Goal: Information Seeking & Learning: Stay updated

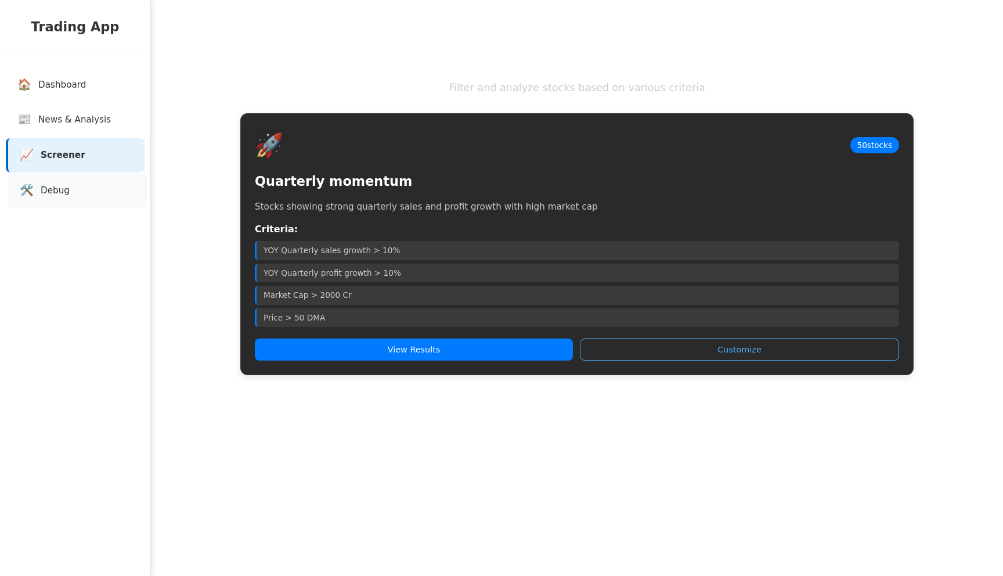
click at [88, 201] on link "🛠️ Debug" at bounding box center [77, 191] width 139 height 34
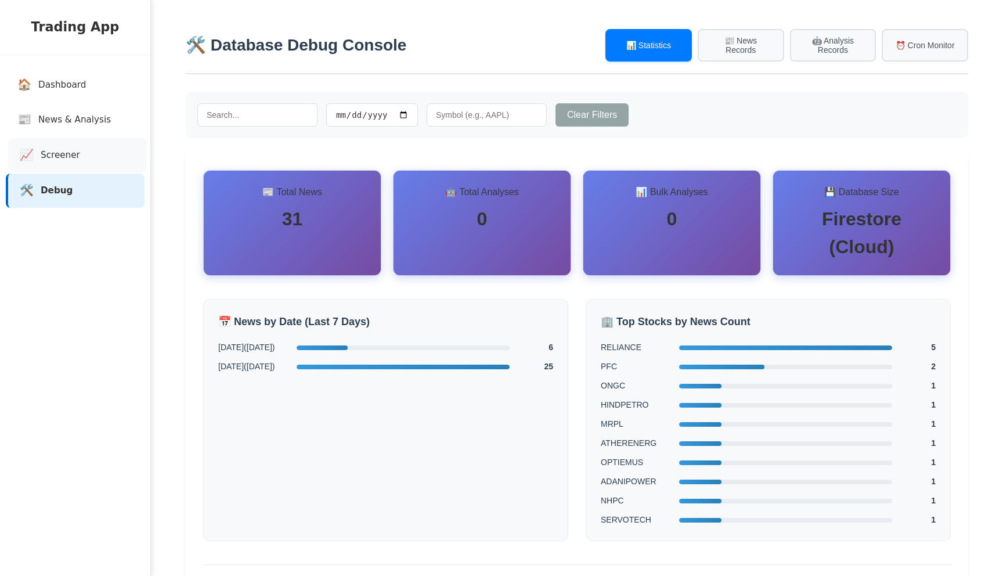
click at [75, 164] on link "📈 Screener" at bounding box center [77, 155] width 139 height 34
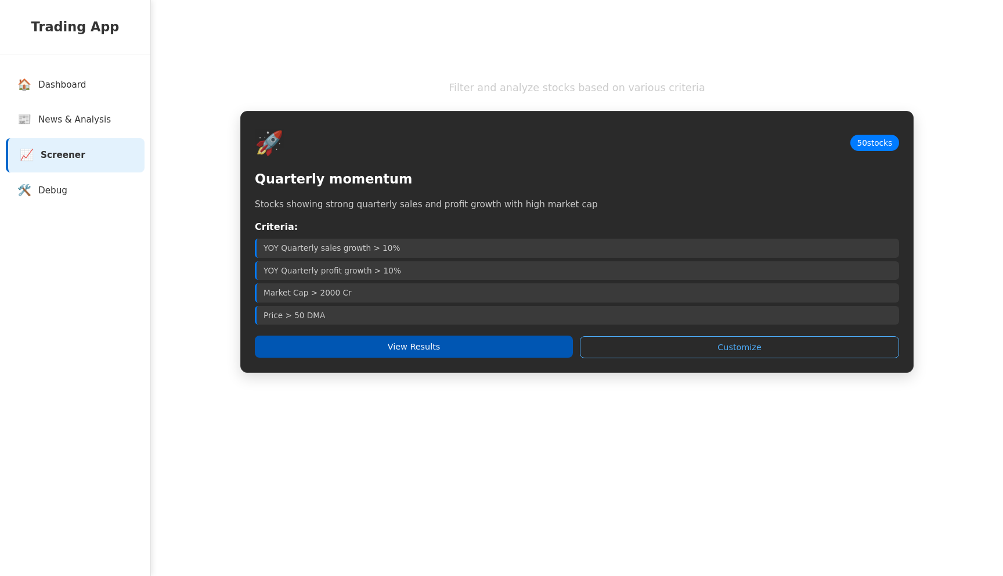
click at [406, 339] on button "View Results" at bounding box center [414, 347] width 318 height 22
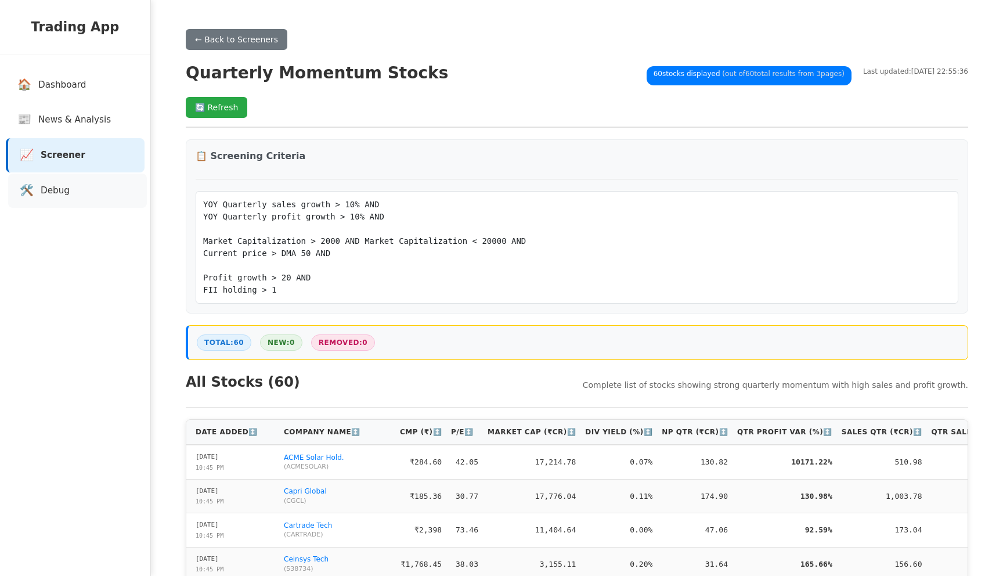
click at [66, 207] on link "🛠️ Debug" at bounding box center [77, 191] width 139 height 34
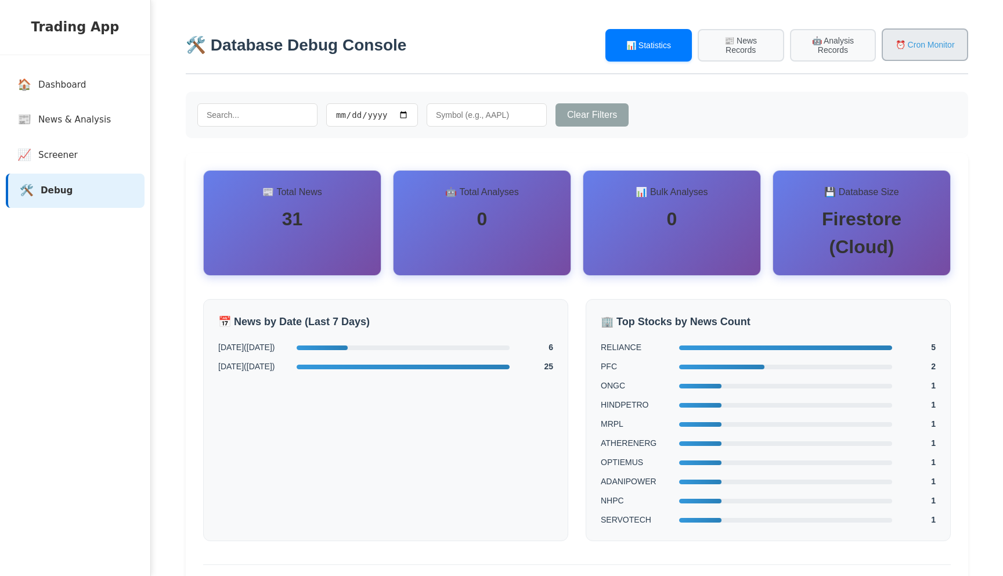
click at [932, 48] on button "⏰ Cron Monitor" at bounding box center [925, 44] width 86 height 33
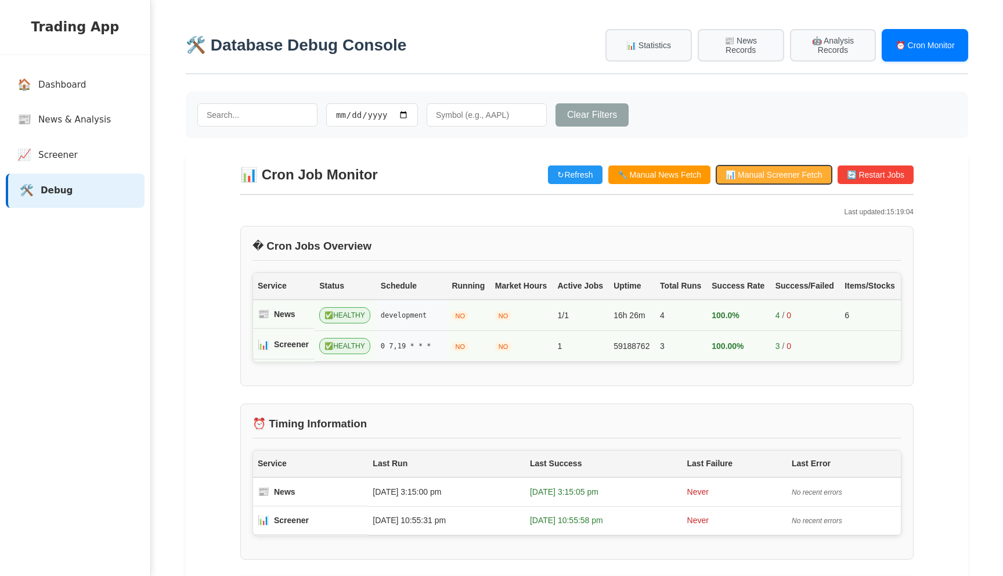
click at [759, 178] on button "📊 Manual Screener Fetch" at bounding box center [773, 174] width 115 height 19
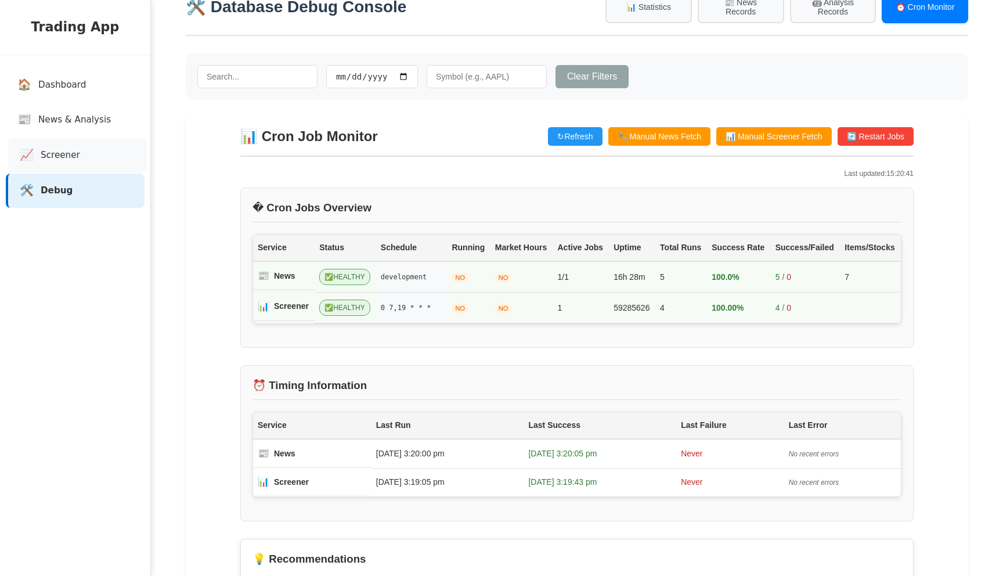
click at [53, 158] on span "Screener" at bounding box center [60, 155] width 39 height 13
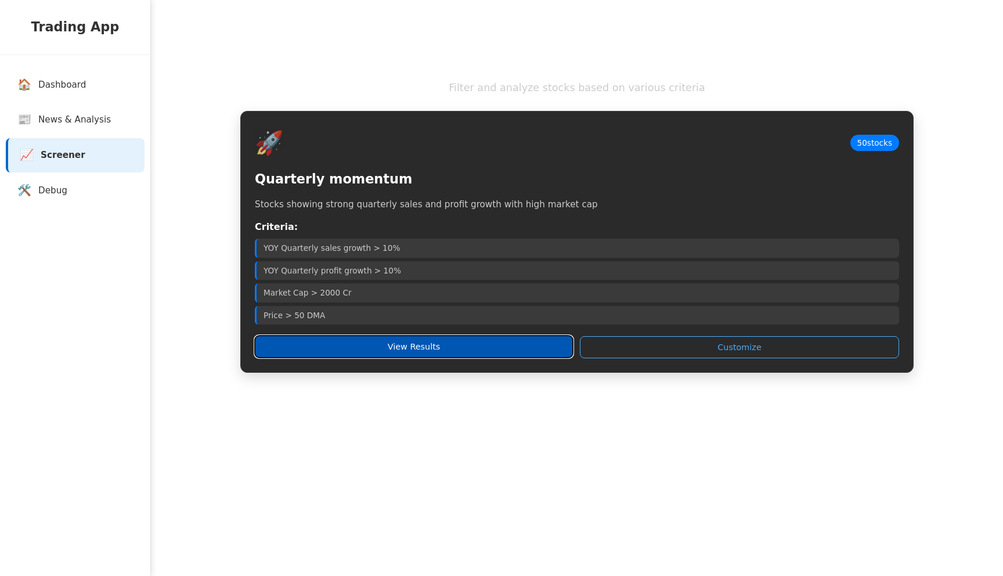
click at [397, 341] on button "View Results" at bounding box center [414, 347] width 318 height 22
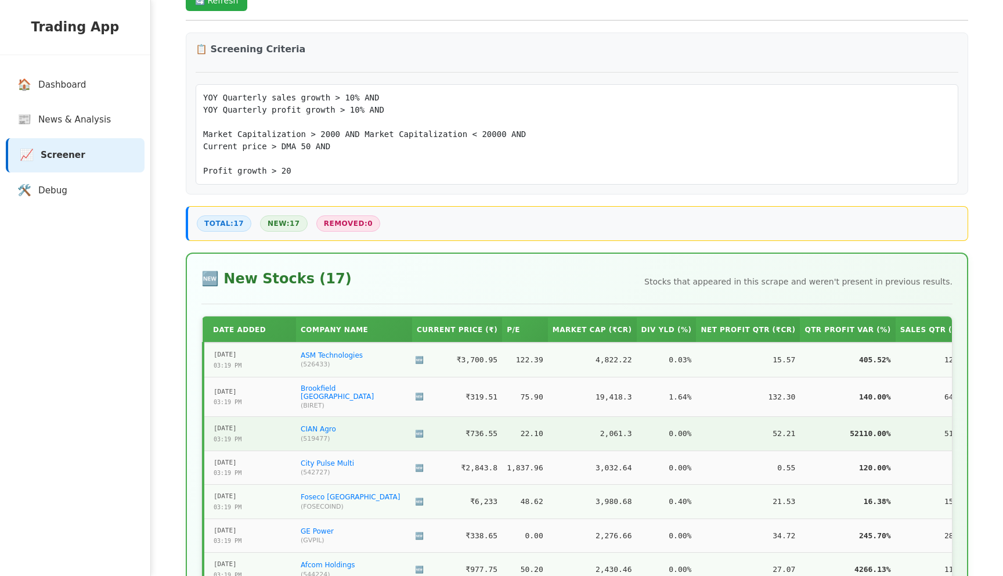
scroll to position [18, 0]
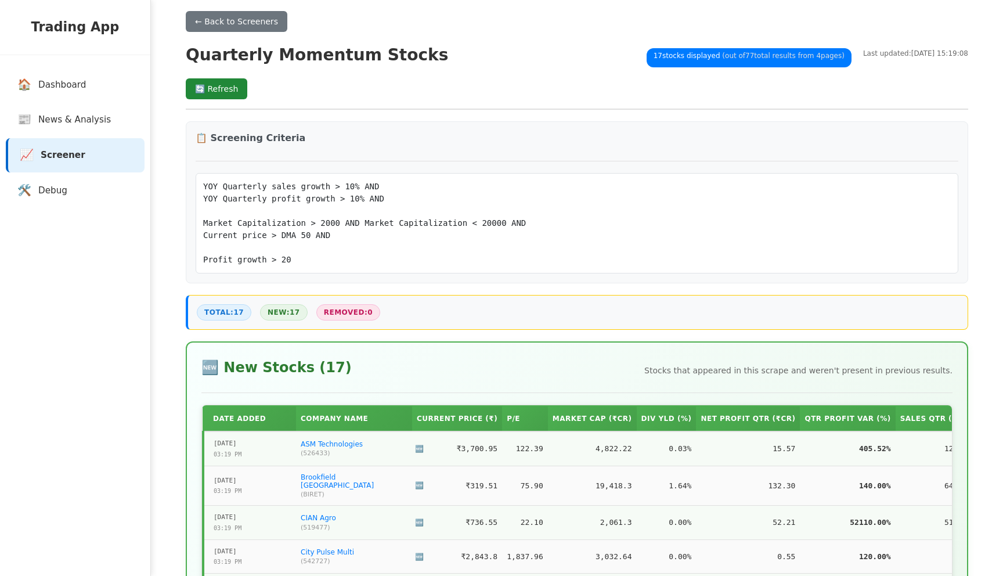
click at [217, 88] on button "🔄 Refresh" at bounding box center [217, 88] width 62 height 21
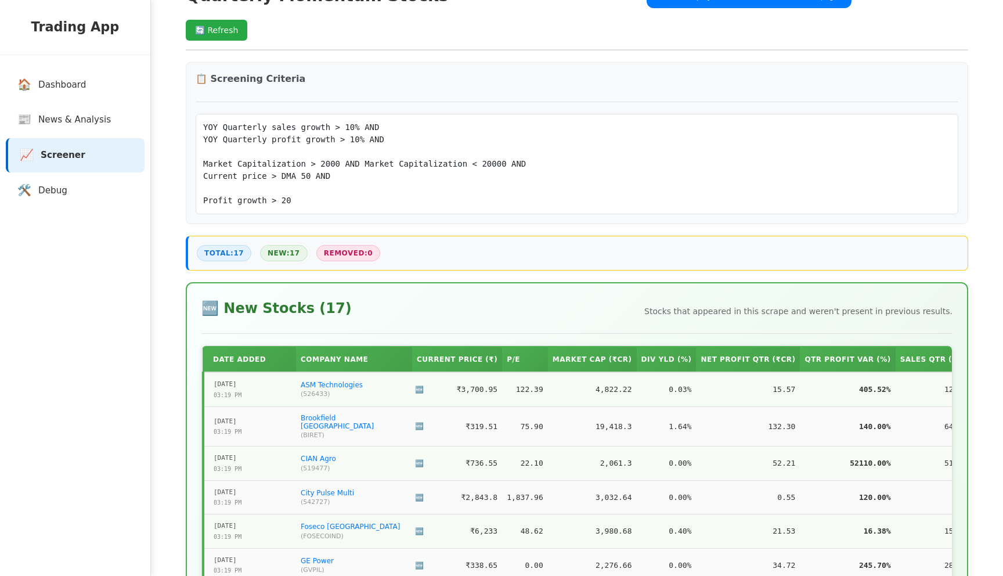
scroll to position [78, 0]
click at [67, 185] on link "🛠️ Debug" at bounding box center [77, 191] width 139 height 34
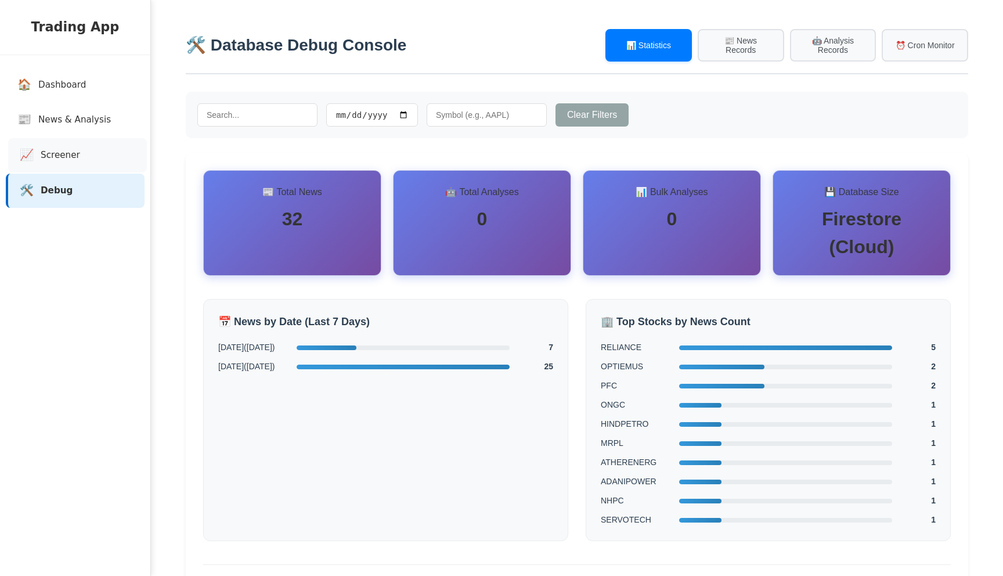
click at [60, 151] on span "Screener" at bounding box center [60, 155] width 39 height 13
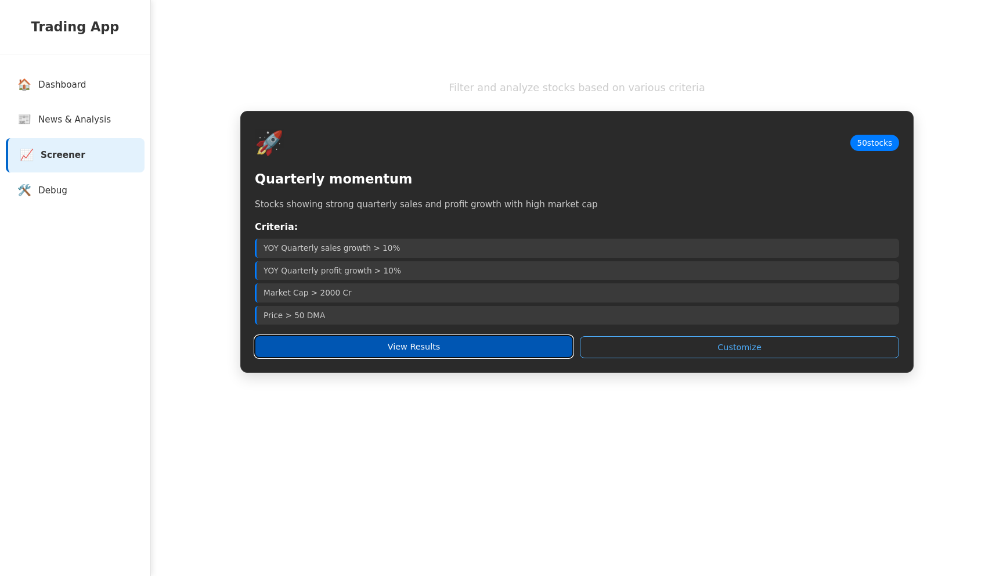
click at [363, 338] on button "View Results" at bounding box center [414, 347] width 318 height 22
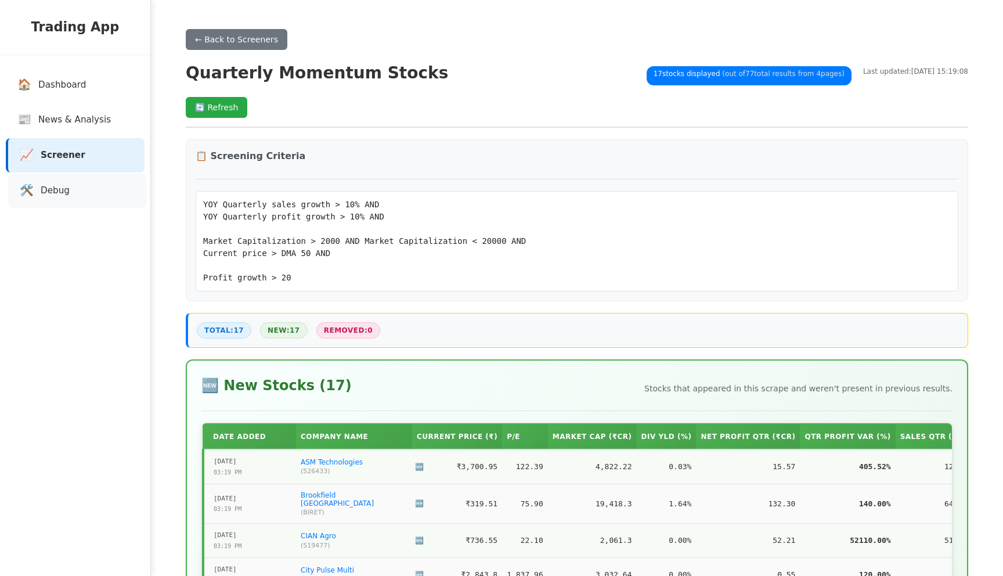
click at [49, 194] on span "Debug" at bounding box center [55, 190] width 29 height 13
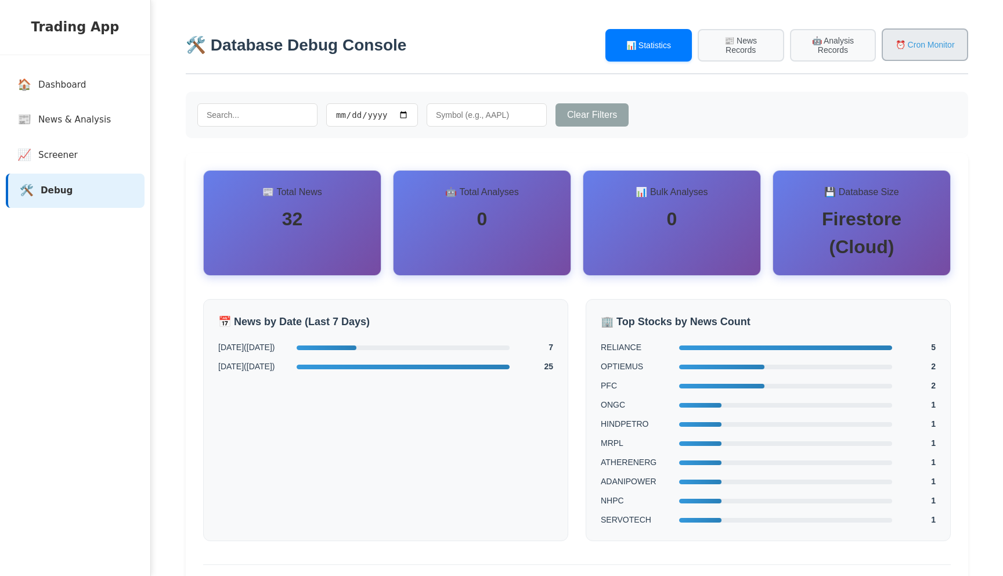
click at [925, 47] on button "⏰ Cron Monitor" at bounding box center [925, 44] width 86 height 33
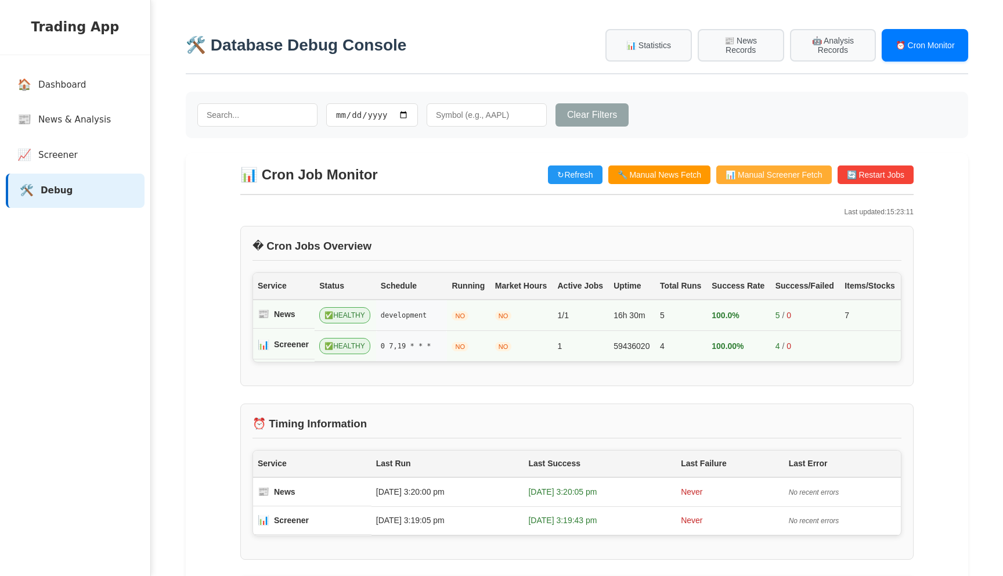
click at [787, 176] on button "📊 Manual Screener Fetch" at bounding box center [773, 174] width 115 height 19
click at [80, 157] on link "📈 Screener" at bounding box center [77, 155] width 139 height 34
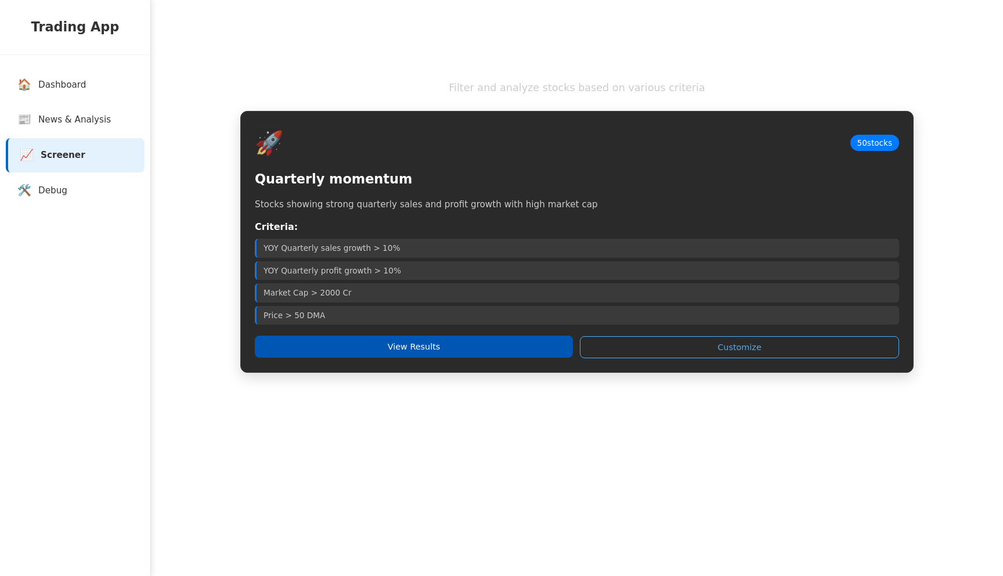
click at [340, 355] on button "View Results" at bounding box center [414, 347] width 318 height 22
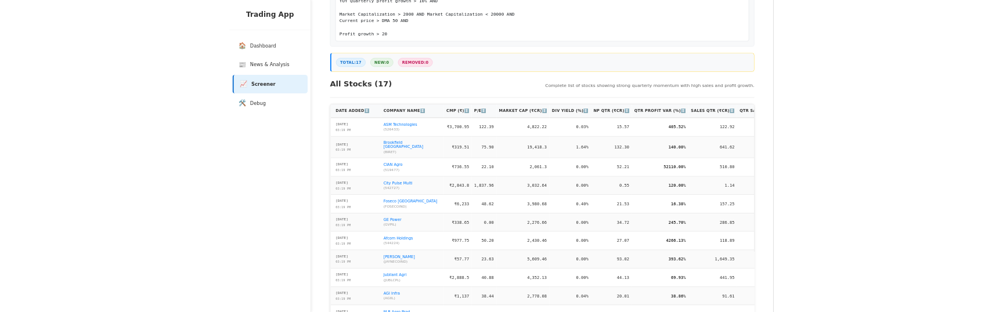
scroll to position [214, 0]
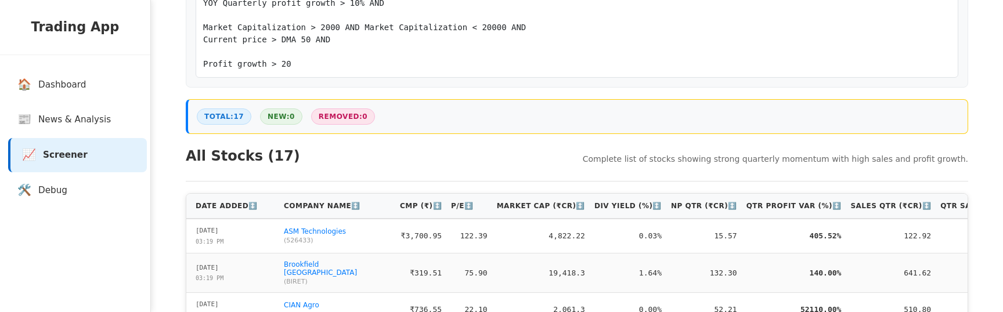
click at [56, 138] on link "📈 Screener" at bounding box center [77, 155] width 139 height 34
click at [84, 129] on link "📰 News & Analysis" at bounding box center [77, 120] width 139 height 34
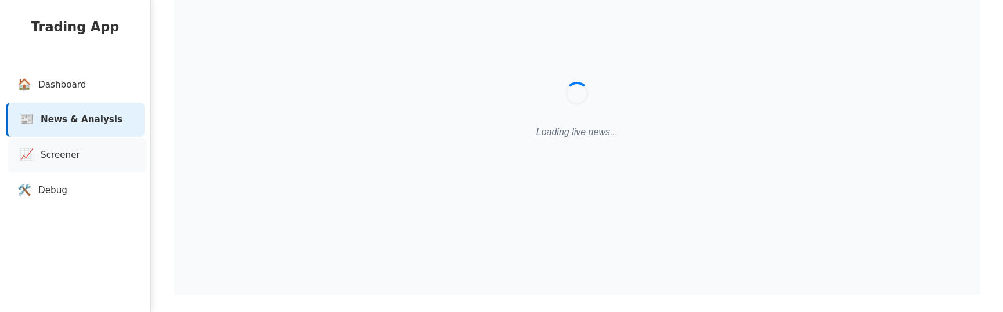
click at [79, 151] on link "📈 Screener" at bounding box center [77, 155] width 139 height 34
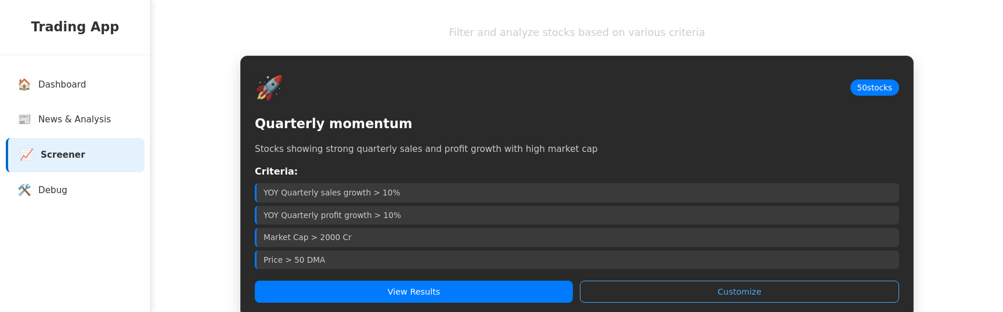
scroll to position [63, 0]
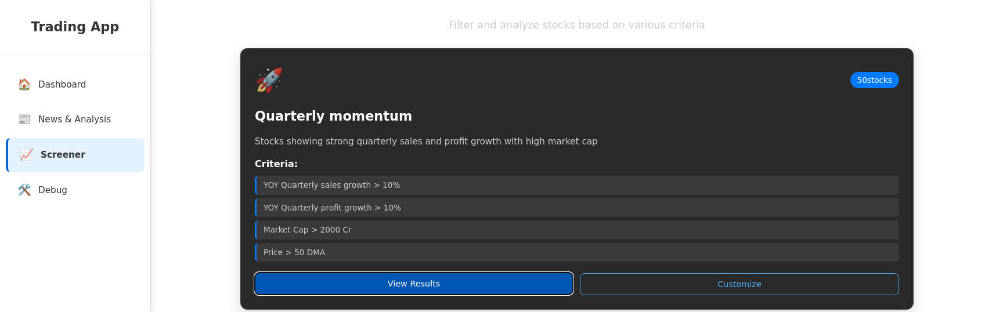
click at [315, 275] on button "View Results" at bounding box center [414, 284] width 318 height 22
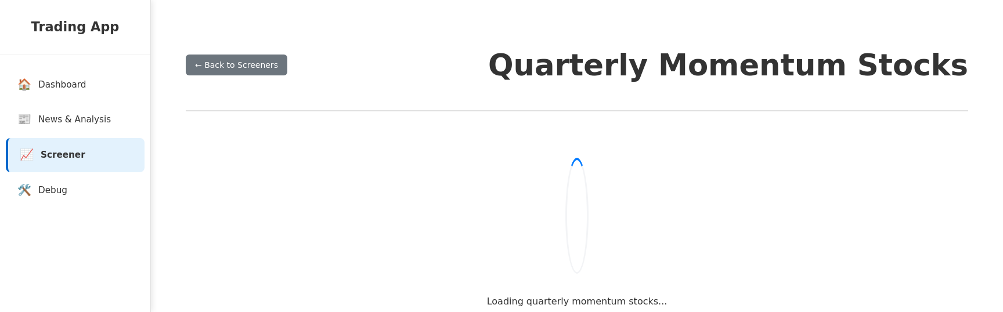
scroll to position [35, 0]
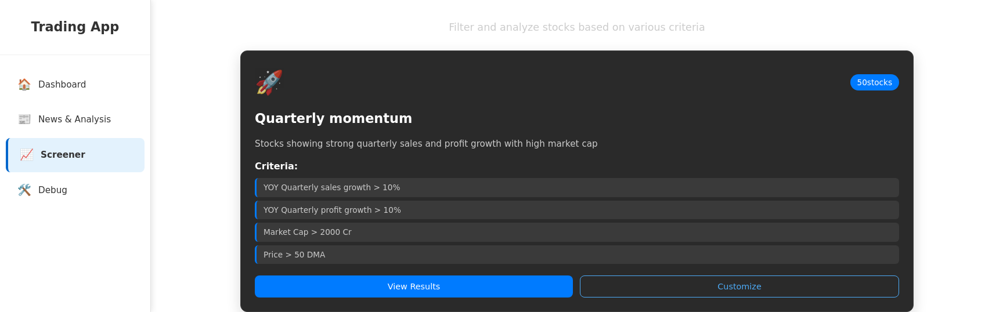
scroll to position [61, 0]
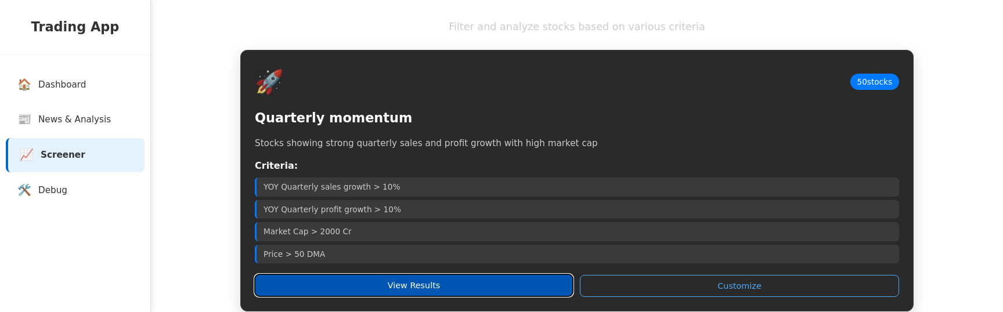
click at [345, 280] on button "View Results" at bounding box center [414, 286] width 318 height 22
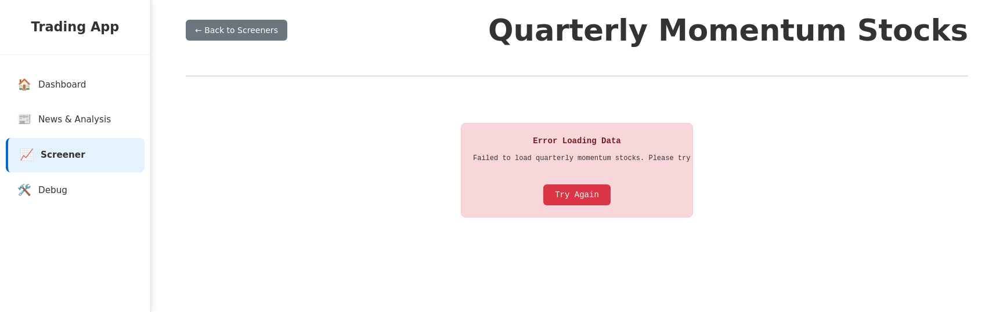
scroll to position [35, 0]
click at [582, 199] on button "Try Again" at bounding box center [576, 195] width 67 height 21
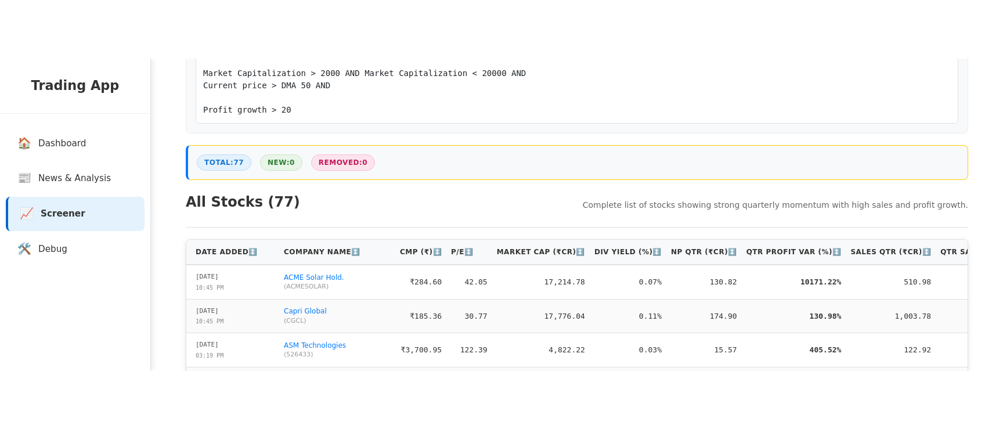
scroll to position [229, 0]
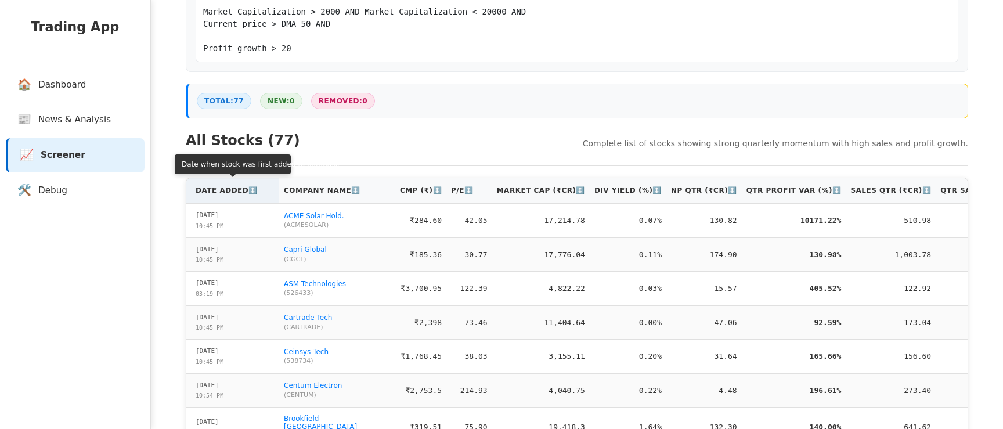
click at [223, 192] on th "Date Added ↕️" at bounding box center [232, 190] width 93 height 25
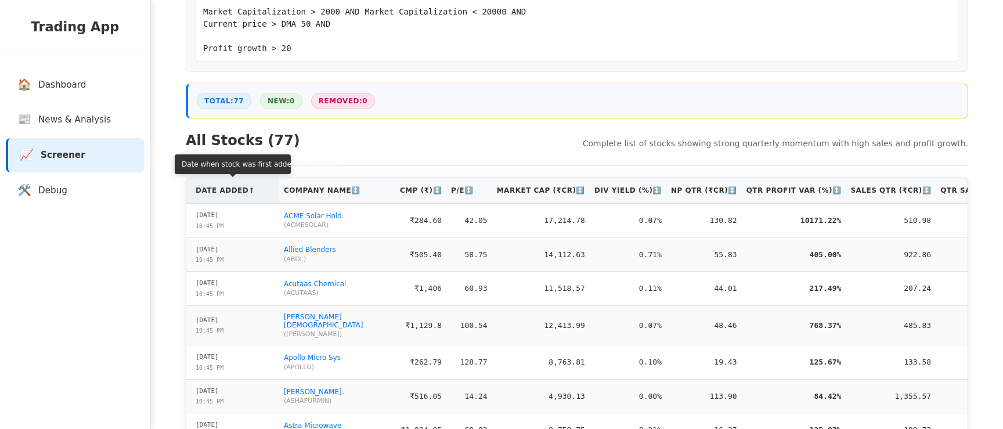
click at [223, 192] on th "Date Added ↑" at bounding box center [232, 190] width 93 height 25
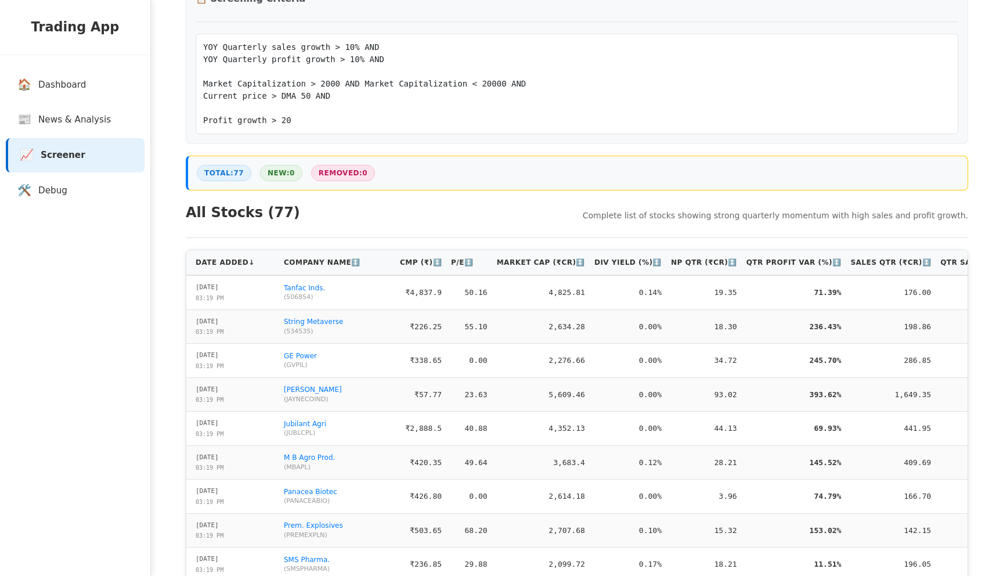
scroll to position [156, 0]
click at [59, 207] on link "🛠️ Debug" at bounding box center [77, 191] width 139 height 34
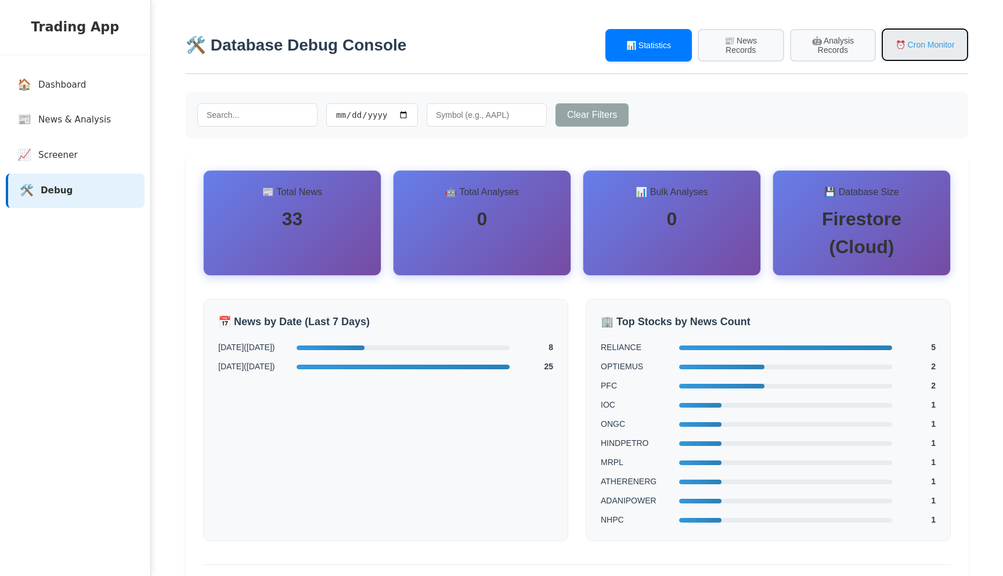
click at [924, 53] on button "⏰ Cron Monitor" at bounding box center [925, 44] width 86 height 33
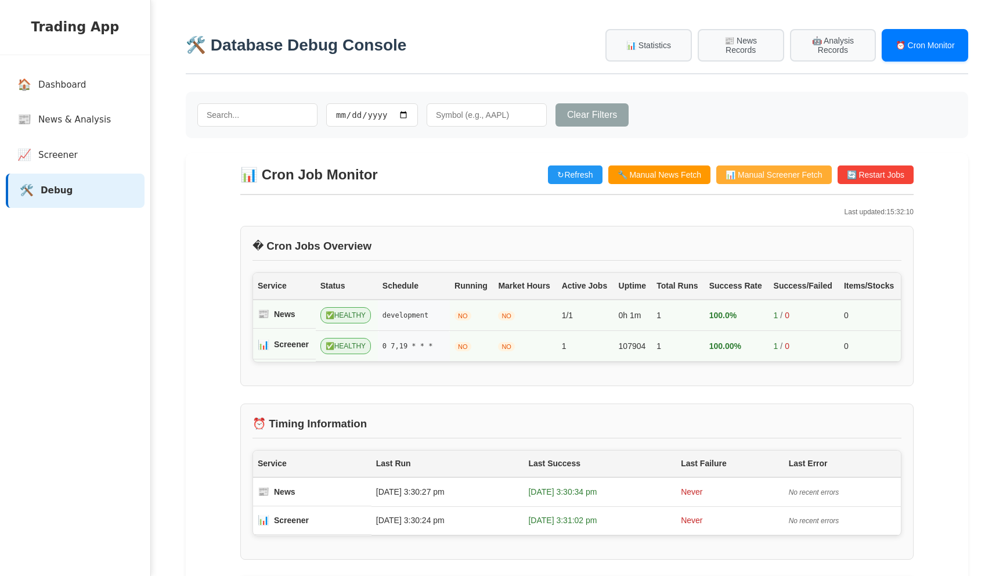
click at [793, 174] on button "📊 Manual Screener Fetch" at bounding box center [773, 174] width 115 height 19
click at [66, 147] on link "📈 Screener" at bounding box center [77, 155] width 139 height 34
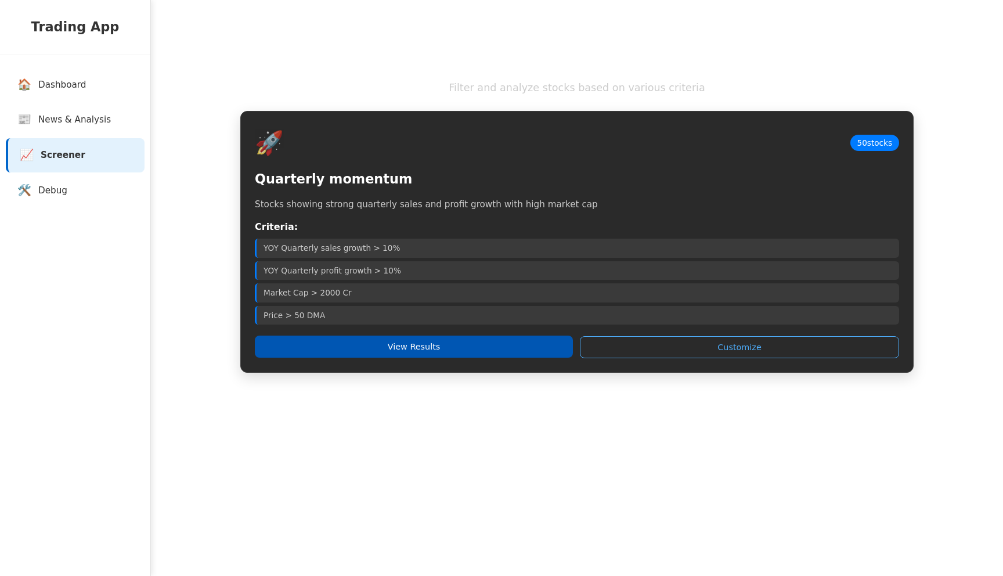
click at [333, 312] on button "View Results" at bounding box center [414, 347] width 318 height 22
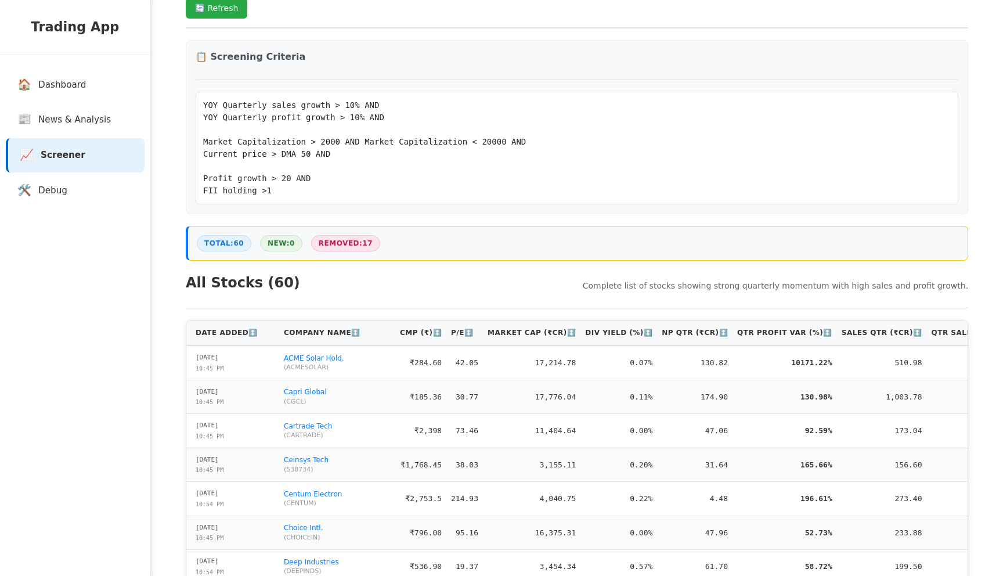
scroll to position [110, 0]
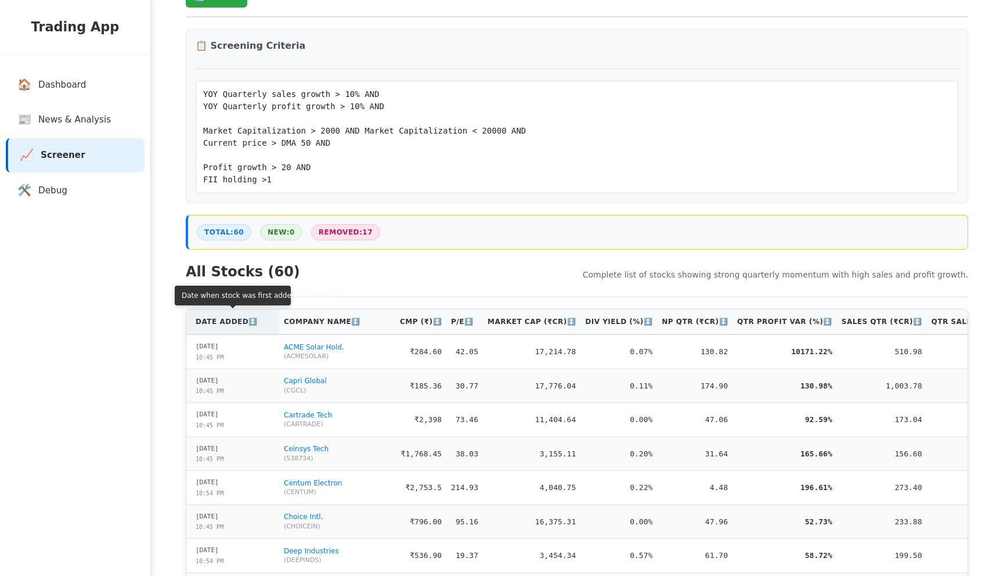
click at [220, 312] on th "Date Added ↕️" at bounding box center [232, 321] width 93 height 25
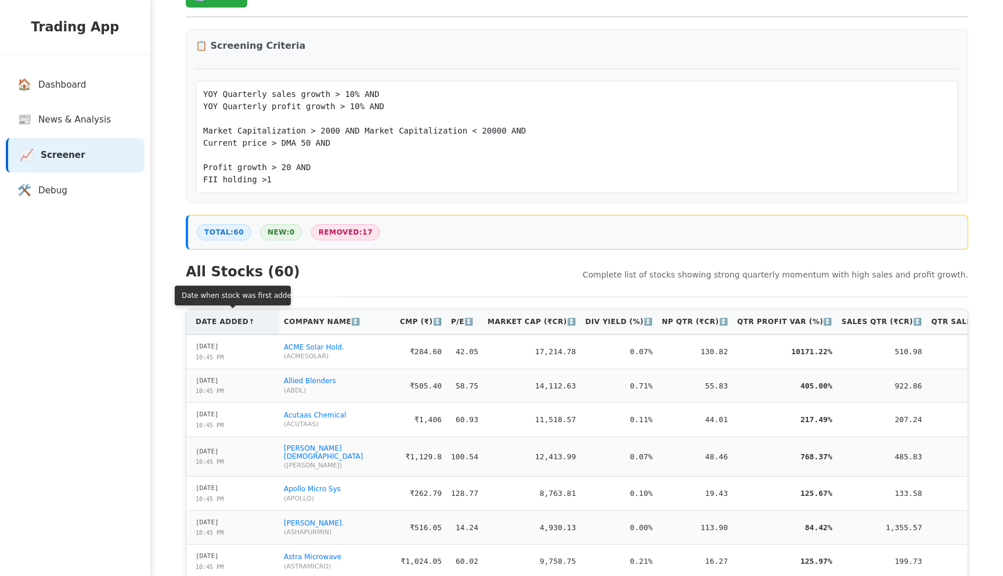
click at [220, 312] on th "Date Added ↑" at bounding box center [232, 321] width 93 height 25
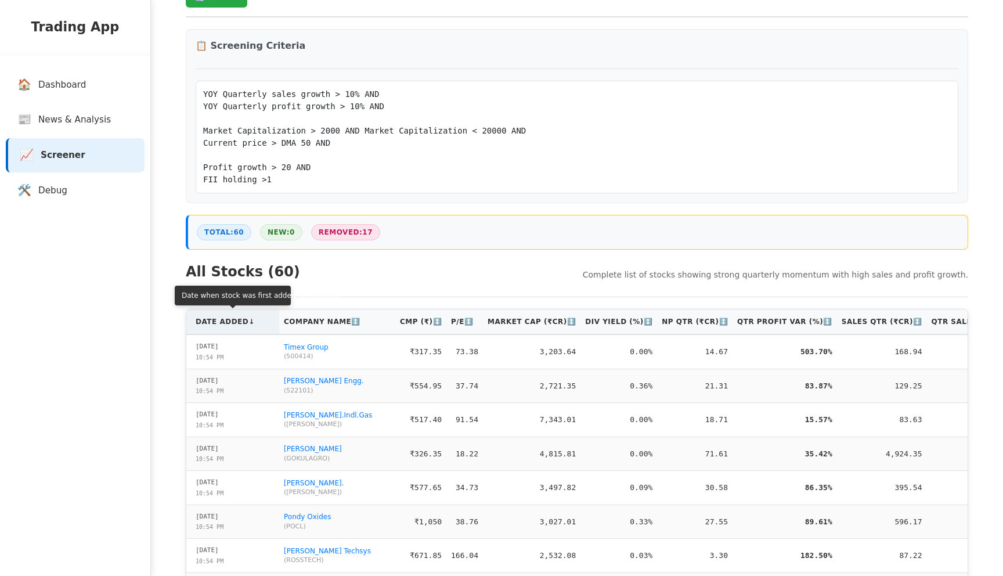
click at [220, 312] on th "Date Added ↓" at bounding box center [232, 321] width 93 height 25
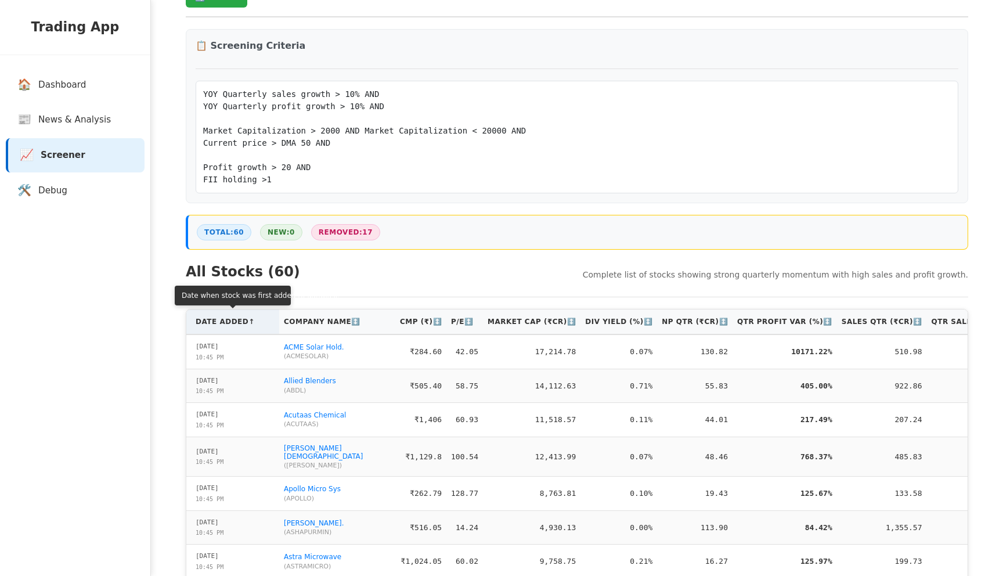
click at [220, 312] on th "Date Added ↑" at bounding box center [232, 321] width 93 height 25
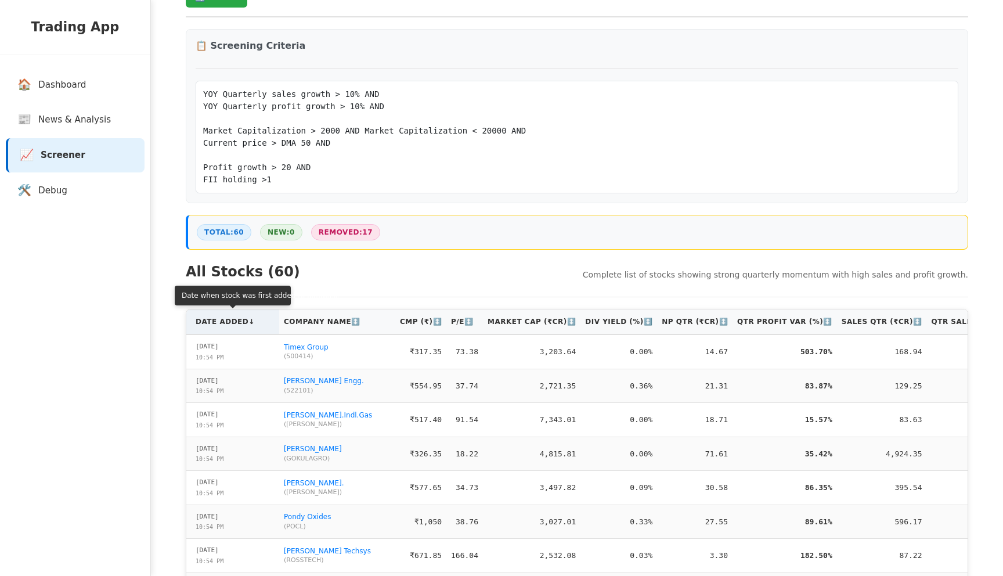
click at [255, 312] on th "Date Added ↓" at bounding box center [232, 321] width 93 height 25
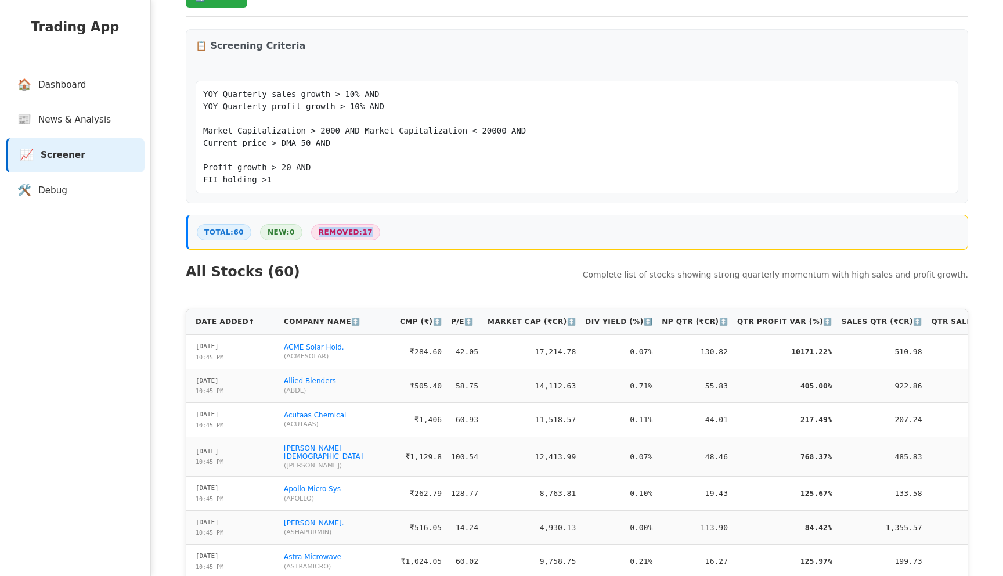
drag, startPoint x: 315, startPoint y: 235, endPoint x: 383, endPoint y: 239, distance: 68.6
click at [383, 239] on div "Total: 60 New: 0 Removed: 17" at bounding box center [577, 232] width 782 height 35
click at [420, 273] on div "All Stocks ( 60 ) Complete list of stocks showing strong quarterly momentum wit…" at bounding box center [577, 279] width 782 height 36
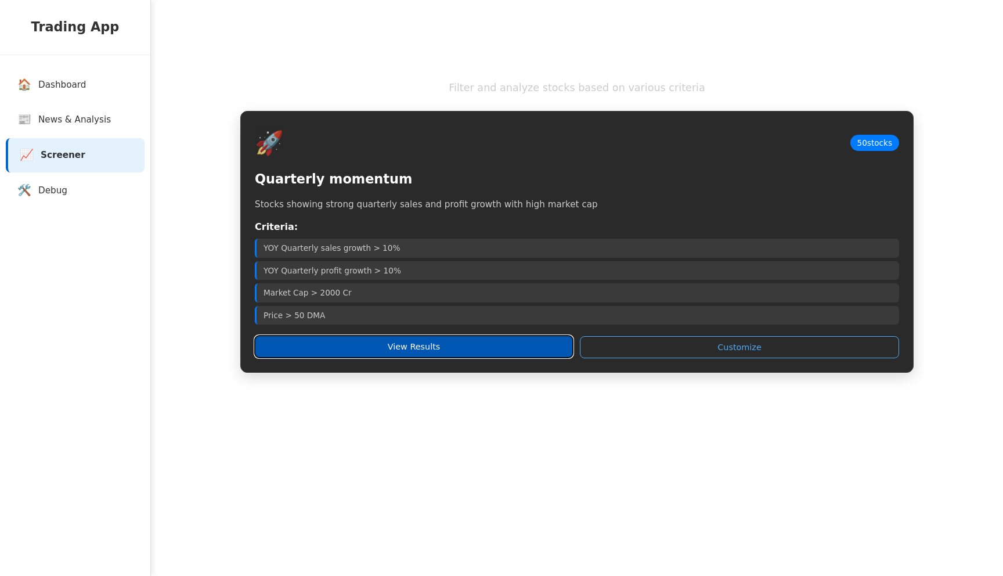
click at [479, 356] on button "View Results" at bounding box center [414, 347] width 318 height 22
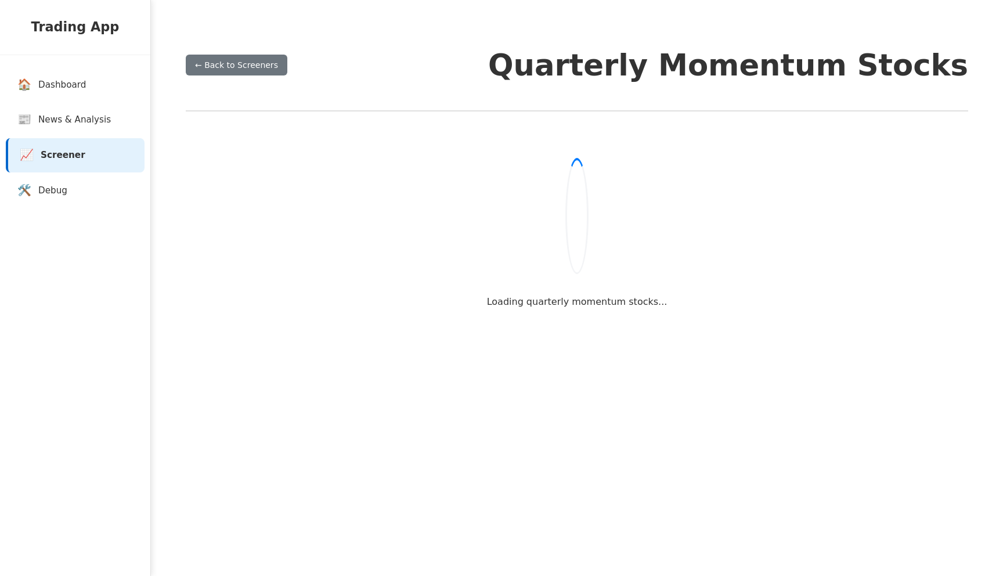
click at [690, 59] on h1 "Quarterly Momentum Stocks" at bounding box center [728, 65] width 480 height 33
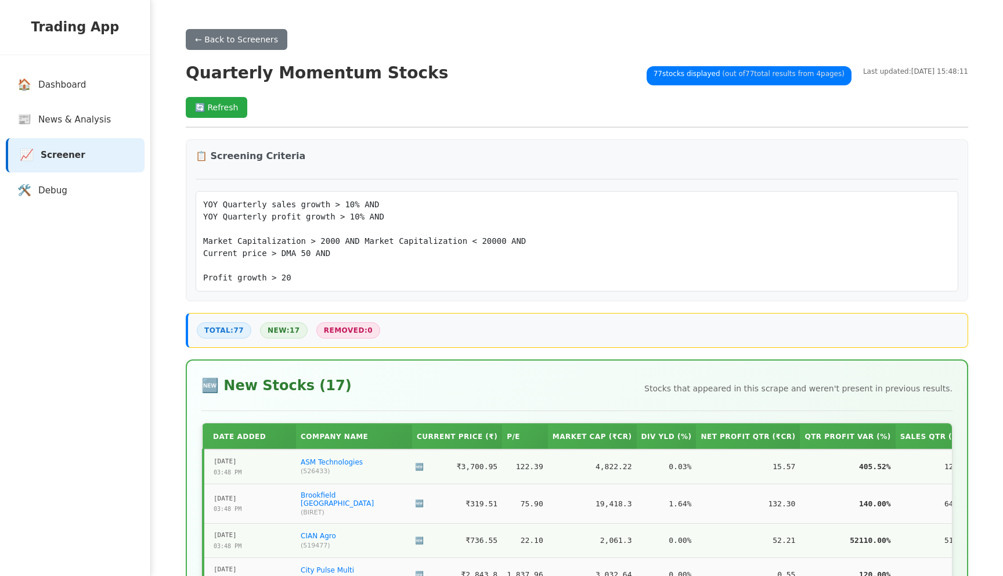
click at [690, 59] on div "← Back to Screeners Quarterly Momentum Stocks 77 stocks displayed (out of 77 to…" at bounding box center [577, 78] width 782 height 99
click at [87, 190] on link "🛠️ Debug" at bounding box center [77, 191] width 139 height 34
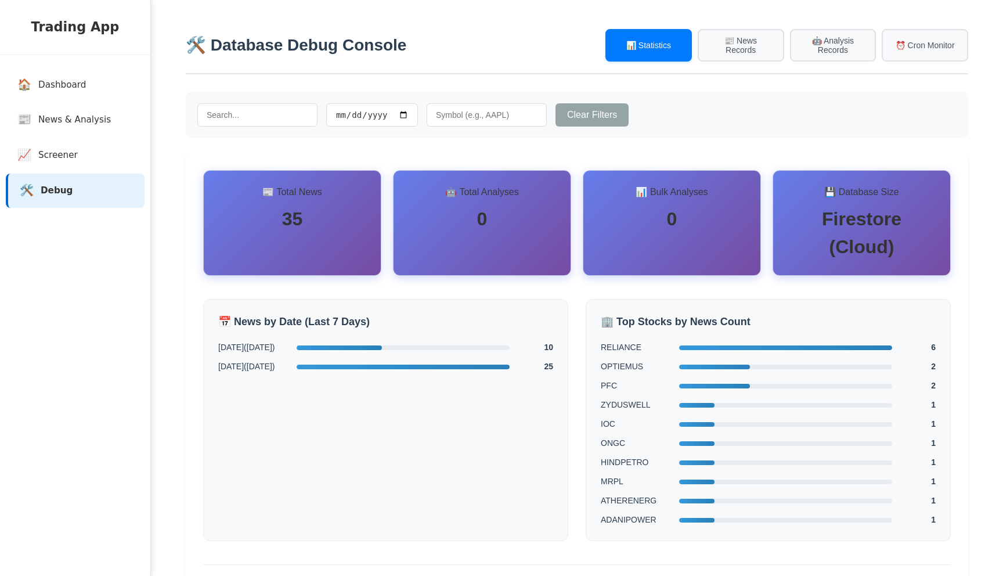
click at [598, 196] on h3 "📊 Bulk Analyses" at bounding box center [672, 192] width 148 height 14
click at [814, 132] on div "Clear Filters" at bounding box center [577, 115] width 782 height 46
click at [752, 55] on button "📰 News Records" at bounding box center [741, 44] width 86 height 33
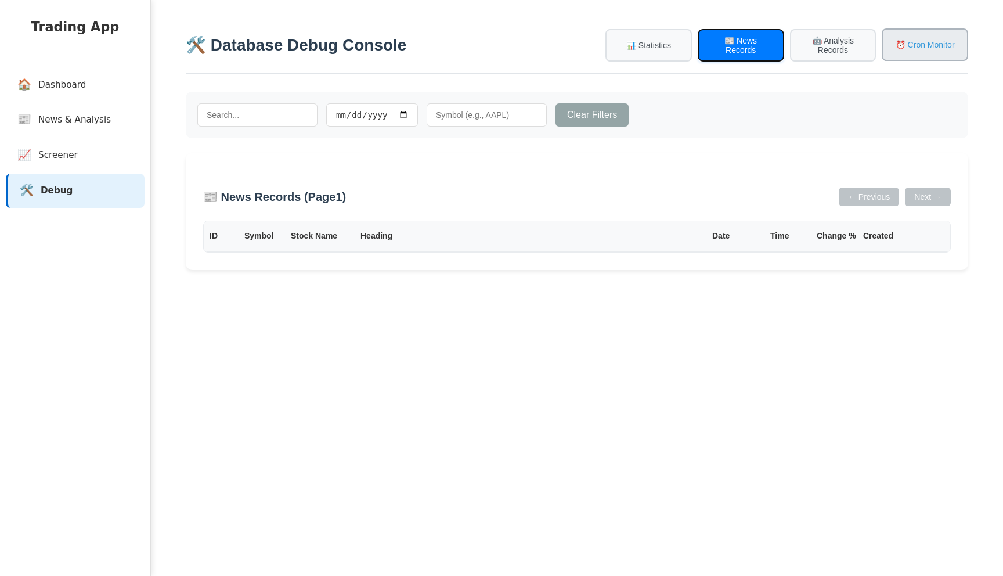
click at [911, 47] on button "⏰ Cron Monitor" at bounding box center [925, 44] width 86 height 33
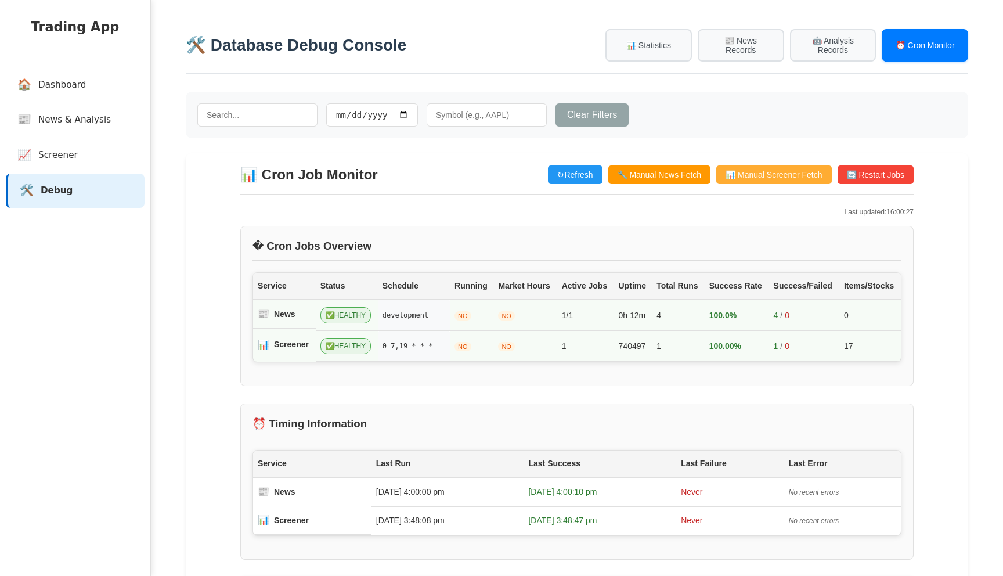
click at [767, 175] on button "📊 Manual Screener Fetch" at bounding box center [773, 174] width 115 height 19
click at [766, 122] on div "Clear Filters" at bounding box center [577, 115] width 782 height 46
click at [60, 140] on link "📈 Screener" at bounding box center [77, 155] width 139 height 34
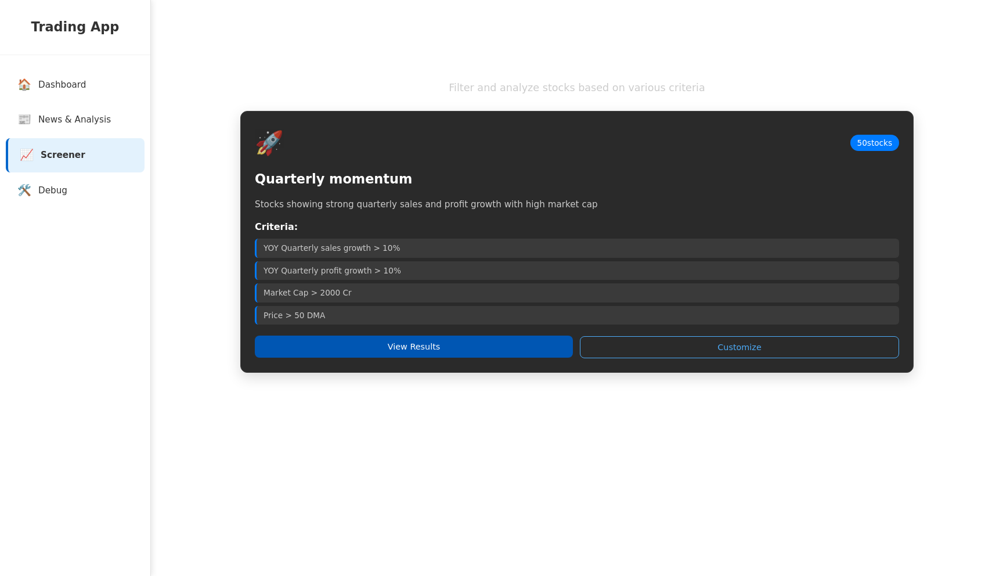
click at [439, 354] on button "View Results" at bounding box center [414, 347] width 318 height 22
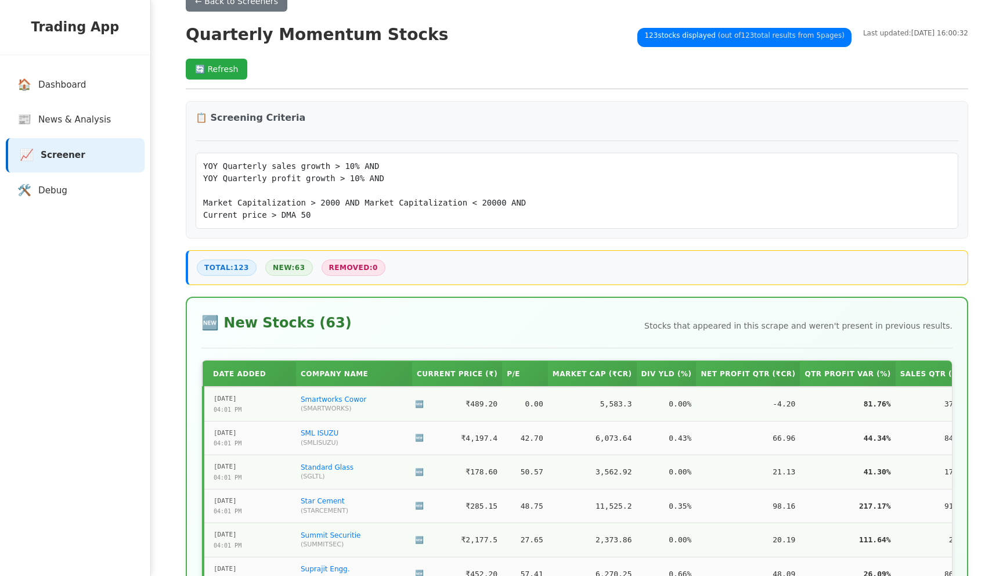
scroll to position [85, 0]
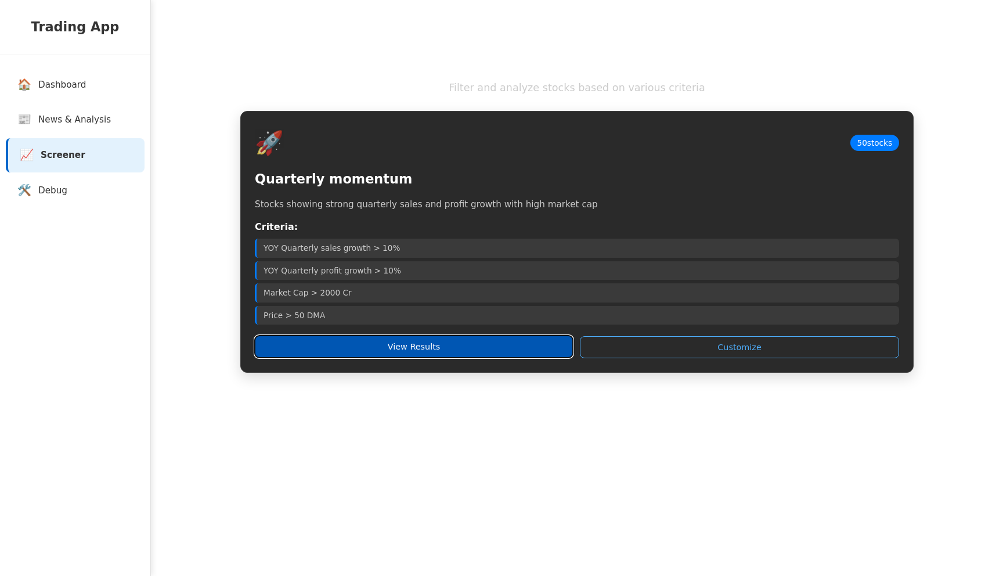
click at [341, 345] on button "View Results" at bounding box center [414, 347] width 318 height 22
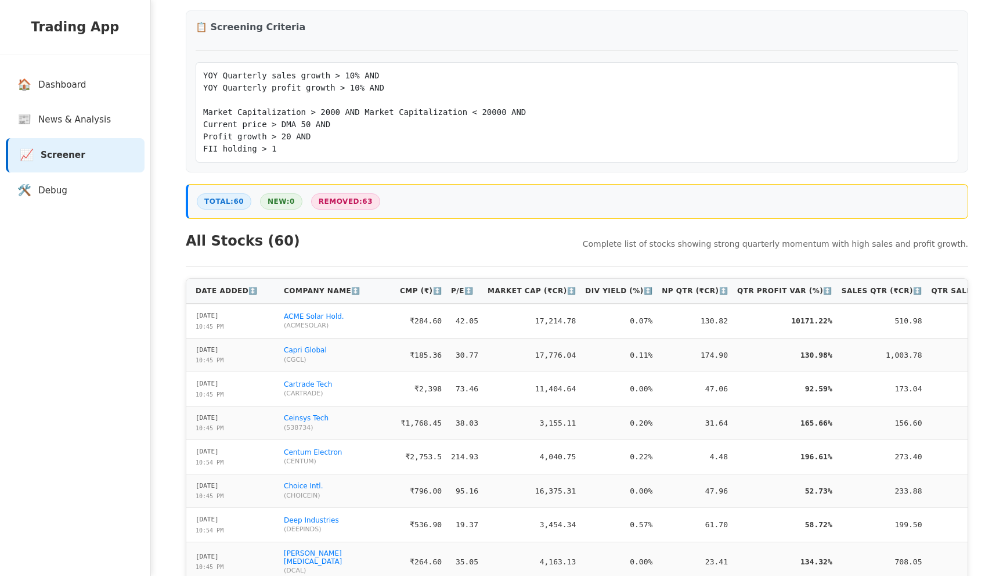
scroll to position [140, 0]
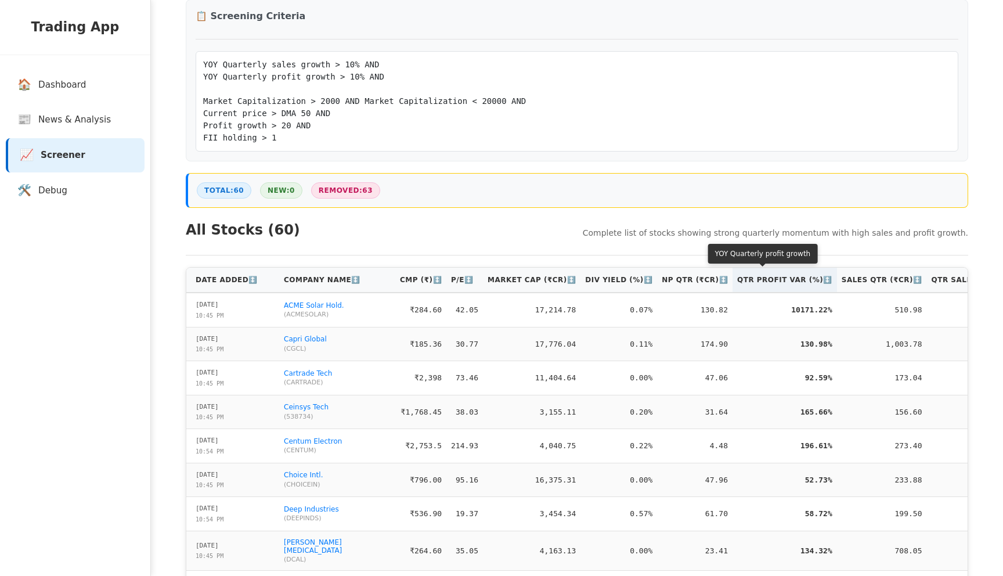
click at [763, 293] on th "Qtr Profit [PERSON_NAME] (%) ↕️" at bounding box center [785, 280] width 104 height 25
click at [765, 287] on th "Qtr Profit Var (%) ↑" at bounding box center [784, 280] width 102 height 25
click at [765, 287] on th "Qtr Profit Var (%) ↓" at bounding box center [784, 280] width 102 height 25
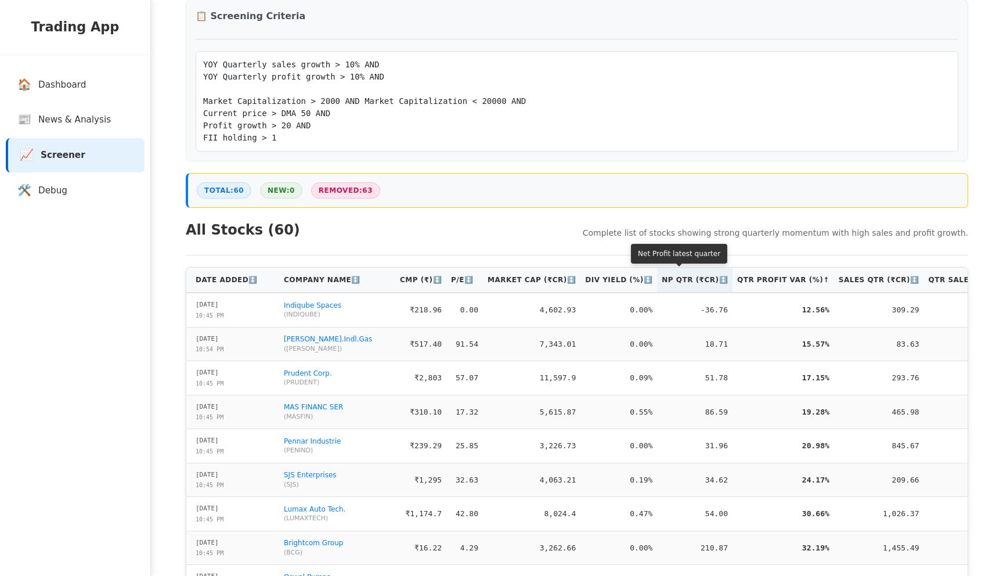
click at [666, 288] on th "NP Qtr (₹Cr) ↕️" at bounding box center [694, 280] width 75 height 25
click at [666, 288] on th "NP Qtr (₹Cr) ↑" at bounding box center [693, 280] width 73 height 25
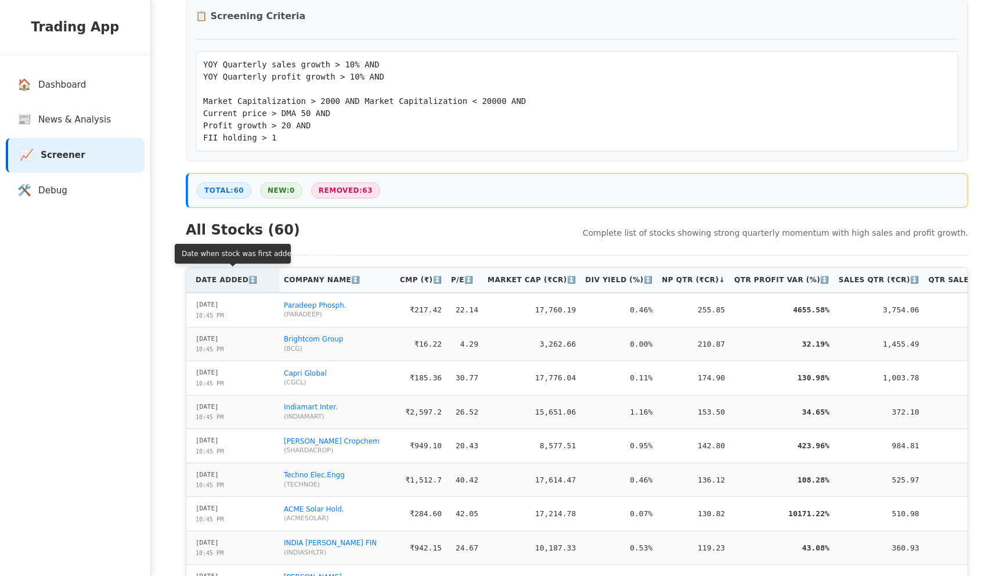
scroll to position [135, 0]
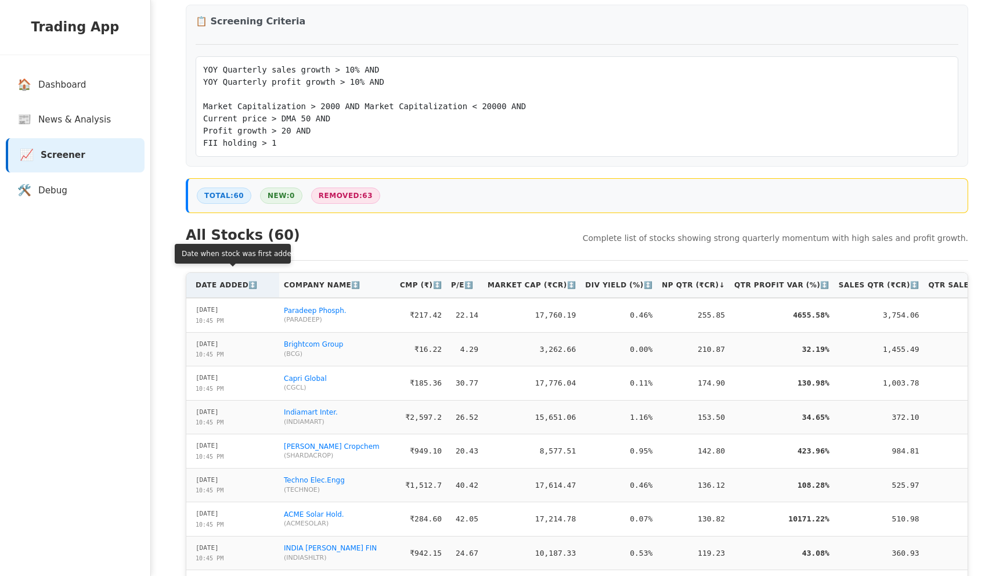
click at [232, 278] on th "Date Added ↕️" at bounding box center [232, 285] width 93 height 25
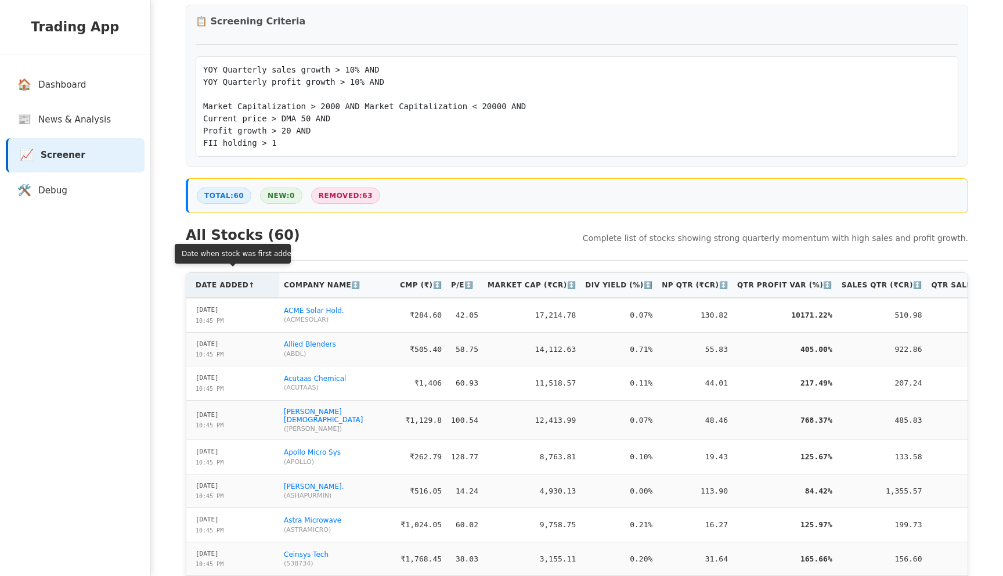
click at [232, 278] on th "Date Added ↑" at bounding box center [232, 285] width 93 height 25
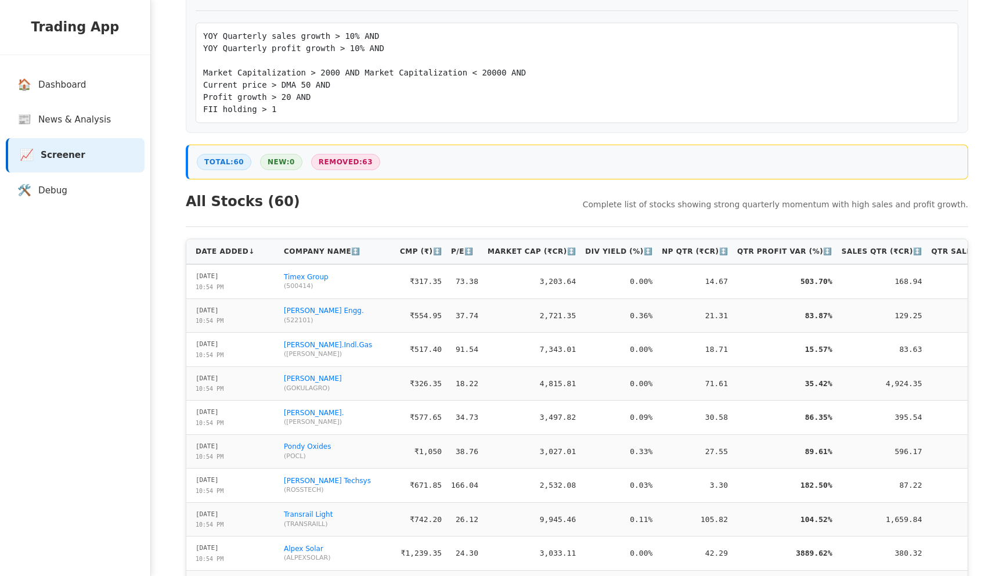
scroll to position [167, 0]
click at [226, 208] on h2 "All Stocks ( 60 )" at bounding box center [243, 202] width 114 height 21
click at [261, 201] on h2 "All Stocks ( 60 )" at bounding box center [243, 202] width 114 height 21
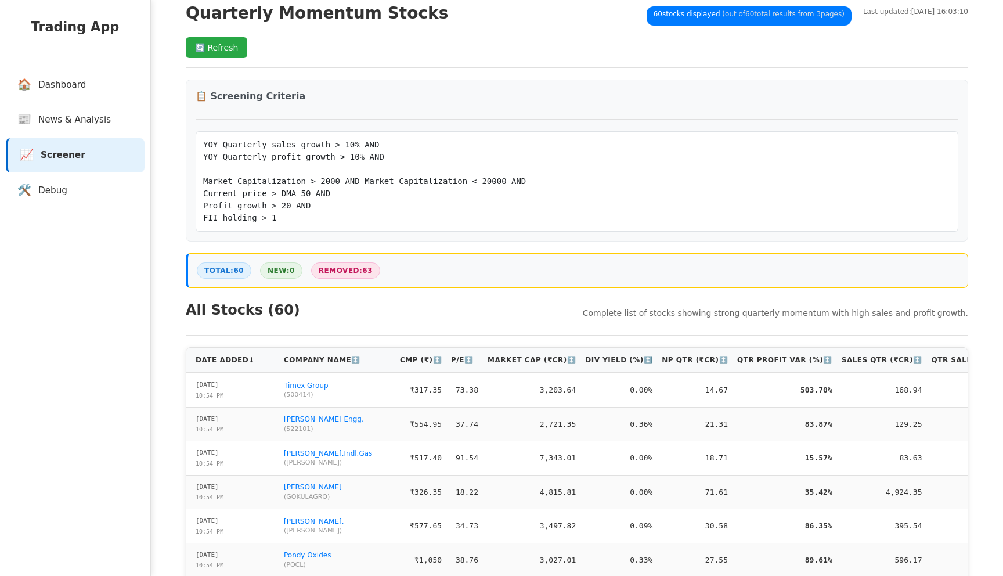
scroll to position [17, 0]
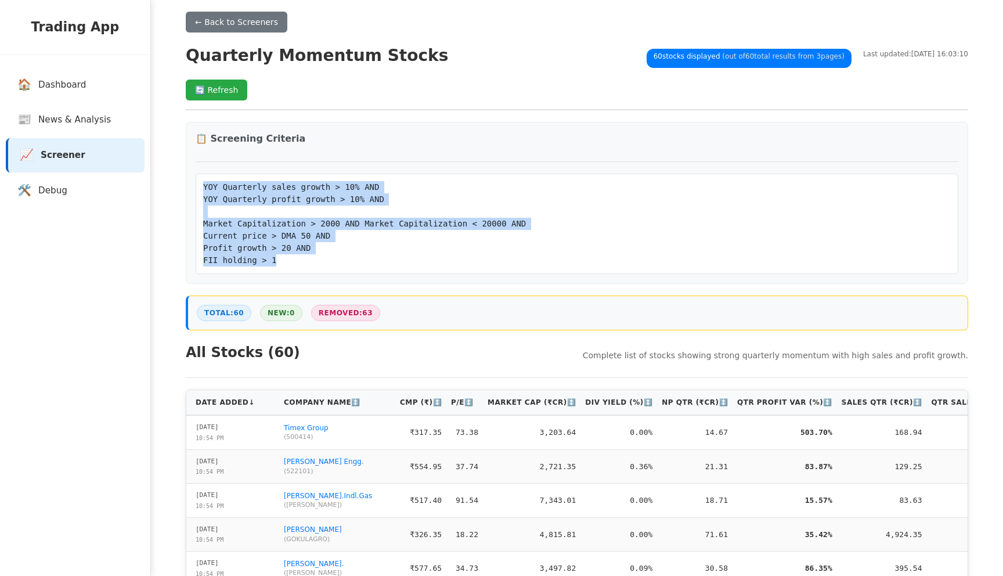
drag, startPoint x: 301, startPoint y: 263, endPoint x: 190, endPoint y: 191, distance: 131.7
click at [190, 191] on div "📋 Screening Criteria YOY Quarterly sales growth > 10% AND YOY Quarterly profit …" at bounding box center [577, 203] width 782 height 162
click at [269, 189] on pre "YOY Quarterly sales growth > 10% AND YOY Quarterly profit growth > 10% AND Mark…" at bounding box center [577, 223] width 748 height 85
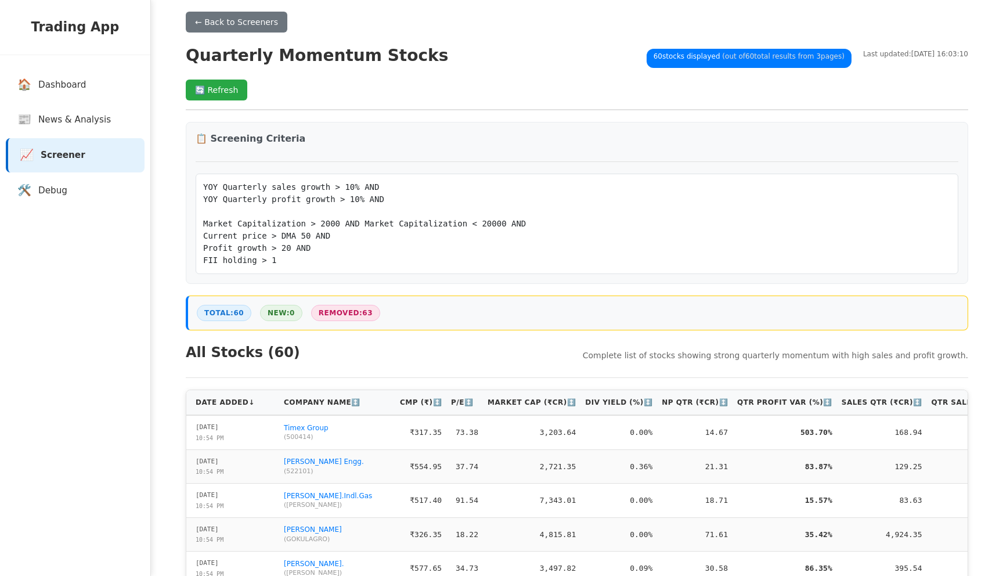
scroll to position [0, 0]
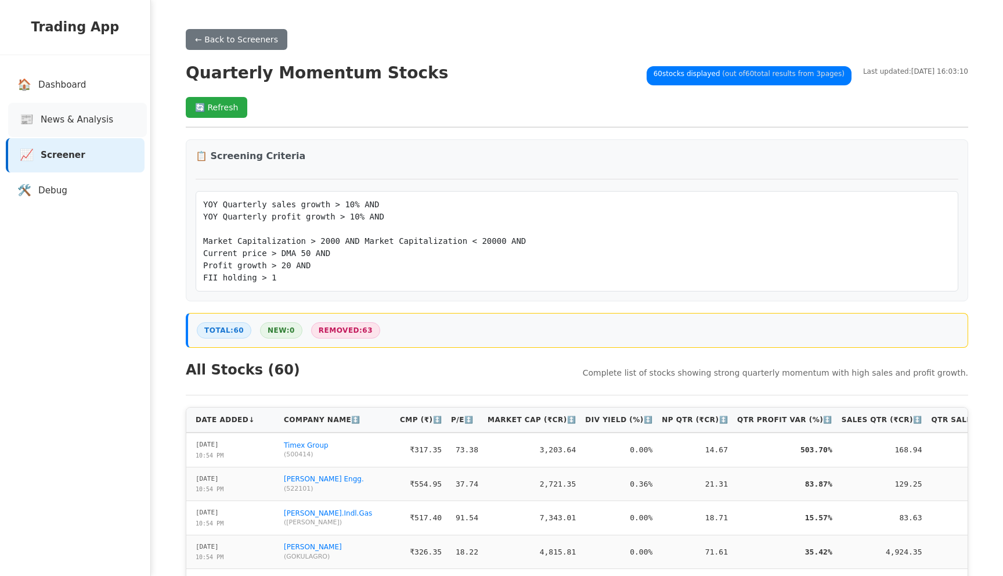
click at [75, 131] on link "📰 News & Analysis" at bounding box center [77, 120] width 139 height 34
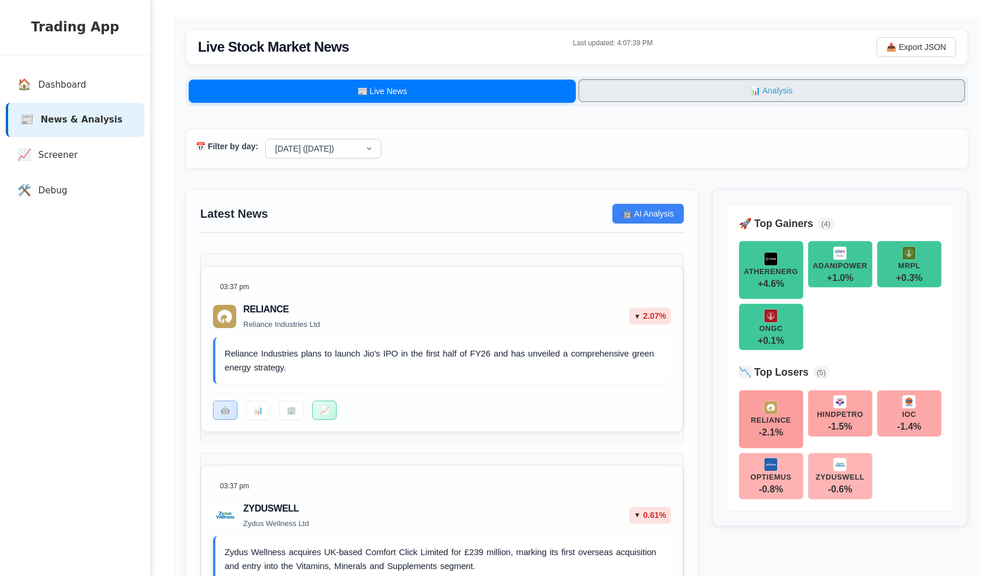
click at [680, 91] on button "📊 Analysis" at bounding box center [771, 90] width 387 height 23
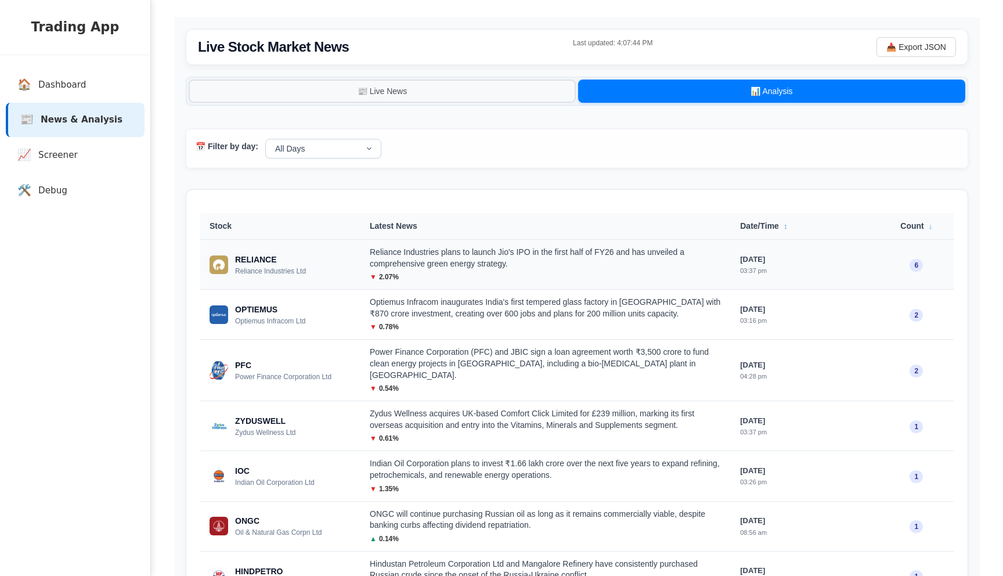
click at [507, 269] on div "Reliance Industries plans to launch Jio's IPO in the first half of FY26 and has…" at bounding box center [546, 258] width 352 height 23
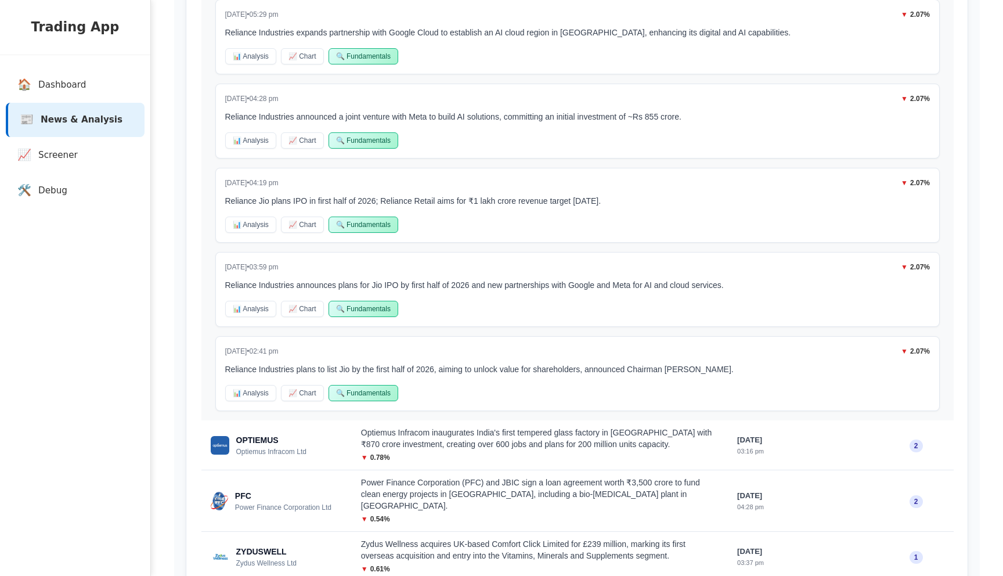
scroll to position [443, 0]
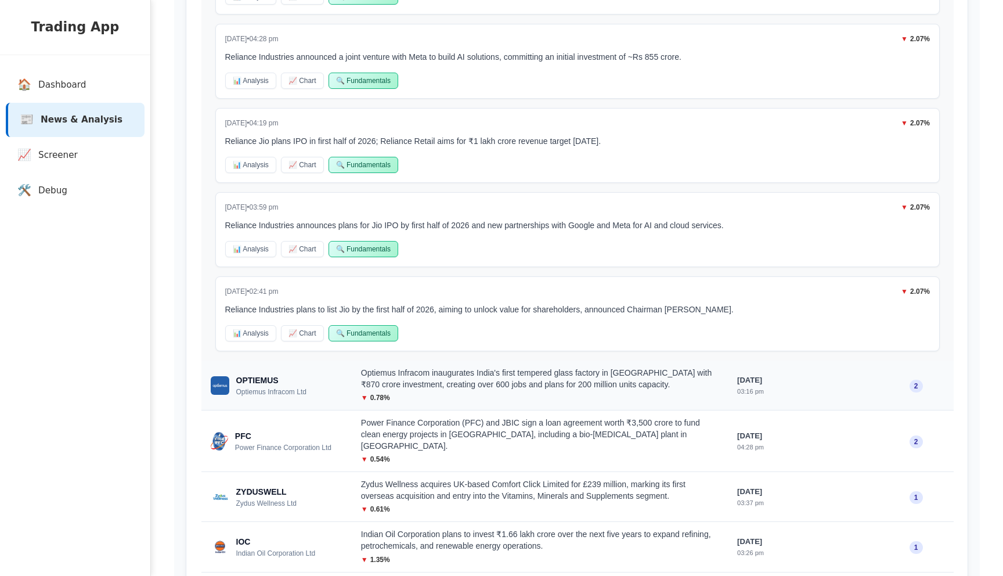
click at [508, 390] on div "Optiemus Infracom inaugurates India's first tempered glass factory in Noida wit…" at bounding box center [540, 378] width 358 height 23
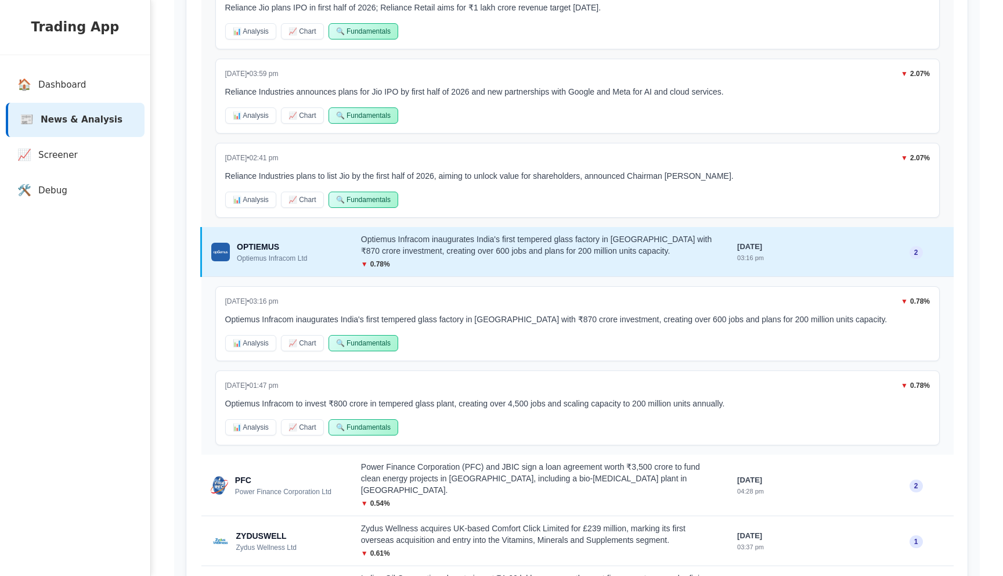
scroll to position [584, 0]
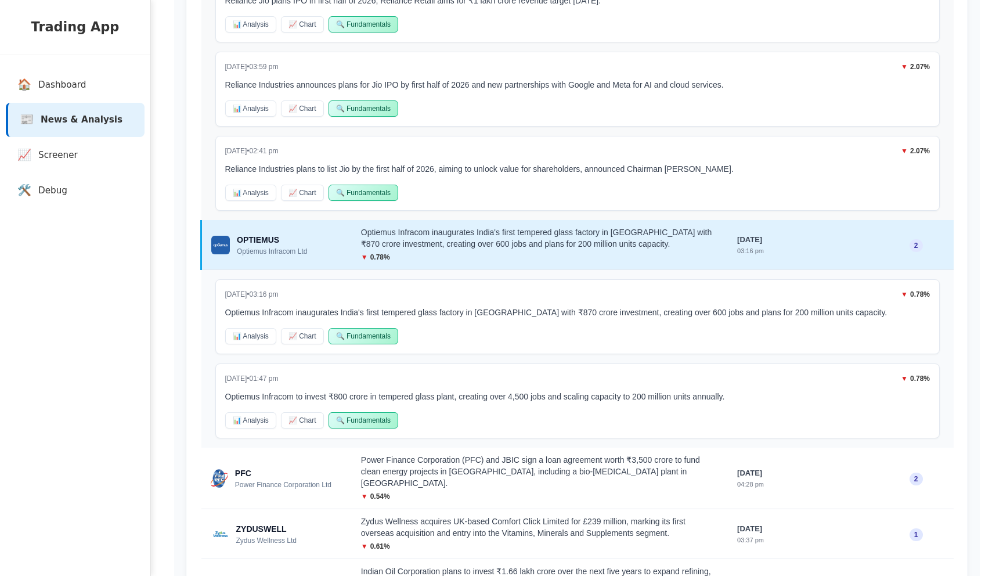
click at [488, 448] on div "2025-08-30 • 03:16 pm ▼ 0.78 % Optiemus Infracom inaugurates India's first temp…" at bounding box center [577, 359] width 753 height 178
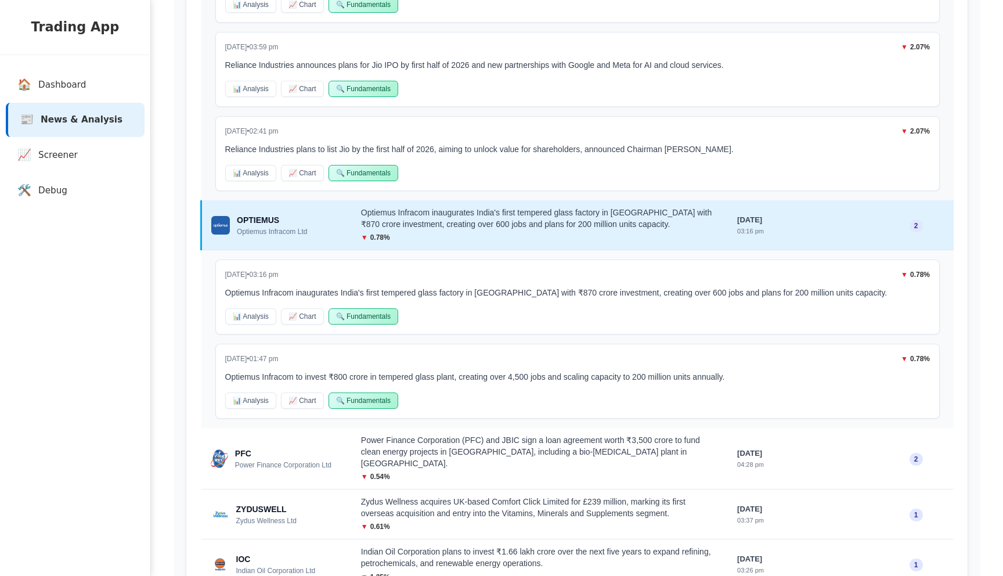
scroll to position [608, 0]
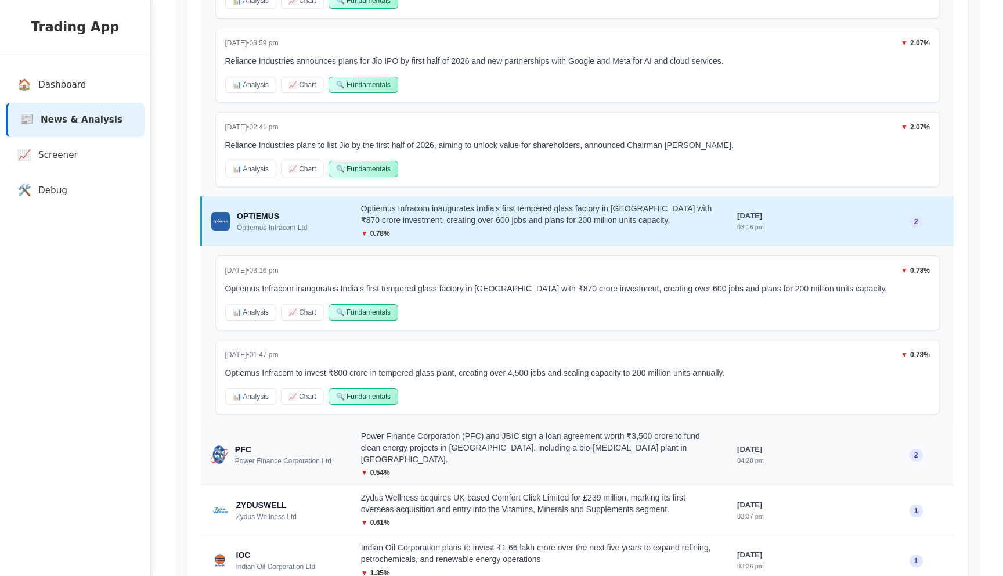
click at [489, 455] on div "Power Finance Corporation (PFC) and JBIC sign a loan agreement worth ₹3,500 cro…" at bounding box center [540, 448] width 358 height 34
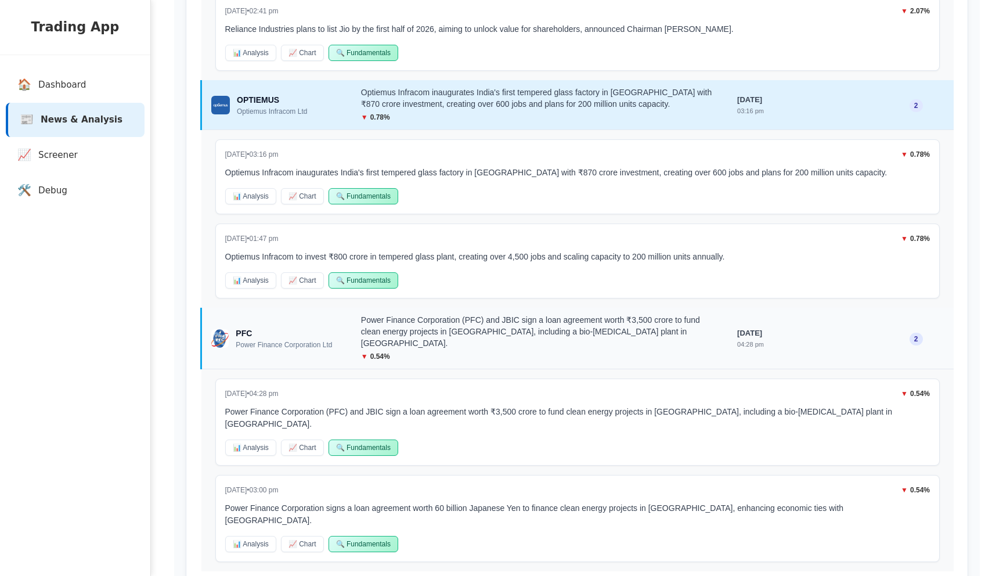
scroll to position [723, 0]
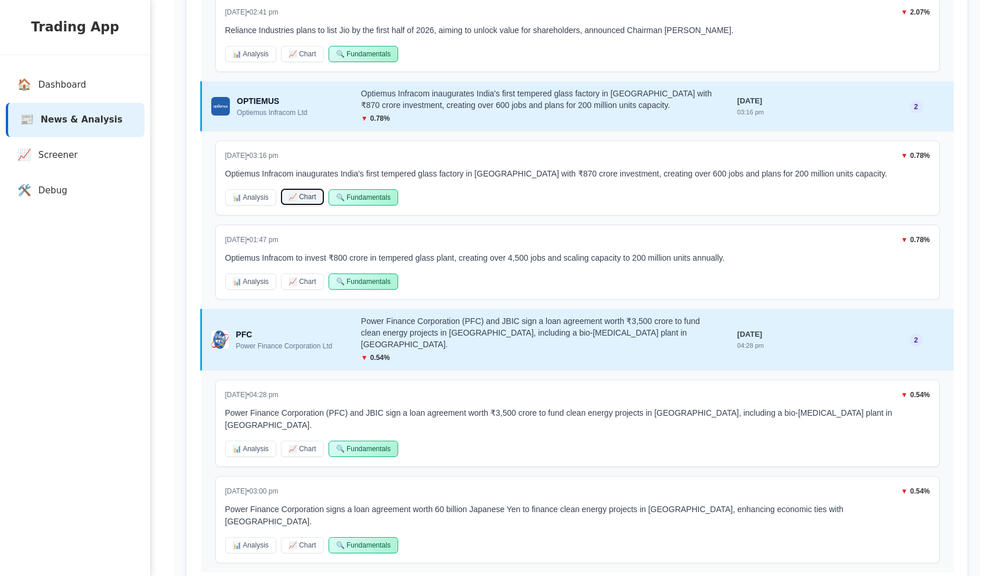
click at [298, 205] on button "📈 Chart" at bounding box center [302, 197] width 43 height 16
click at [252, 205] on button "📊 Analysis" at bounding box center [250, 197] width 51 height 16
click at [360, 205] on button "🔍 Fundamentals" at bounding box center [364, 197] width 70 height 16
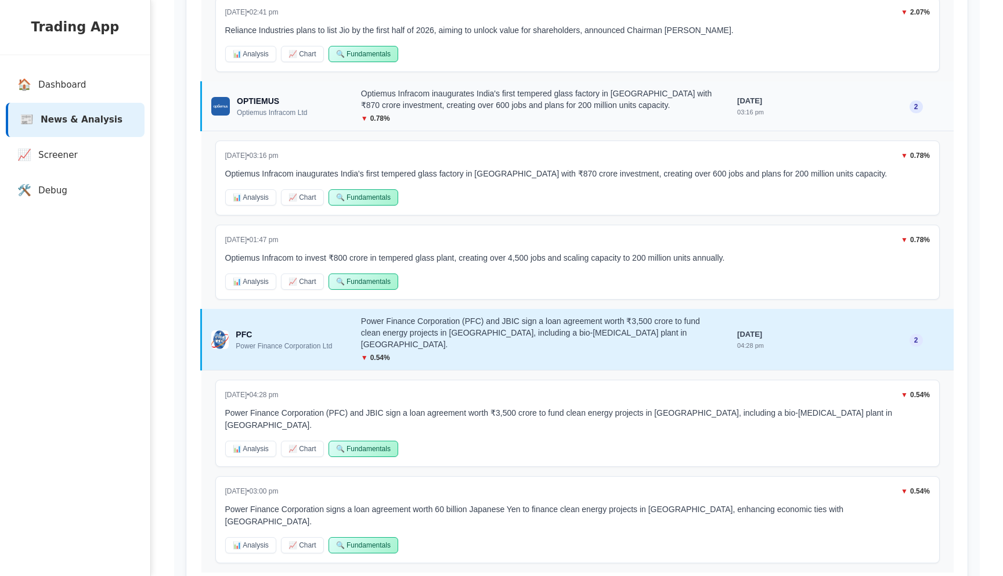
click at [337, 117] on span "Optiemus Infracom Ltd" at bounding box center [295, 113] width 116 height 8
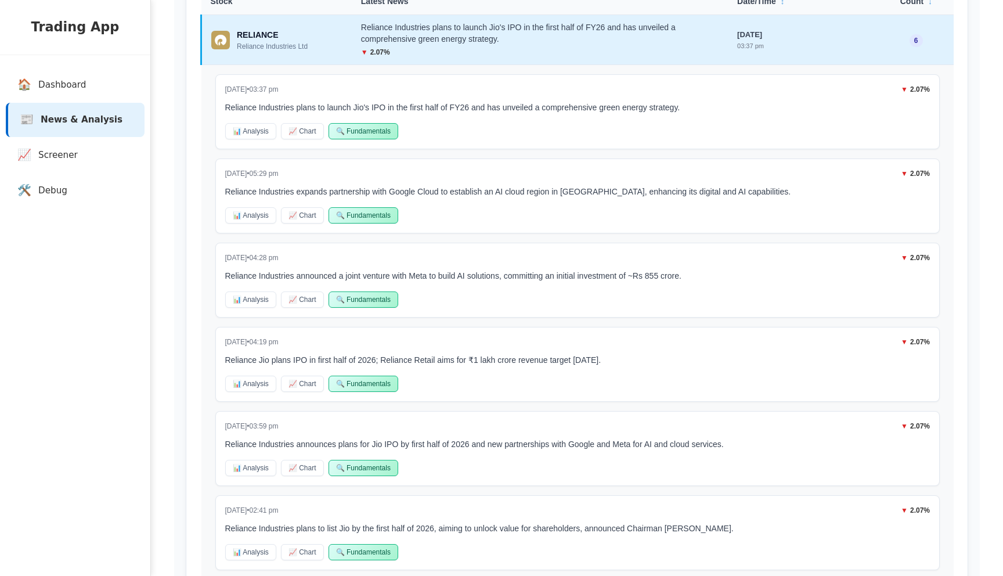
scroll to position [0, 0]
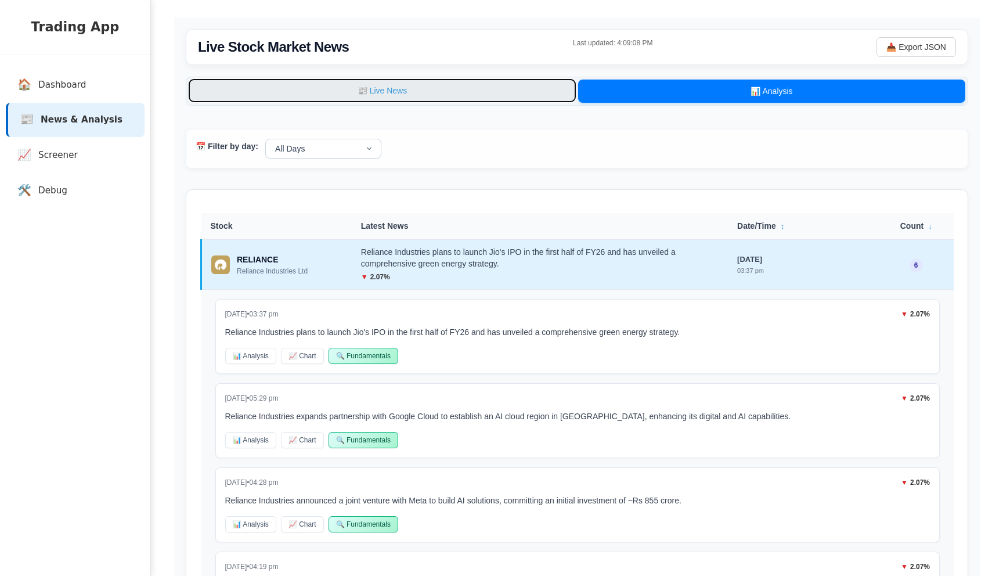
click at [325, 102] on button "📰 Live News" at bounding box center [382, 90] width 387 height 23
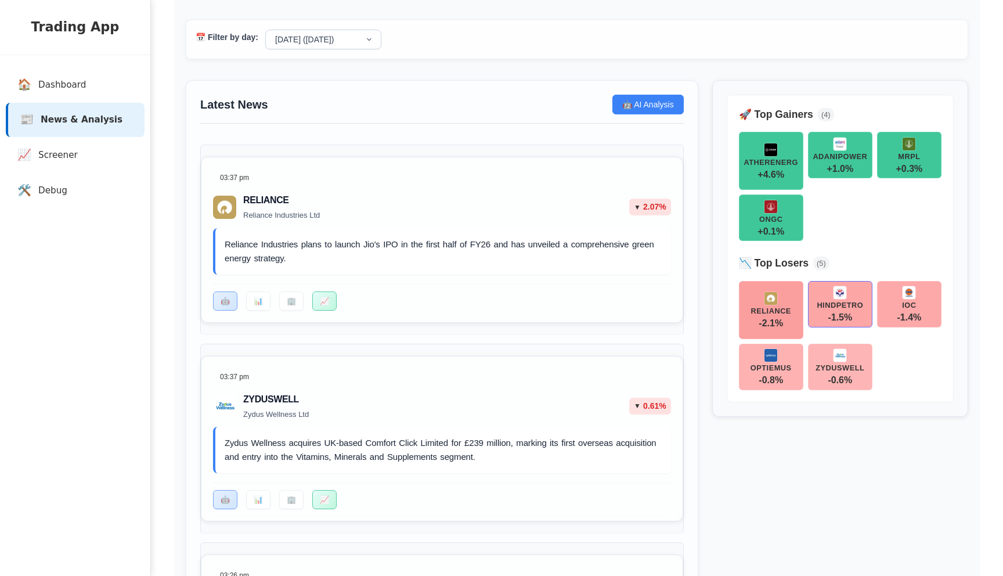
scroll to position [108, 0]
click at [769, 352] on img at bounding box center [771, 356] width 14 height 14
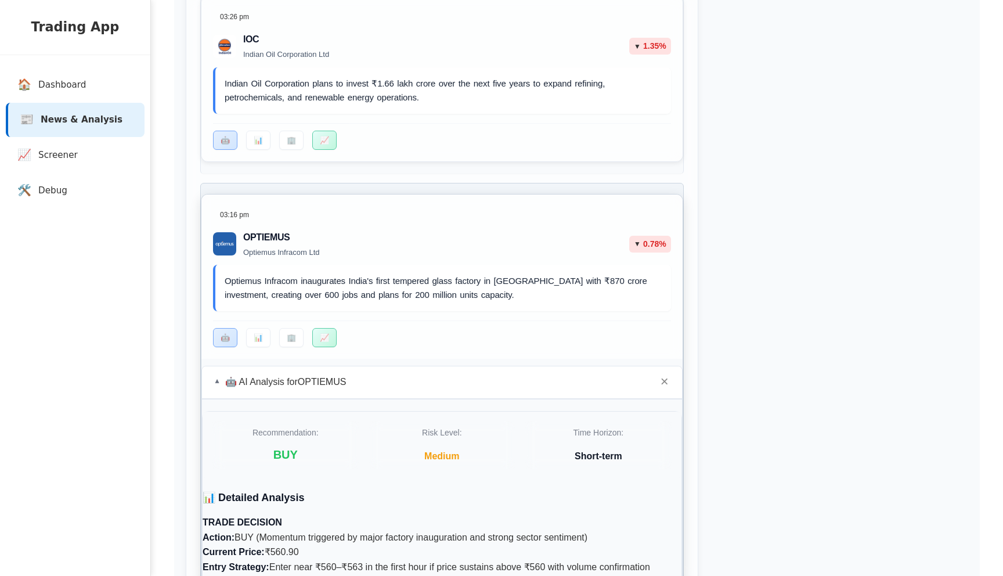
scroll to position [607, 0]
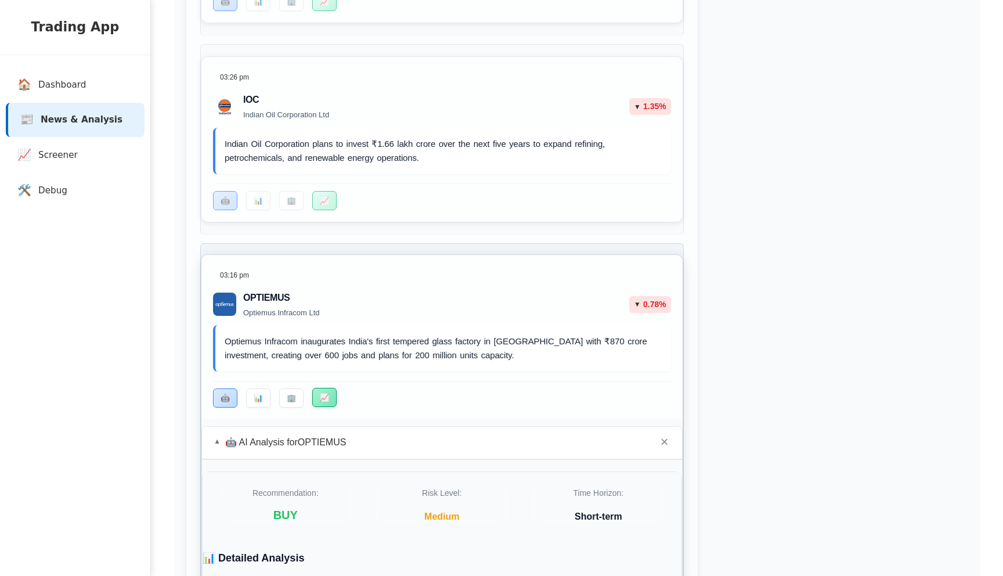
click at [312, 406] on button "📈" at bounding box center [324, 397] width 24 height 19
click at [293, 403] on button "🏢" at bounding box center [291, 397] width 24 height 19
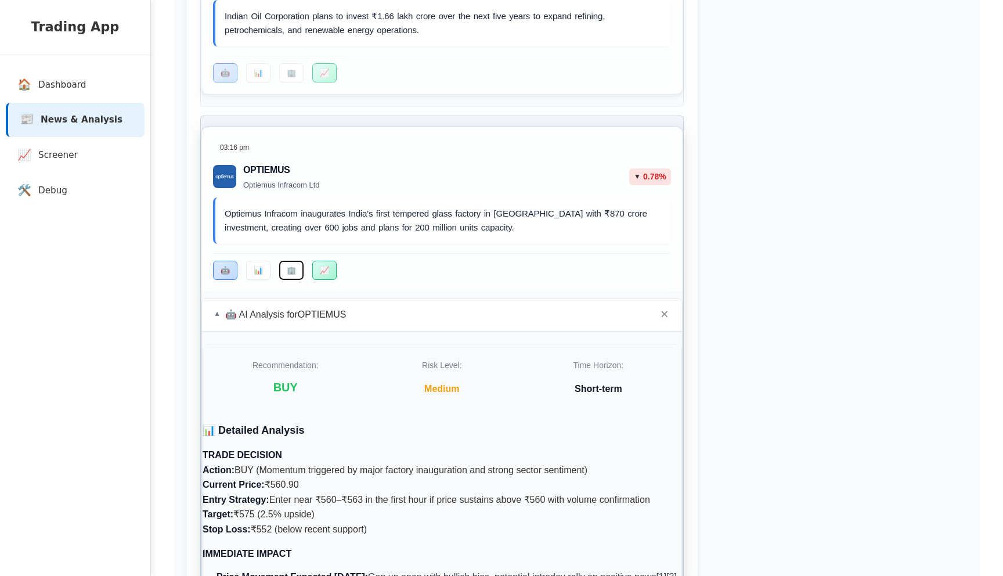
scroll to position [728, 0]
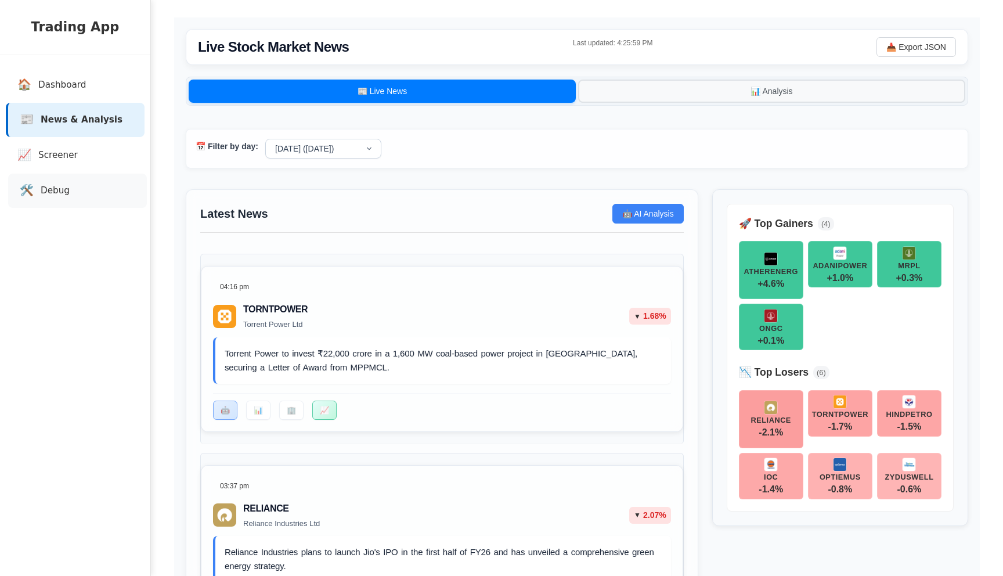
scroll to position [35, 0]
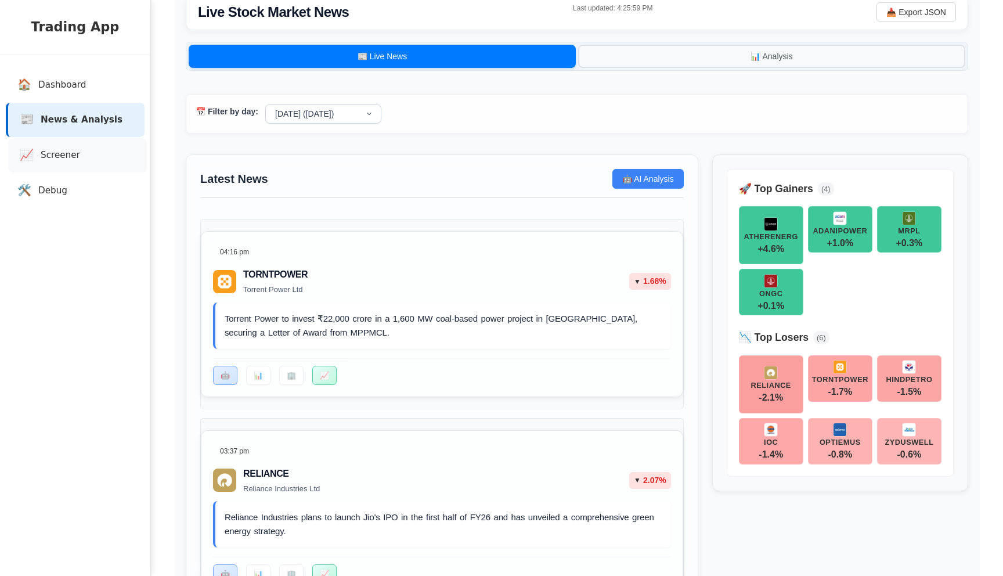
click at [67, 162] on link "📈 Screener" at bounding box center [77, 155] width 139 height 34
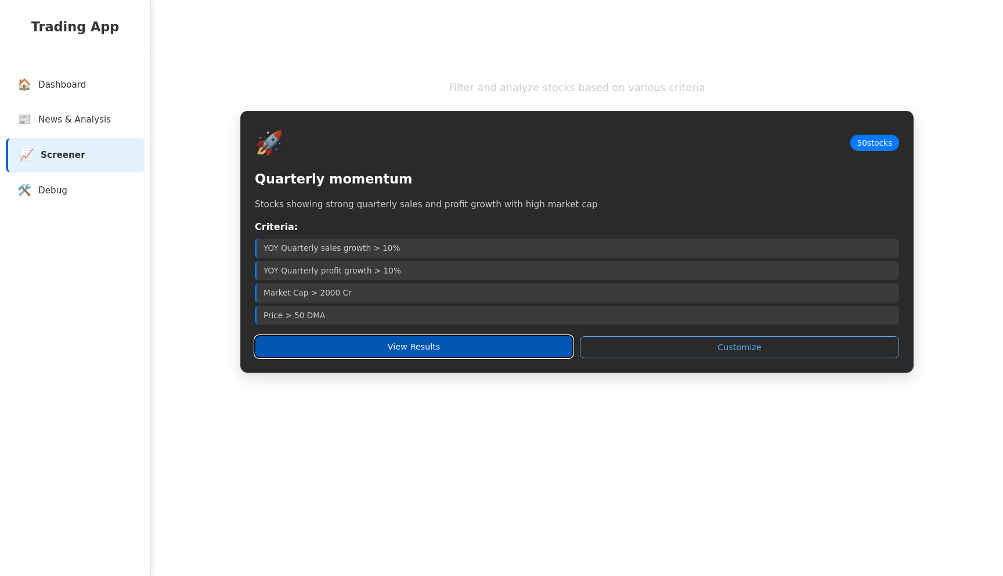
click at [379, 348] on button "View Results" at bounding box center [414, 347] width 318 height 22
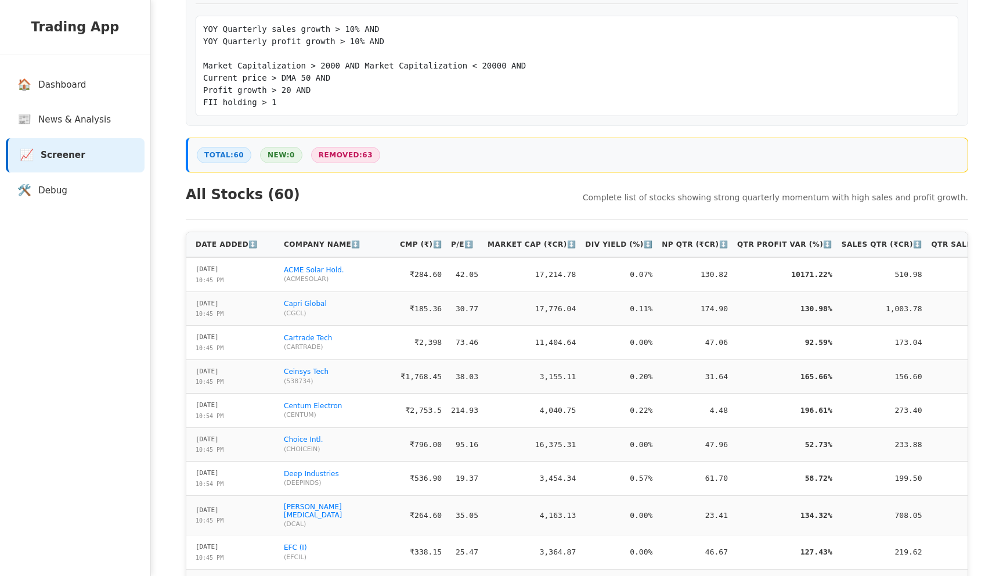
scroll to position [205, 0]
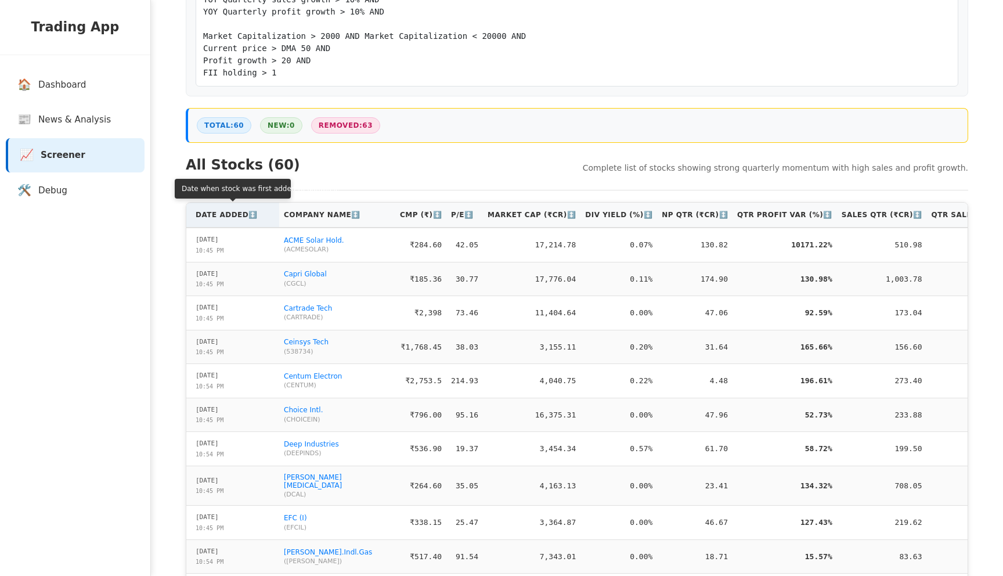
click at [210, 208] on th "Date Added ↕️" at bounding box center [232, 215] width 93 height 25
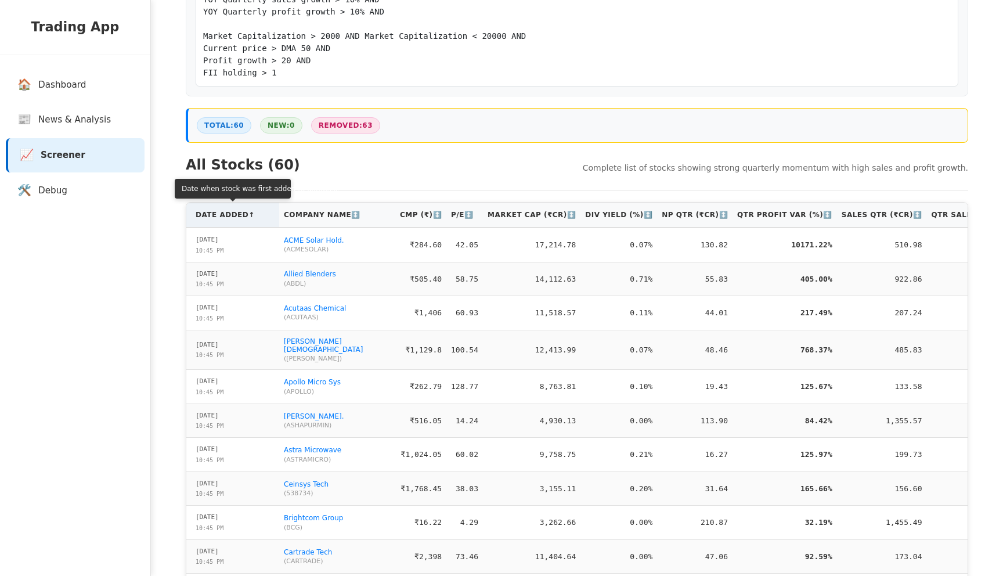
click at [210, 208] on th "Date Added ↑" at bounding box center [232, 215] width 93 height 25
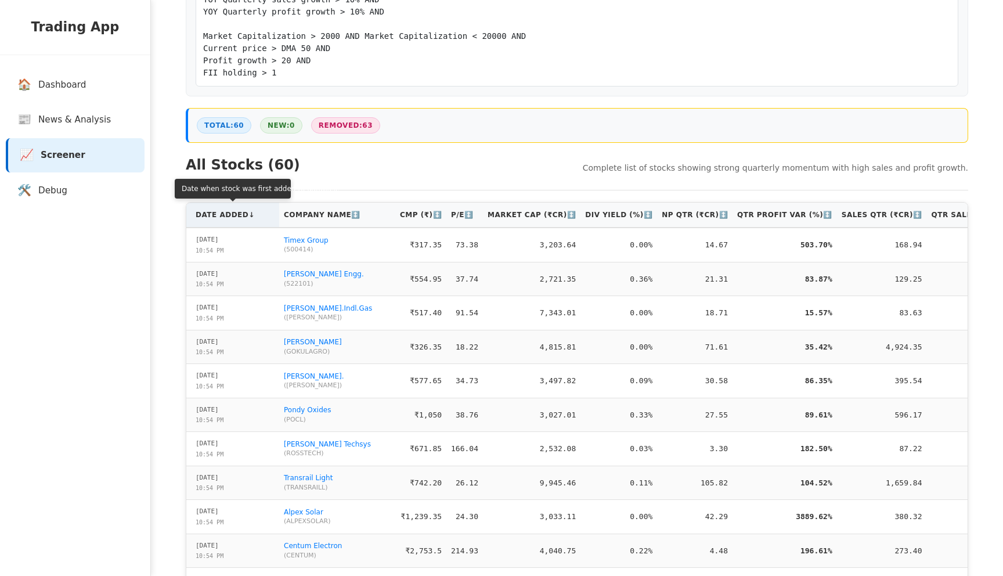
click at [260, 212] on th "Date Added ↓" at bounding box center [232, 215] width 93 height 25
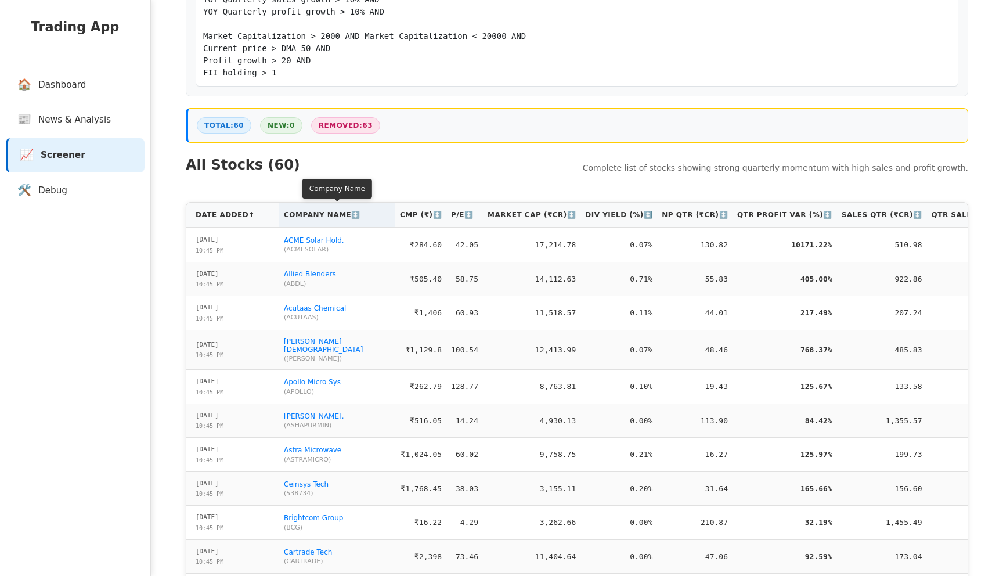
click at [311, 222] on th "Company Name ↕️" at bounding box center [337, 215] width 116 height 25
click at [311, 222] on th "Company Name ↑" at bounding box center [337, 215] width 116 height 25
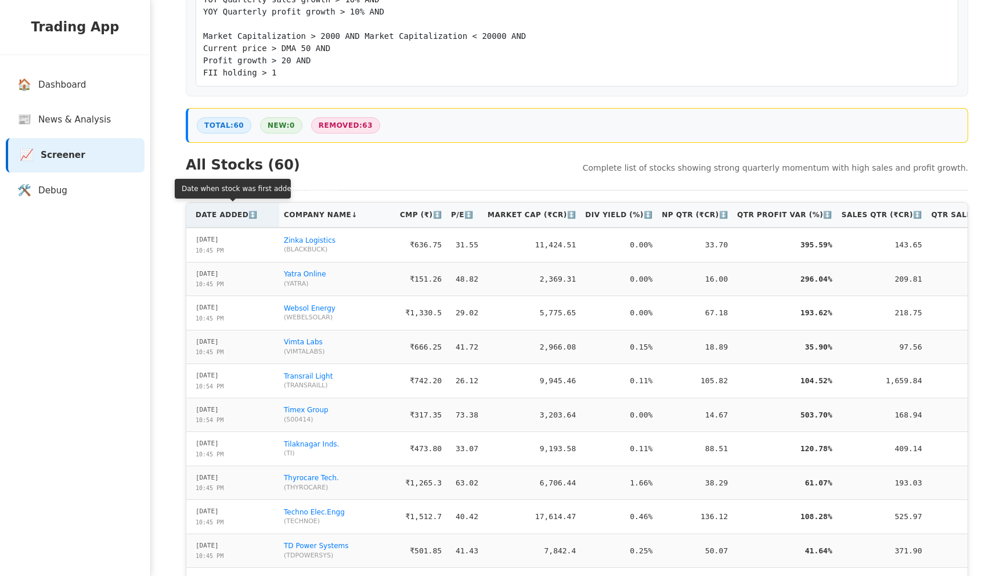
click at [242, 222] on th "Date Added ↕️" at bounding box center [232, 215] width 93 height 25
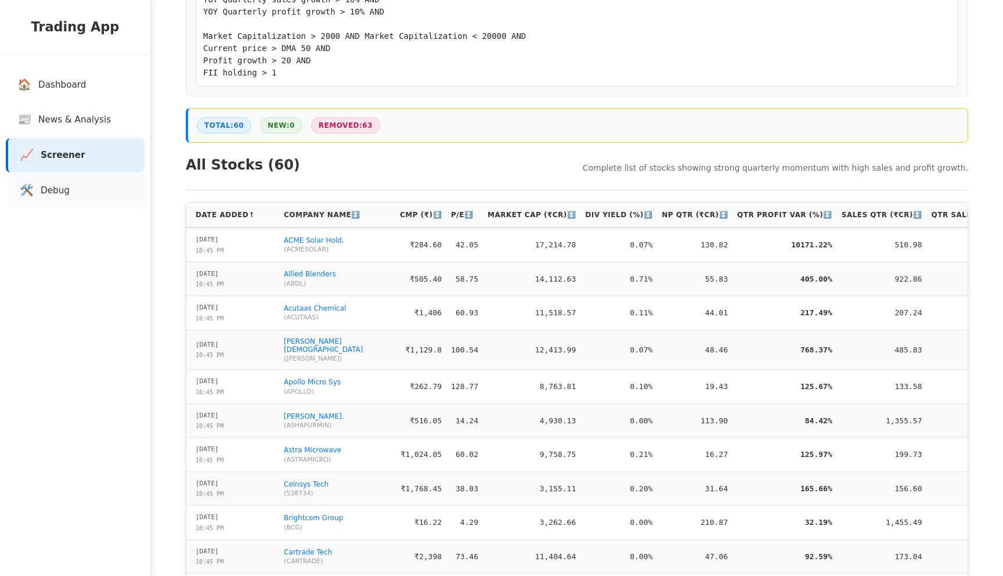
click at [74, 200] on link "🛠️ Debug" at bounding box center [77, 191] width 139 height 34
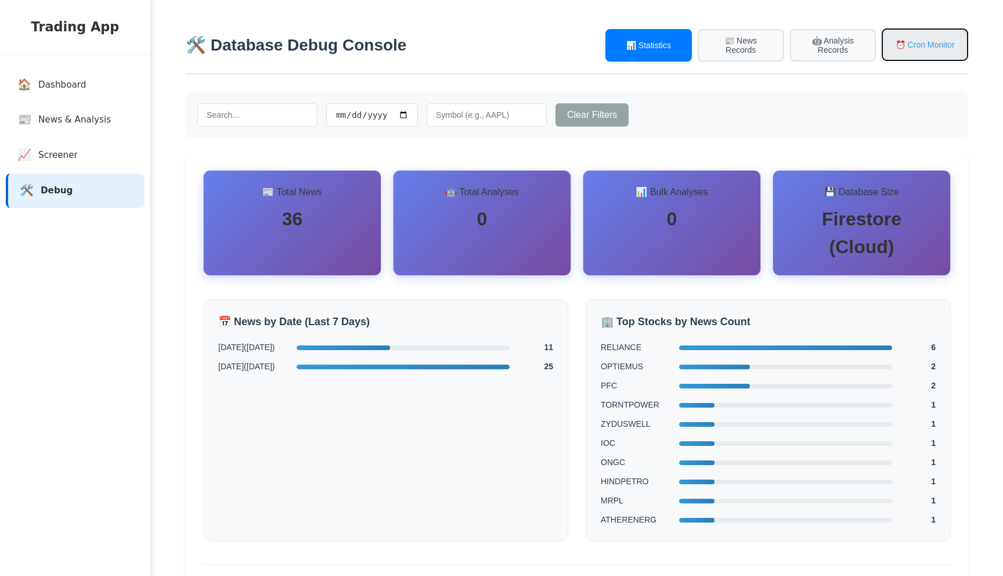
click at [914, 52] on button "⏰ Cron Monitor" at bounding box center [925, 44] width 86 height 33
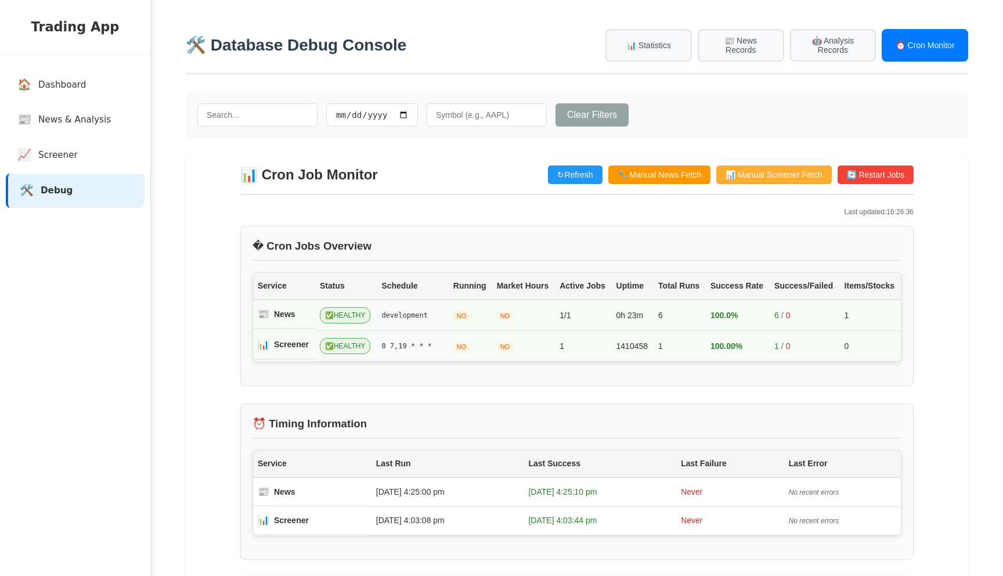
click at [772, 174] on button "📊 Manual Screener Fetch" at bounding box center [773, 174] width 115 height 19
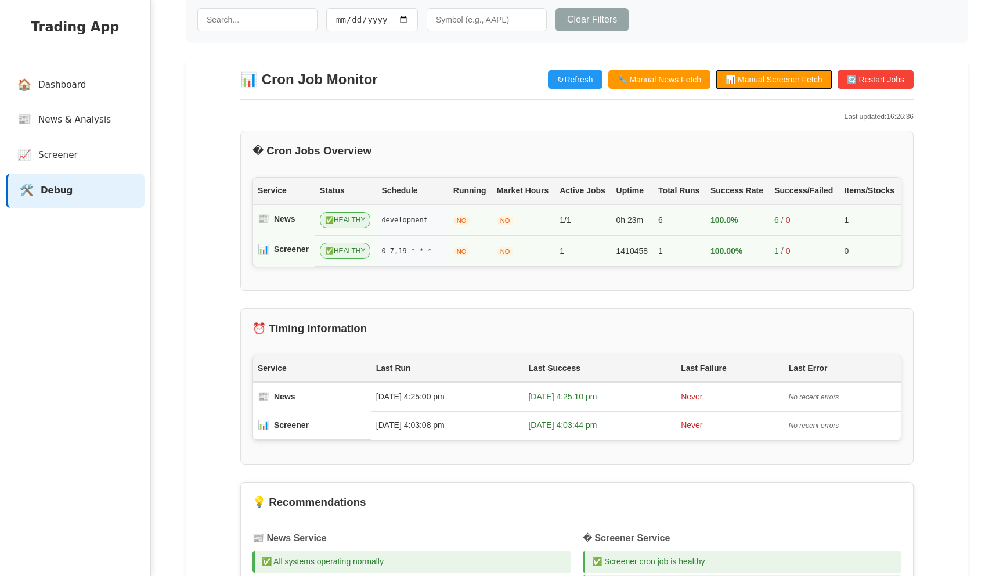
scroll to position [86, 0]
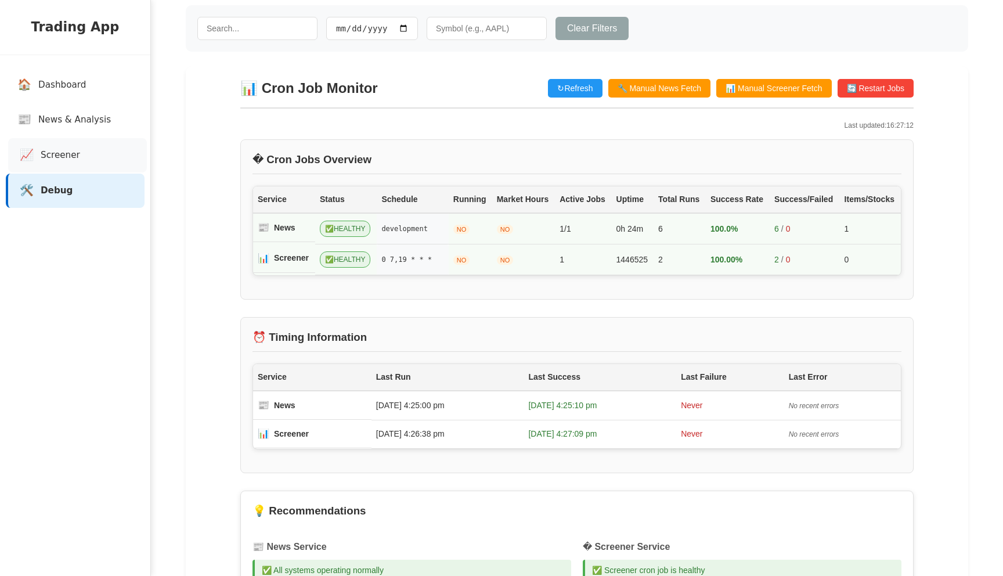
click at [67, 152] on span "Screener" at bounding box center [60, 155] width 39 height 13
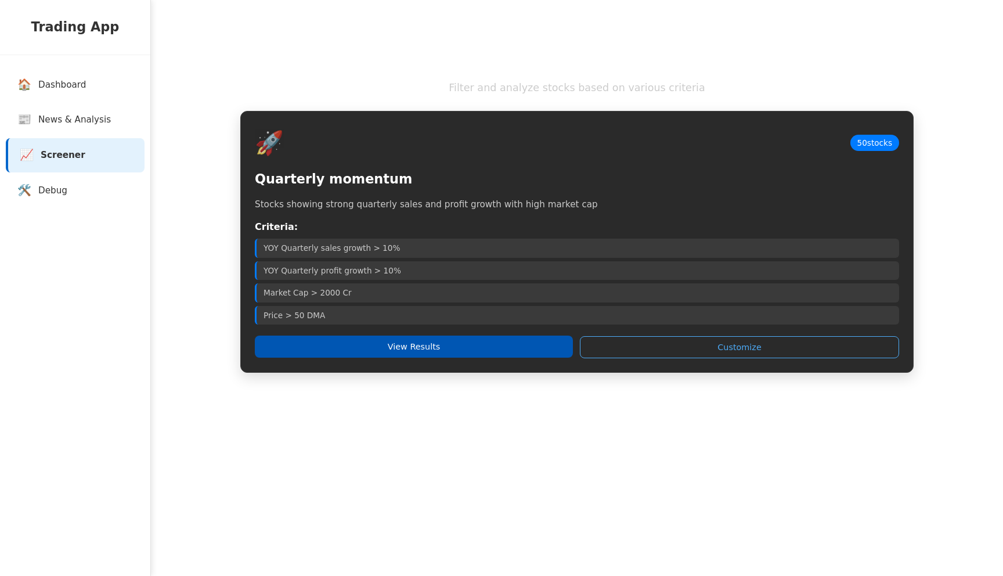
click at [414, 355] on button "View Results" at bounding box center [414, 347] width 318 height 22
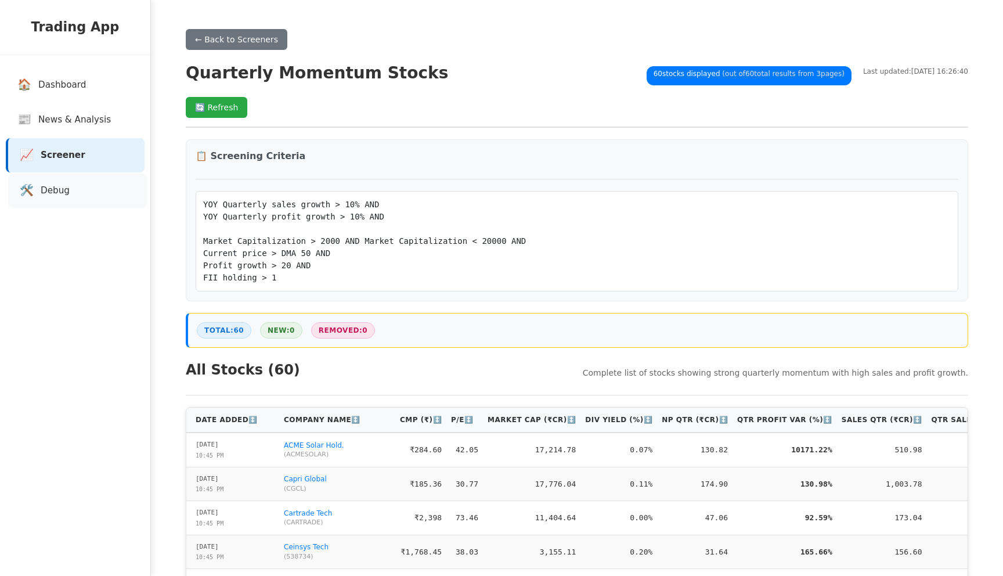
click at [52, 194] on span "Debug" at bounding box center [55, 190] width 29 height 13
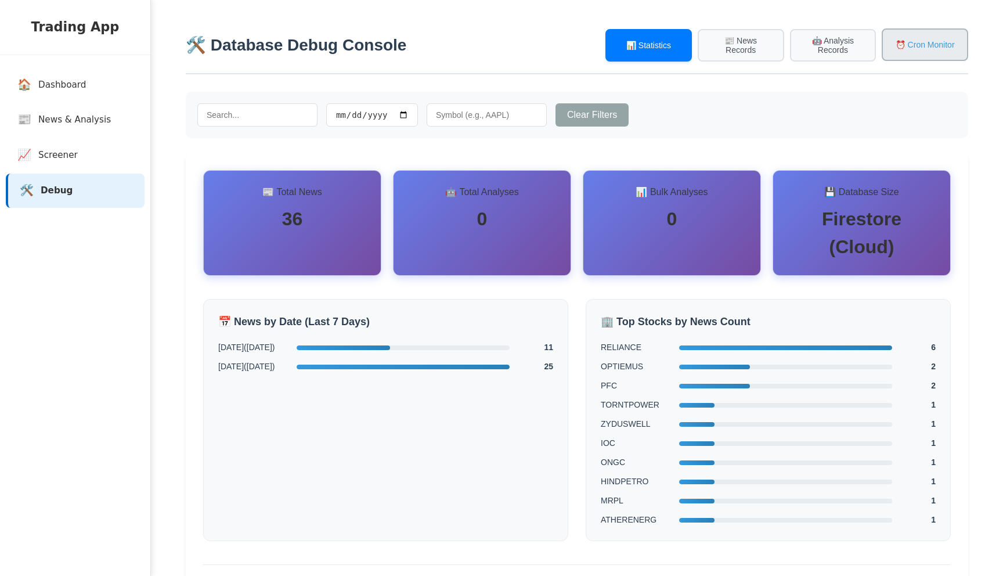
click at [902, 45] on button "⏰ Cron Monitor" at bounding box center [925, 44] width 86 height 33
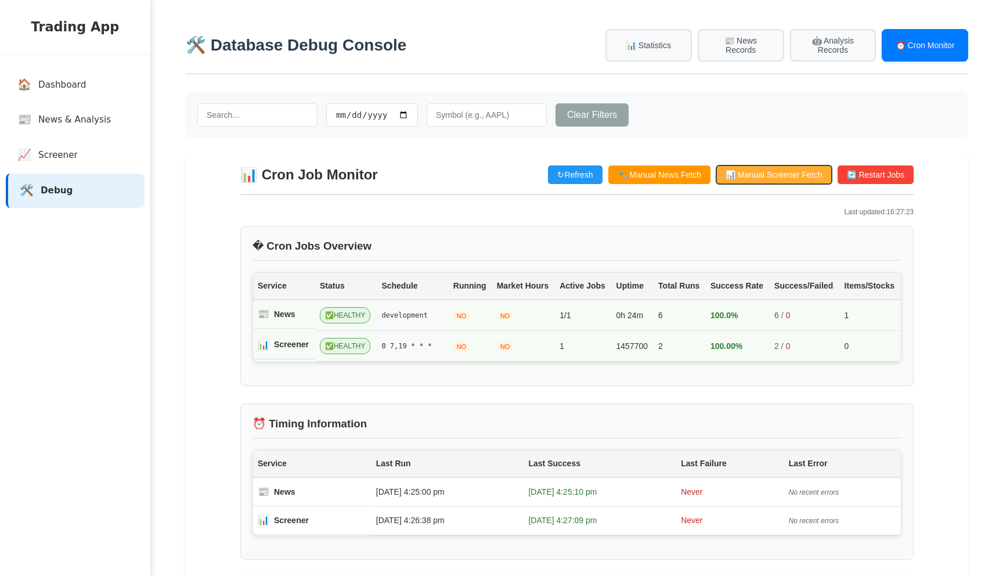
click at [764, 173] on button "📊 Manual Screener Fetch" at bounding box center [773, 174] width 115 height 19
click at [67, 139] on link "📈 Screener" at bounding box center [77, 155] width 139 height 34
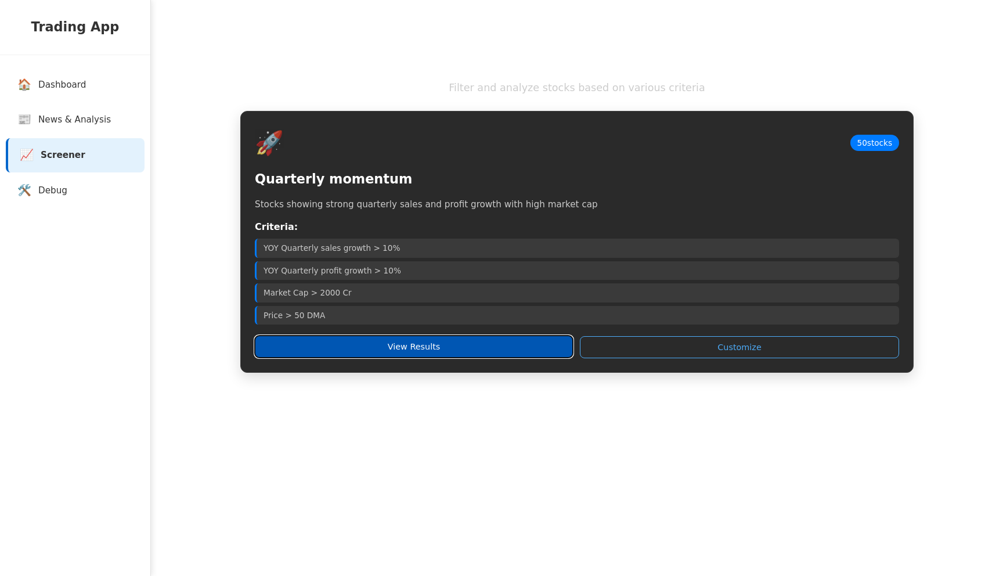
click at [343, 345] on button "View Results" at bounding box center [414, 347] width 318 height 22
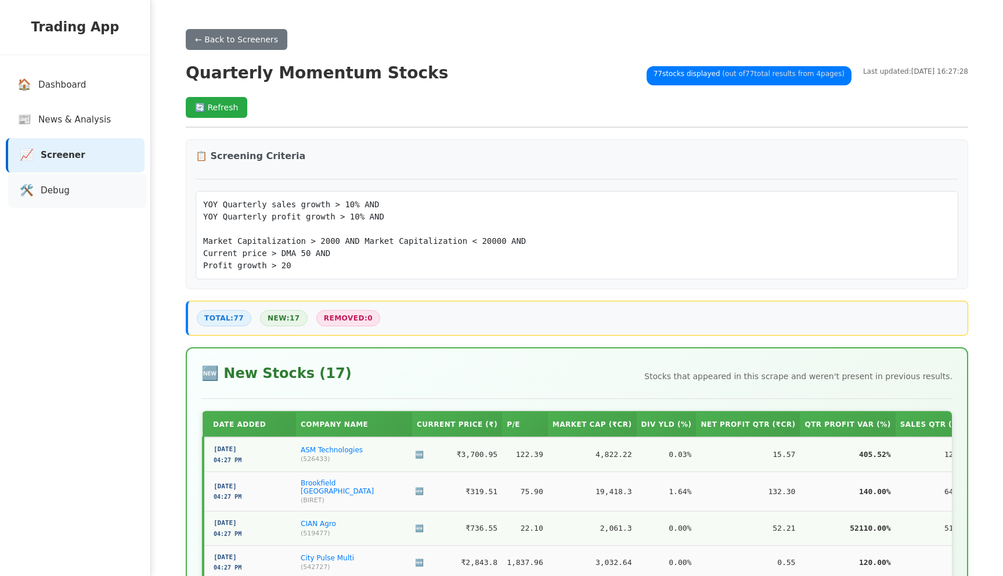
click at [38, 175] on link "🛠️ Debug" at bounding box center [77, 191] width 139 height 34
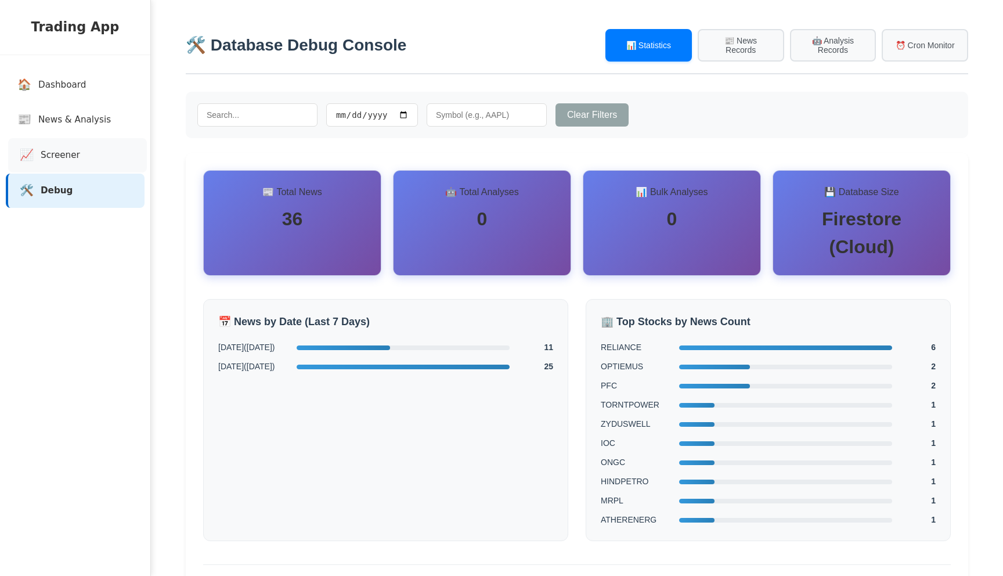
click at [35, 142] on link "📈 Screener" at bounding box center [77, 155] width 139 height 34
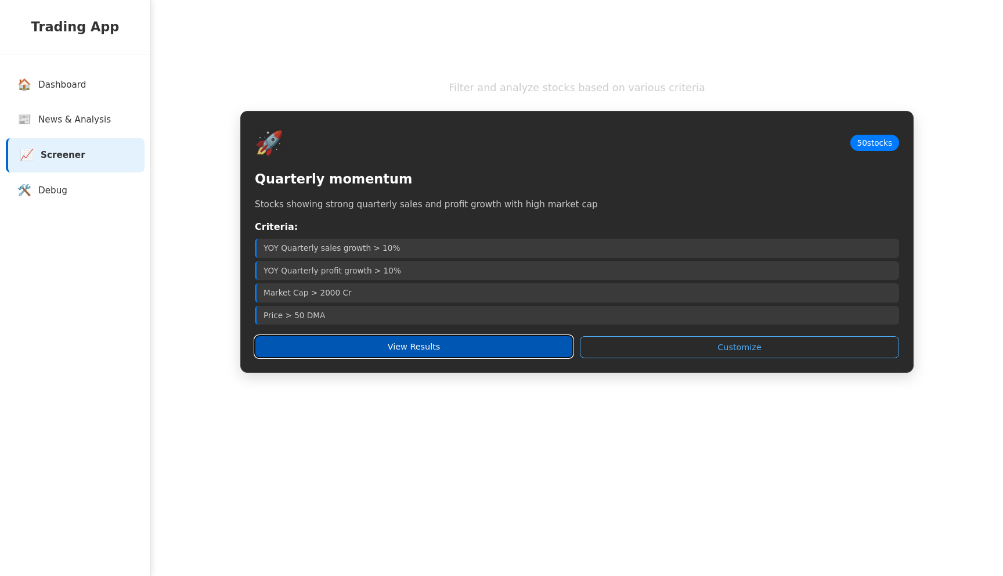
click at [366, 349] on button "View Results" at bounding box center [414, 347] width 318 height 22
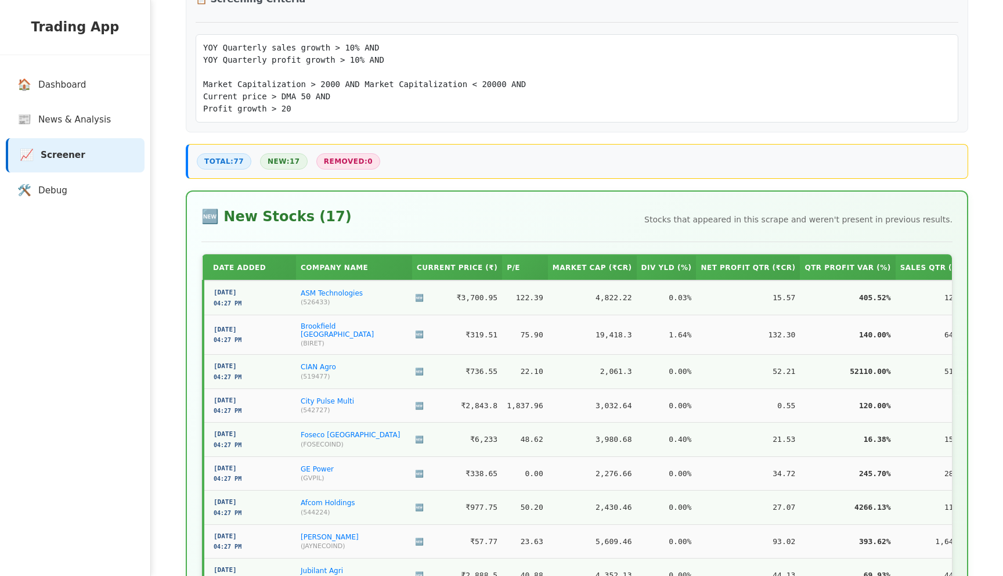
scroll to position [156, 0]
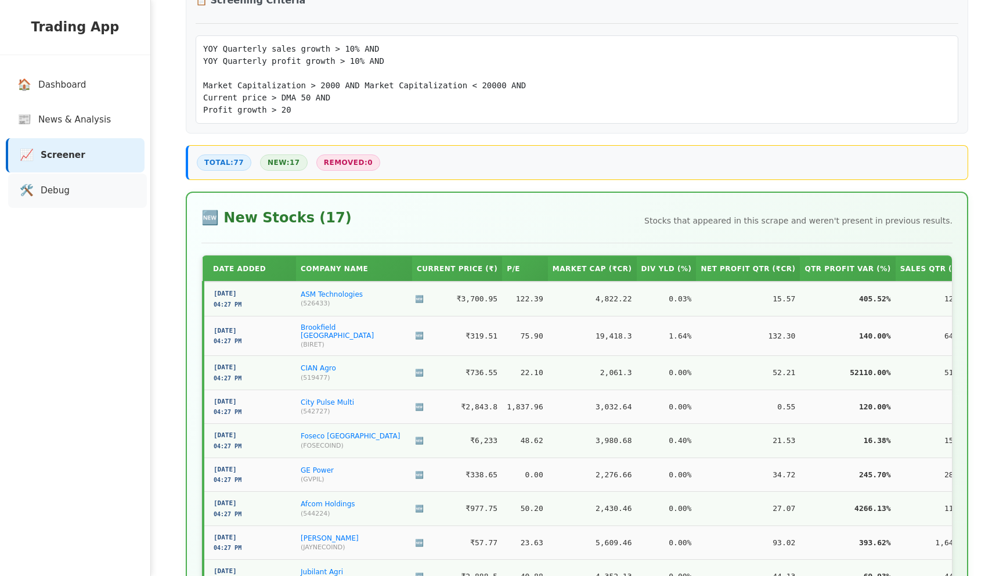
click at [88, 196] on link "🛠️ Debug" at bounding box center [77, 191] width 139 height 34
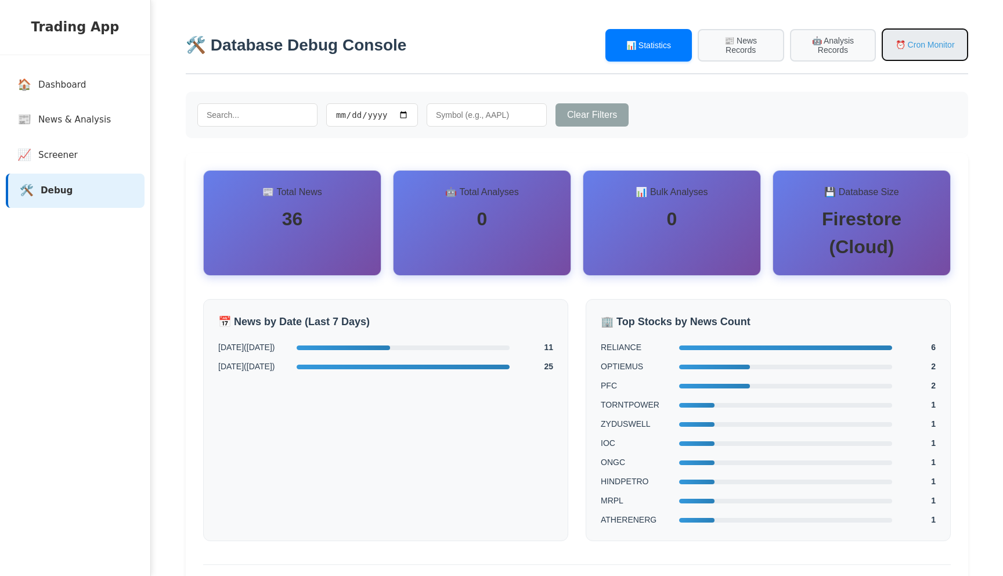
click at [916, 57] on button "⏰ Cron Monitor" at bounding box center [925, 44] width 86 height 33
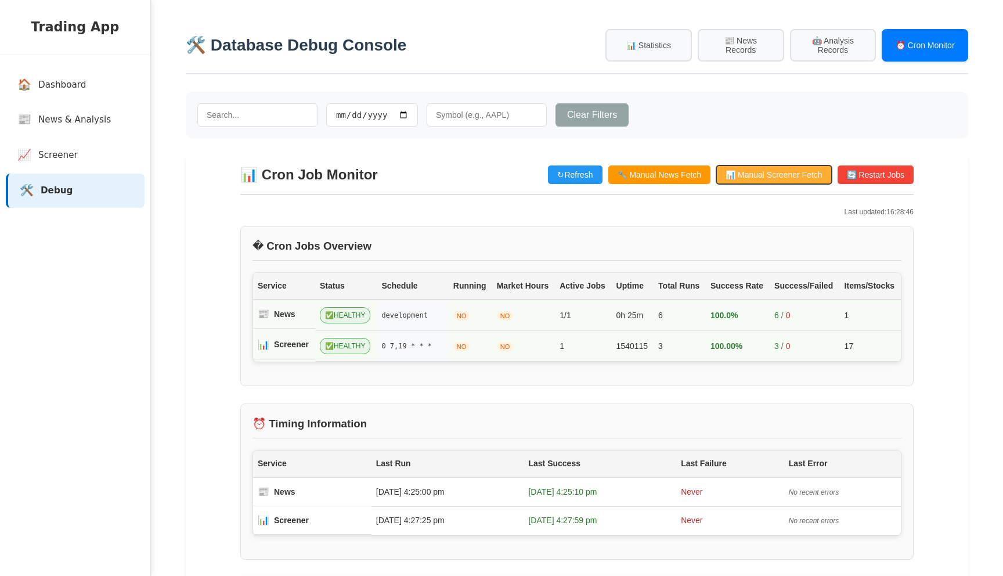
click at [779, 173] on button "📊 Manual Screener Fetch" at bounding box center [773, 174] width 115 height 19
click at [51, 168] on link "📈 Screener" at bounding box center [77, 155] width 139 height 34
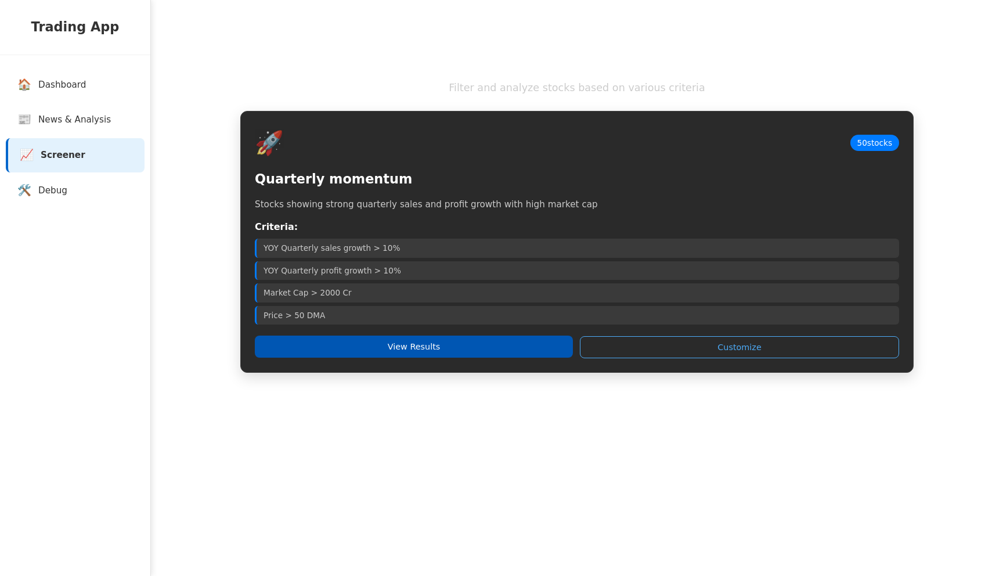
click at [383, 350] on button "View Results" at bounding box center [414, 347] width 318 height 22
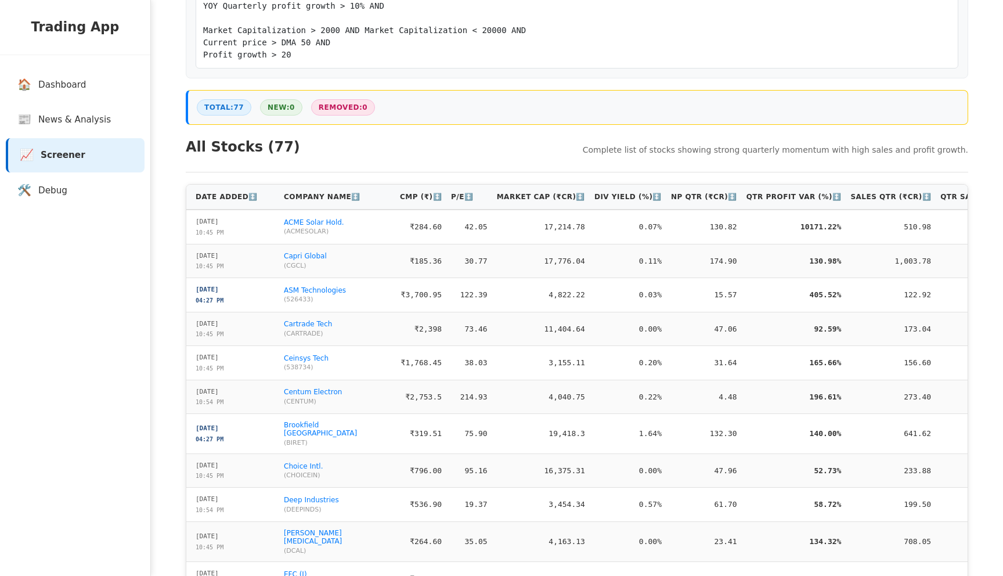
scroll to position [213, 0]
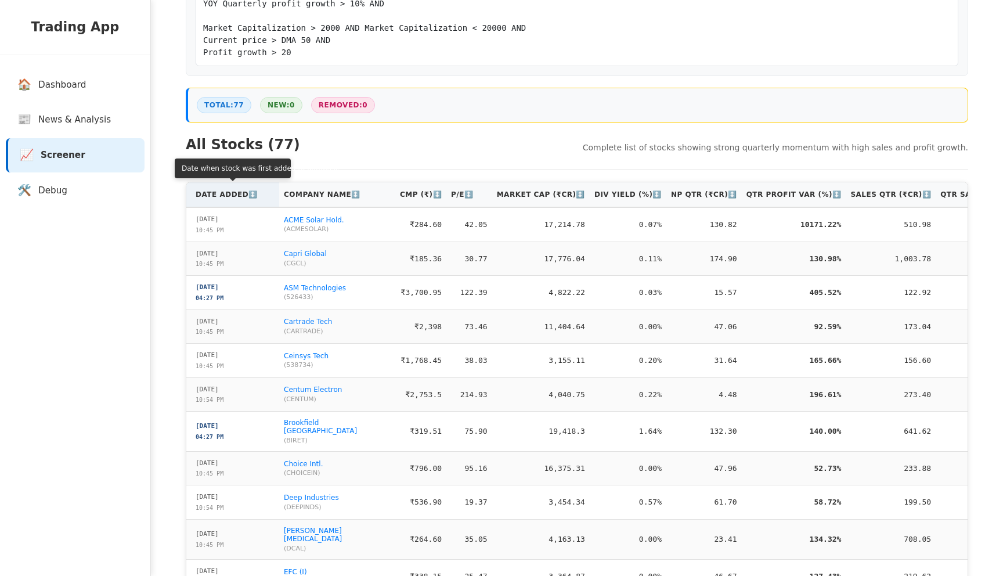
click at [230, 201] on th "Date Added ↕️" at bounding box center [232, 194] width 93 height 25
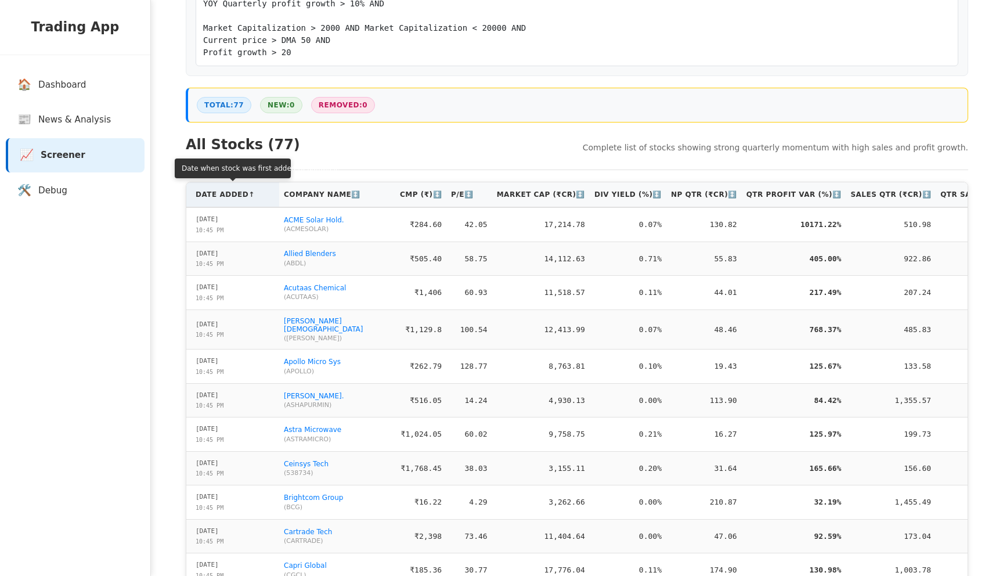
click at [230, 201] on th "Date Added ↑" at bounding box center [232, 194] width 93 height 25
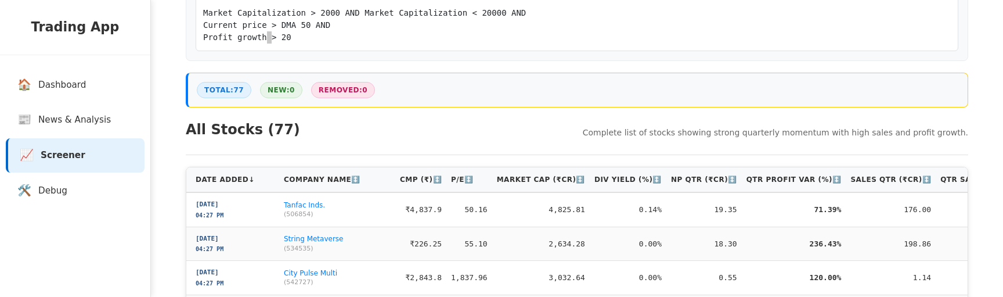
scroll to position [235, 0]
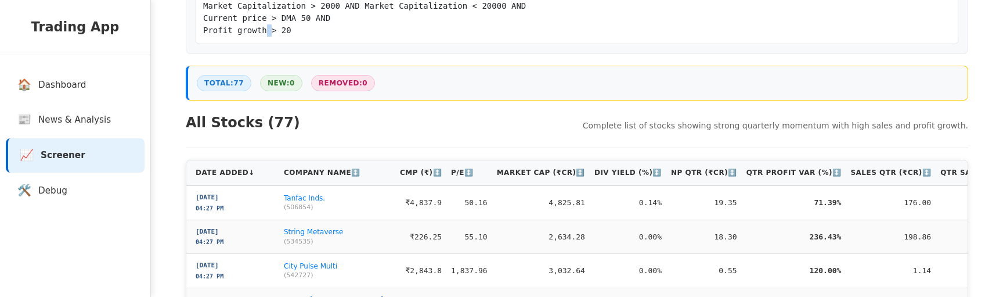
click at [908, 145] on div "All Stocks ( 77 ) Complete list of stocks showing strong quarterly momentum wit…" at bounding box center [577, 130] width 782 height 36
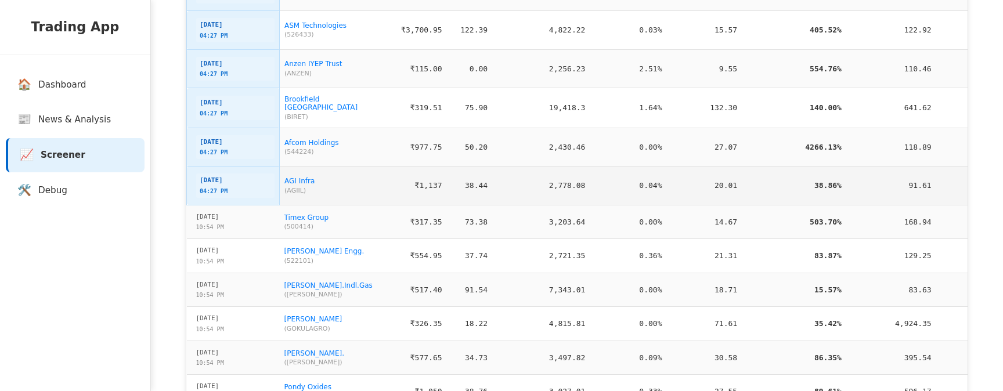
scroll to position [873, 0]
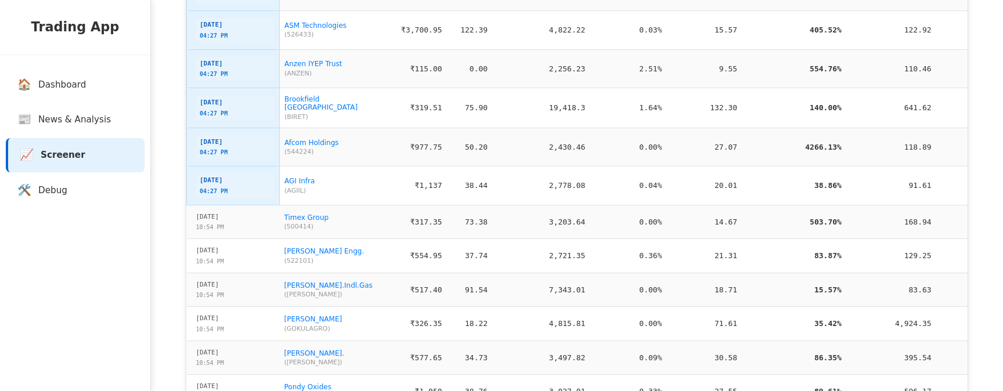
click at [280, 226] on td "Timex Group ( 500414 )" at bounding box center [338, 222] width 116 height 34
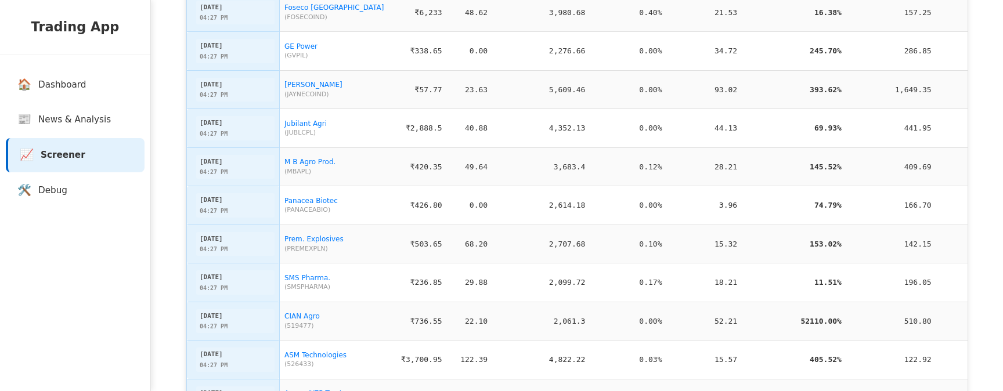
scroll to position [359, 0]
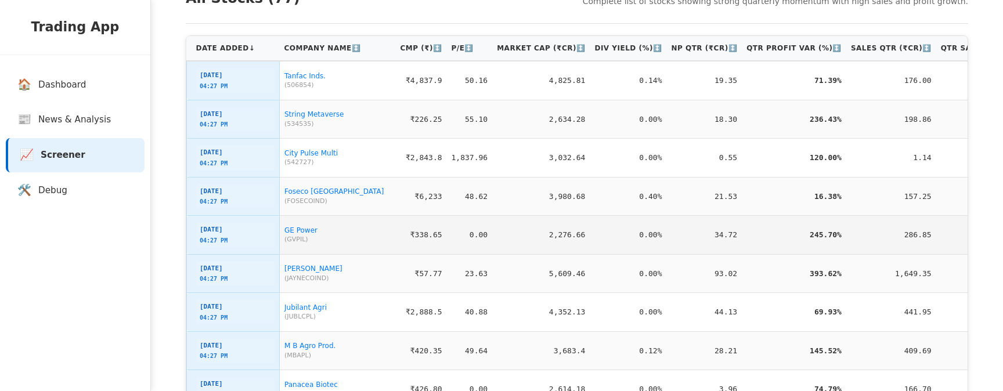
click at [252, 230] on div "30-08-2025 04:27 PM" at bounding box center [235, 235] width 78 height 24
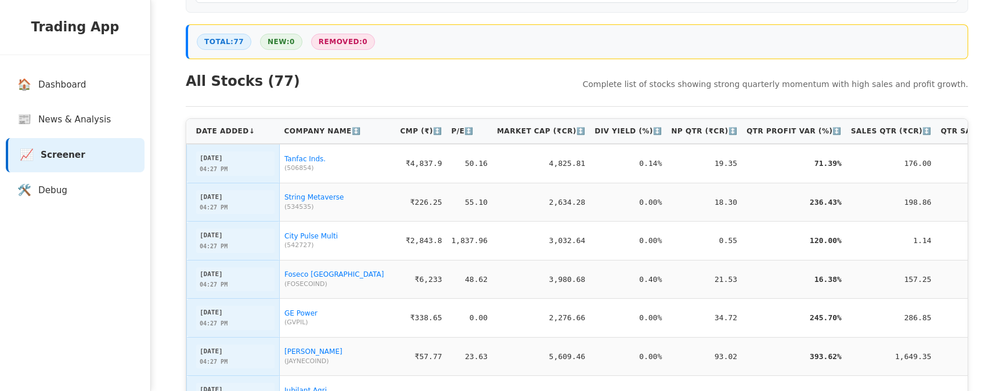
scroll to position [223, 0]
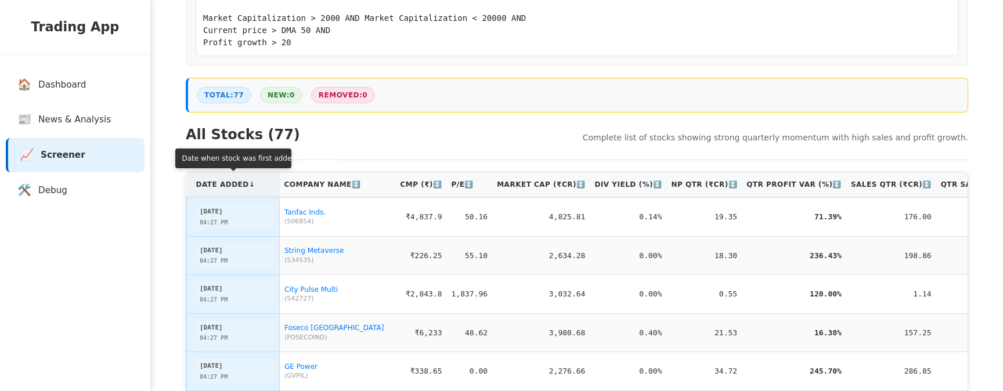
click at [244, 176] on th "Date Added ↓" at bounding box center [233, 184] width 93 height 25
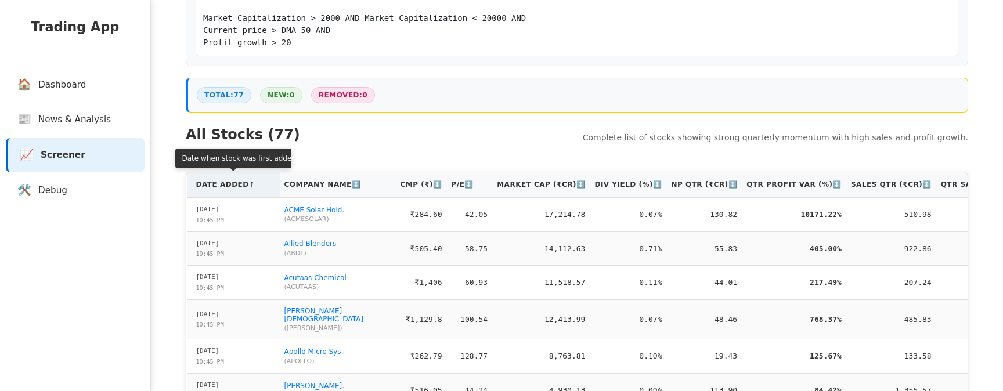
click at [245, 185] on th "Date Added ↑" at bounding box center [233, 184] width 93 height 25
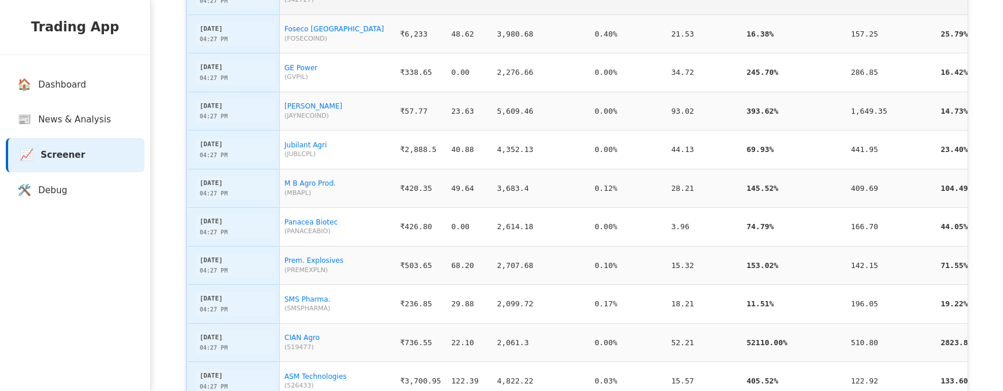
scroll to position [540, 0]
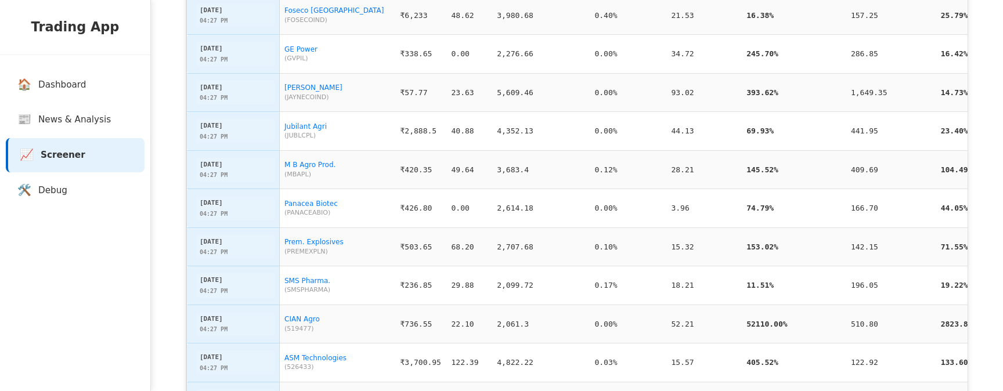
click at [217, 245] on div "30-08-2025" at bounding box center [211, 242] width 23 height 10
click at [223, 259] on div "30-08-2025 04:27 PM" at bounding box center [235, 247] width 78 height 24
drag, startPoint x: 233, startPoint y: 254, endPoint x: 197, endPoint y: 244, distance: 37.3
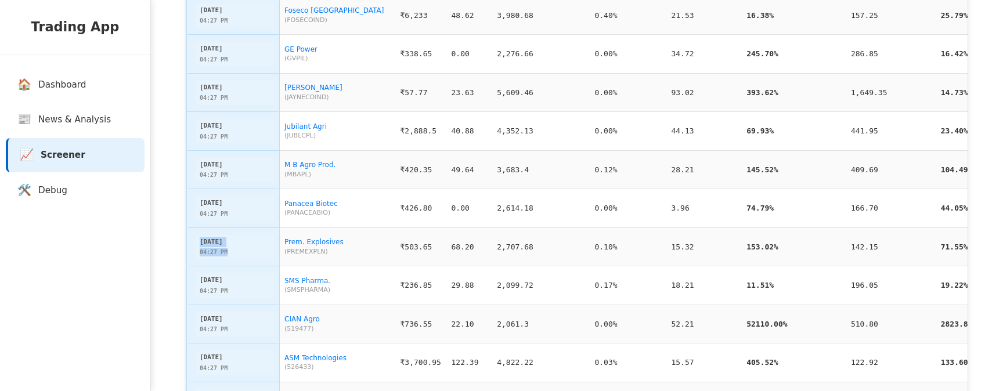
click at [197, 244] on div "30-08-2025 04:27 PM" at bounding box center [235, 247] width 78 height 24
click at [218, 255] on div "04:27 PM" at bounding box center [214, 252] width 28 height 9
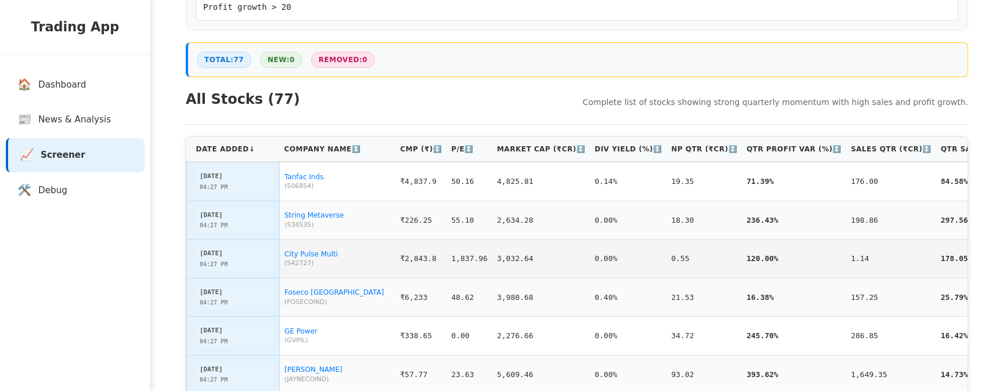
scroll to position [258, 0]
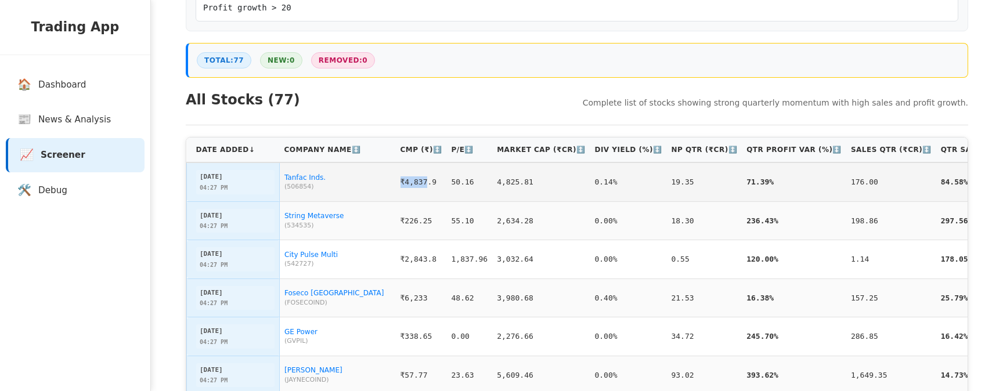
drag, startPoint x: 397, startPoint y: 183, endPoint x: 427, endPoint y: 181, distance: 30.3
click at [427, 181] on td "₹4,837.9" at bounding box center [421, 182] width 51 height 39
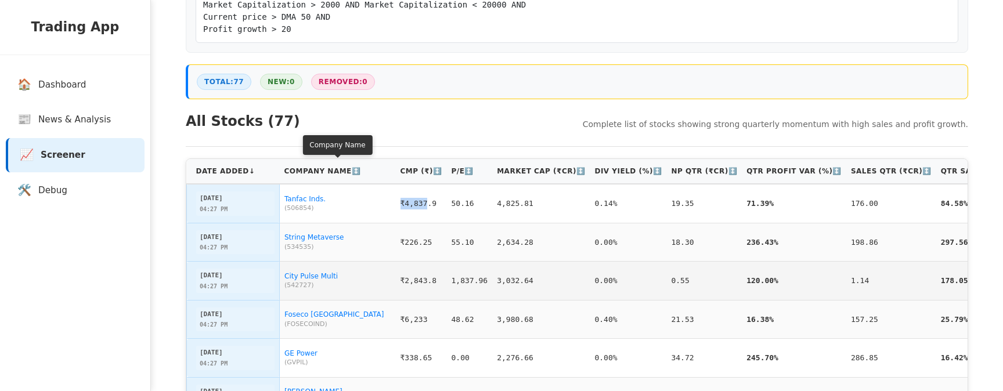
click at [475, 279] on td "1,837.96" at bounding box center [470, 281] width 46 height 39
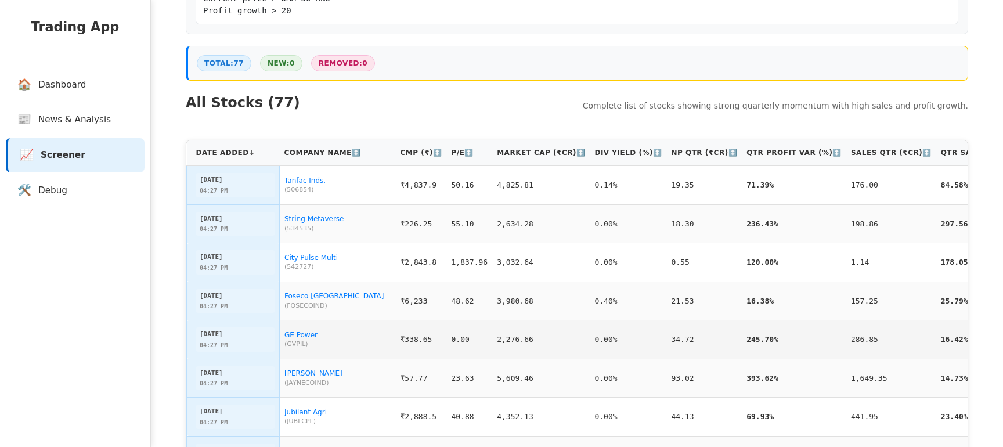
scroll to position [254, 0]
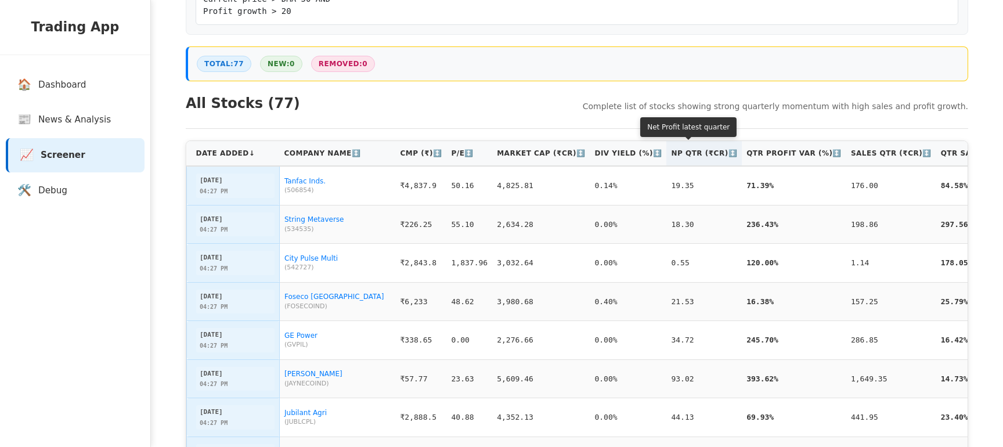
click at [669, 158] on th "NP Qtr (₹Cr) ↕️" at bounding box center [703, 153] width 75 height 25
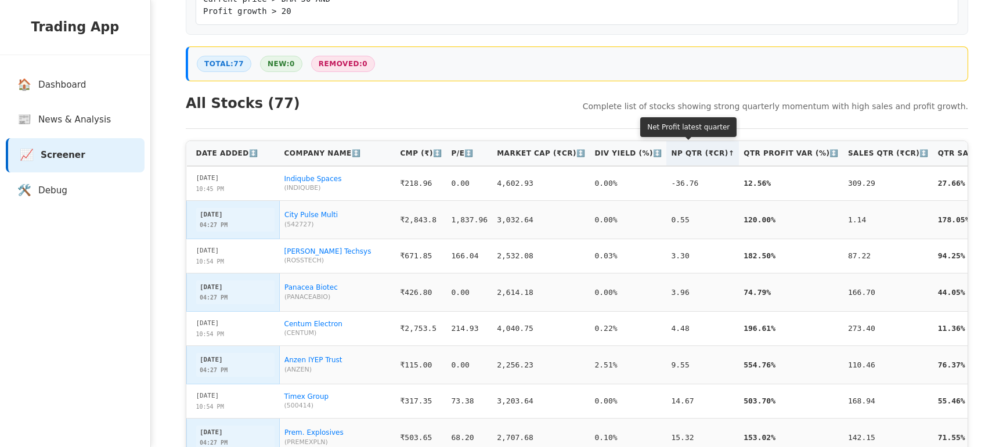
click at [669, 158] on th "NP Qtr (₹Cr) ↑" at bounding box center [702, 153] width 73 height 25
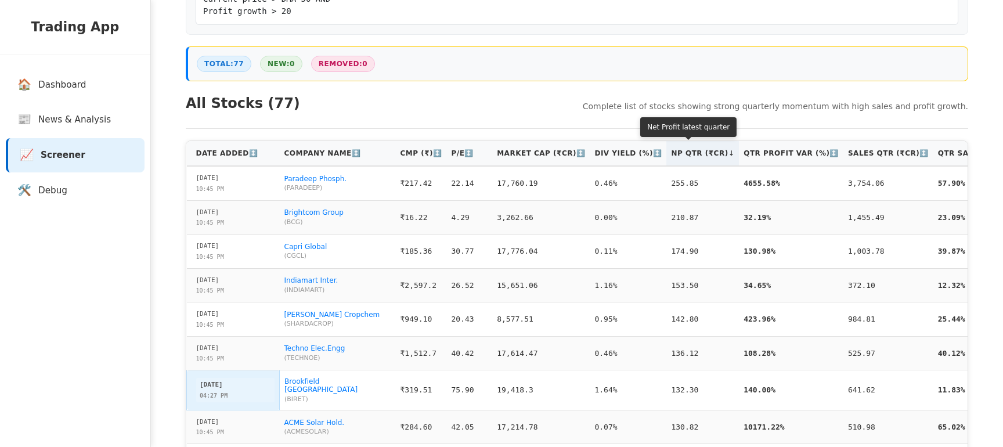
click at [669, 158] on th "NP Qtr (₹Cr) ↓" at bounding box center [702, 153] width 73 height 25
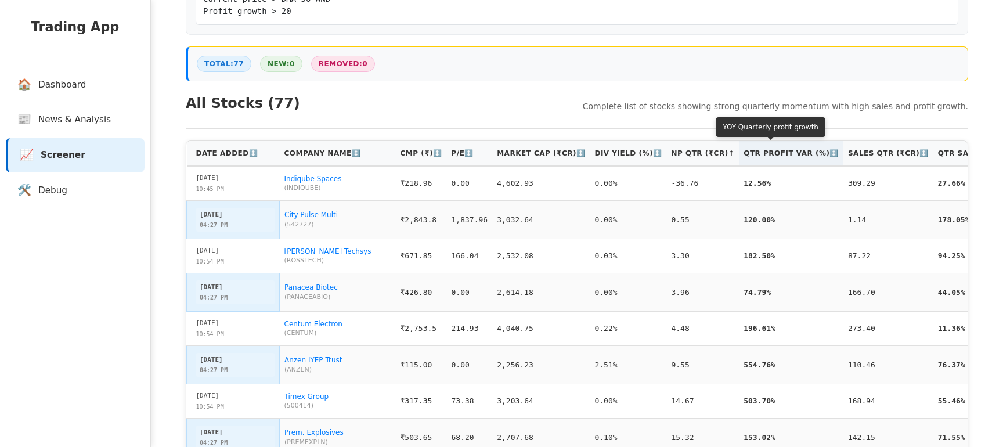
click at [770, 158] on th "Qtr Profit Var (%) ↕️" at bounding box center [791, 153] width 104 height 25
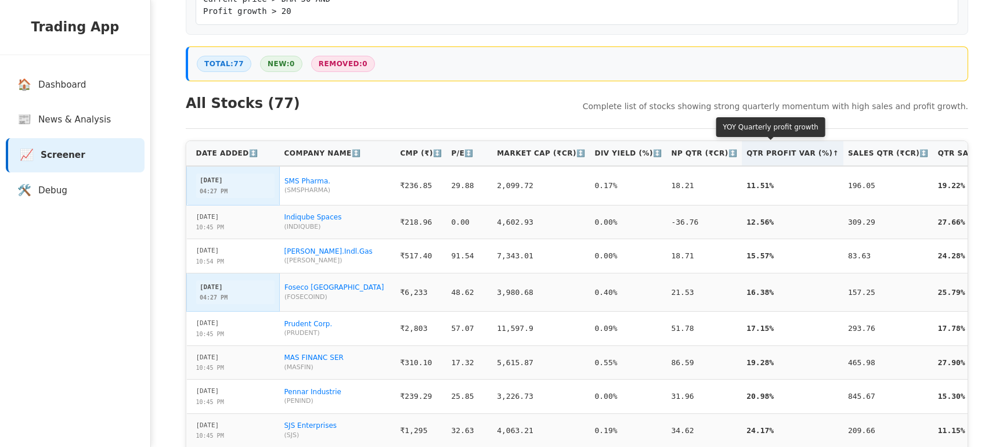
click at [770, 158] on th "Qtr Profit Var (%) ↑" at bounding box center [793, 153] width 102 height 25
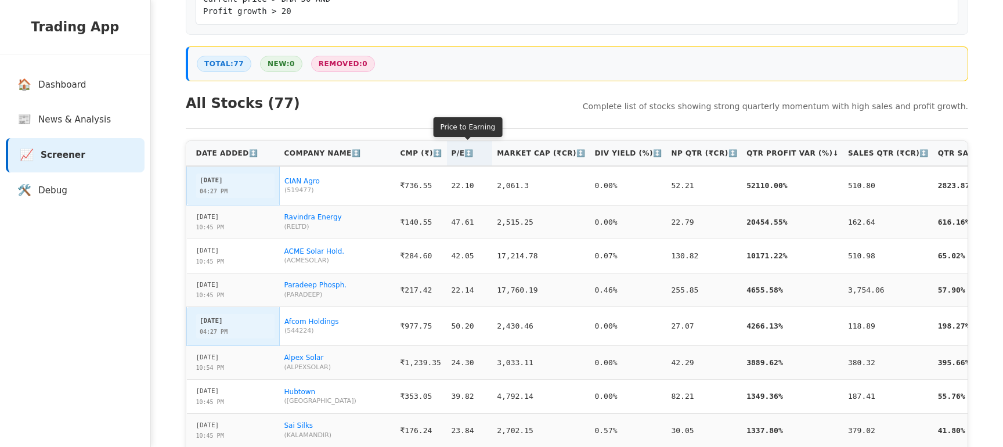
click at [459, 150] on th "P/E ↕️" at bounding box center [470, 153] width 46 height 25
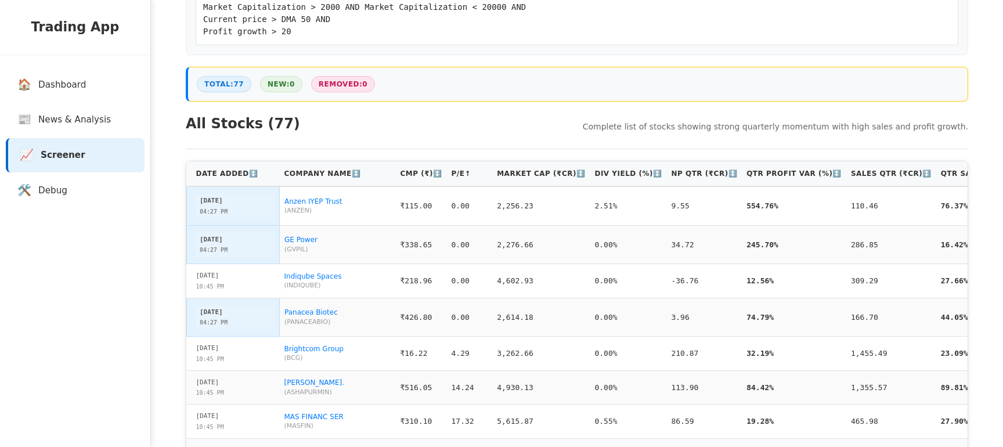
scroll to position [241, 0]
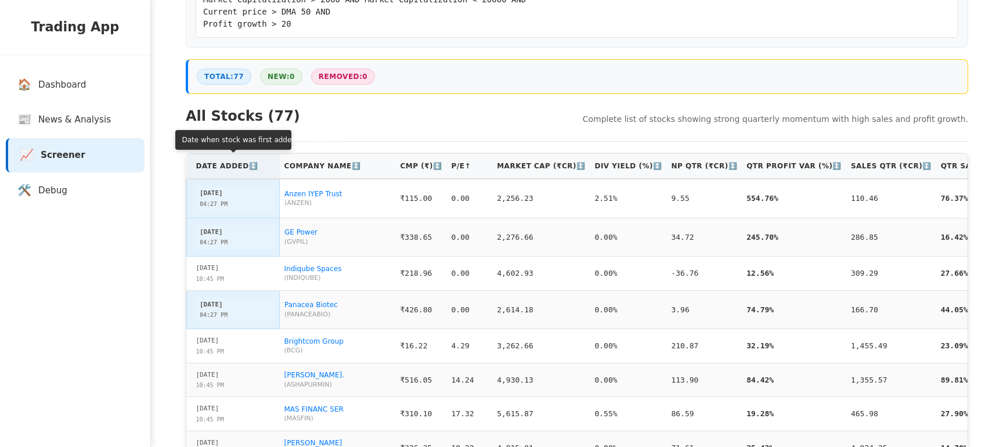
click at [251, 171] on th "Date Added ↕️" at bounding box center [233, 166] width 93 height 25
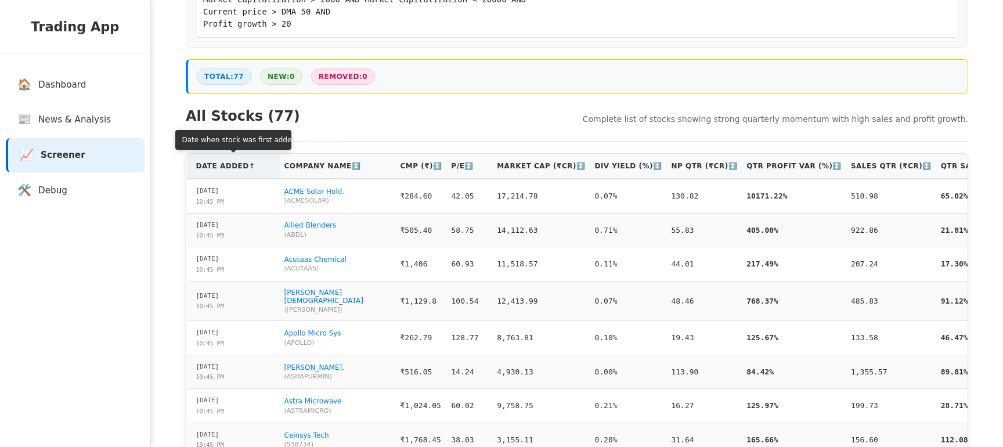
click at [251, 171] on th "Date Added ↑" at bounding box center [233, 166] width 93 height 25
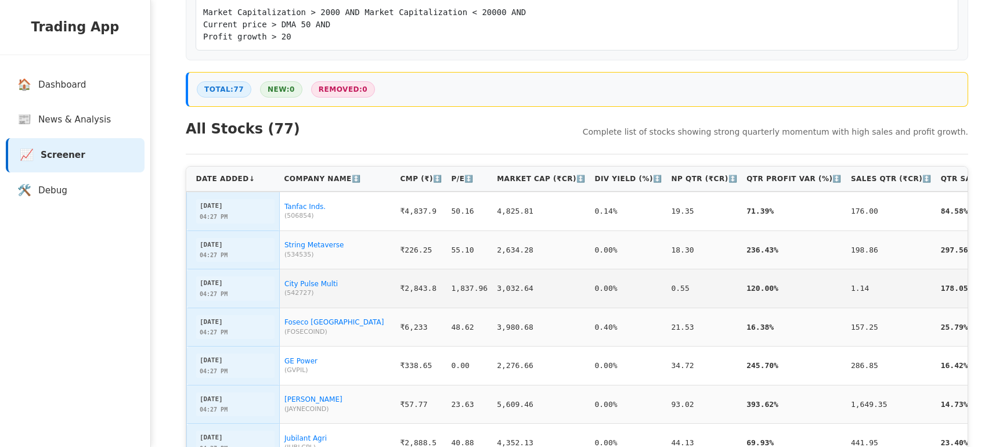
scroll to position [223, 0]
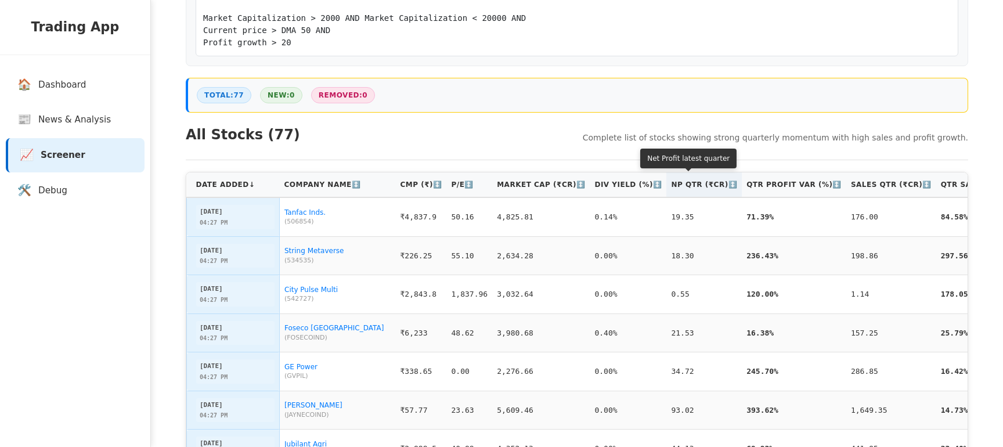
click at [677, 182] on th "NP Qtr (₹Cr) ↕️" at bounding box center [703, 184] width 75 height 25
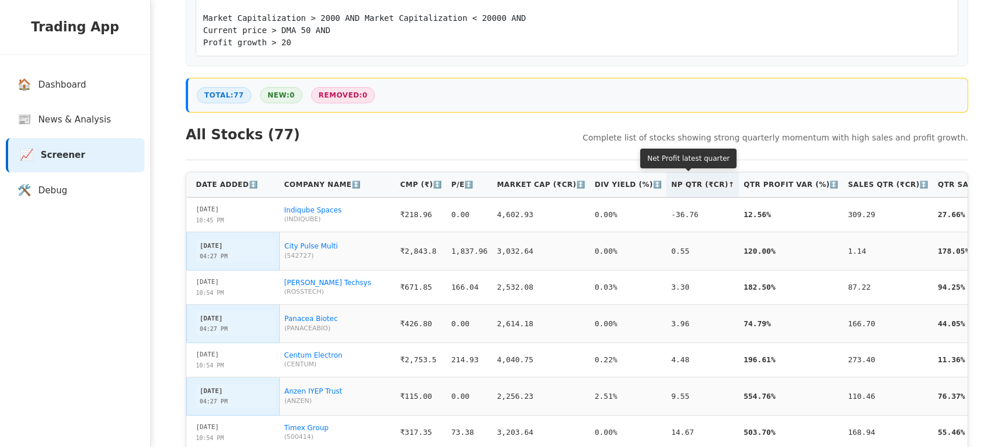
click at [677, 182] on th "NP Qtr (₹Cr) ↑" at bounding box center [702, 184] width 73 height 25
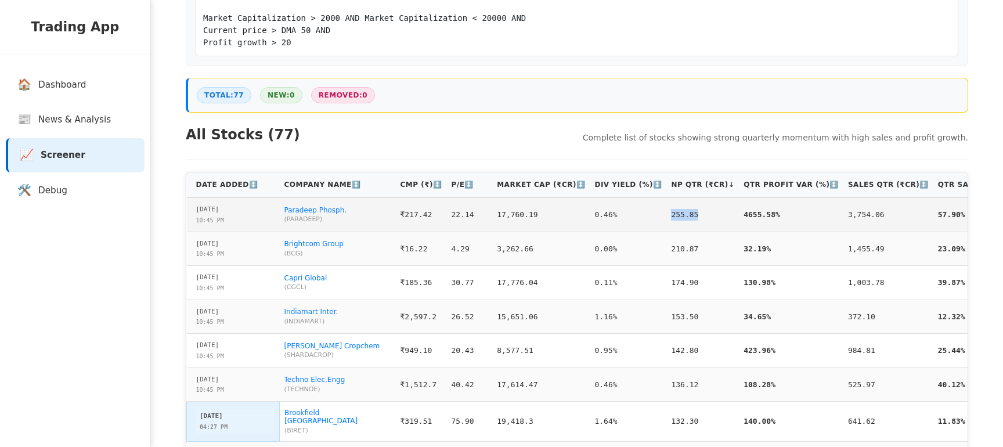
drag, startPoint x: 653, startPoint y: 216, endPoint x: 696, endPoint y: 215, distance: 43.0
click at [696, 215] on td "255.85" at bounding box center [702, 214] width 73 height 34
click at [675, 212] on td "255.85" at bounding box center [702, 214] width 73 height 34
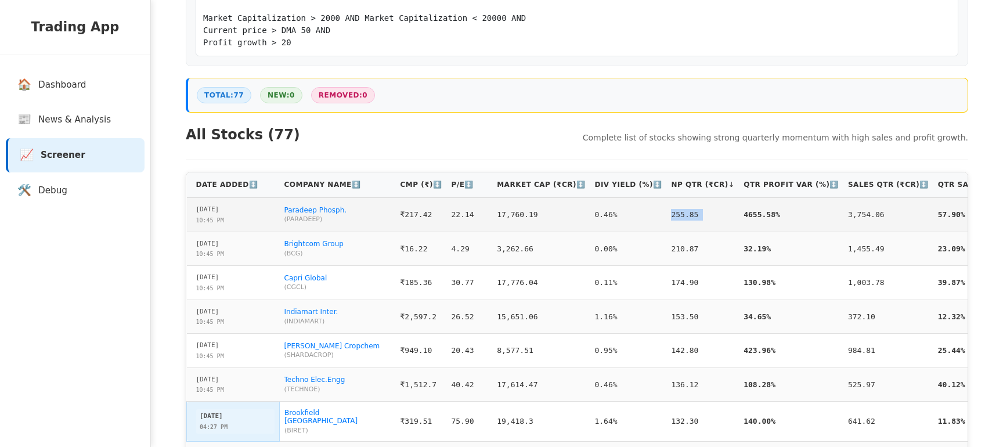
click at [672, 219] on td "255.85" at bounding box center [702, 214] width 73 height 34
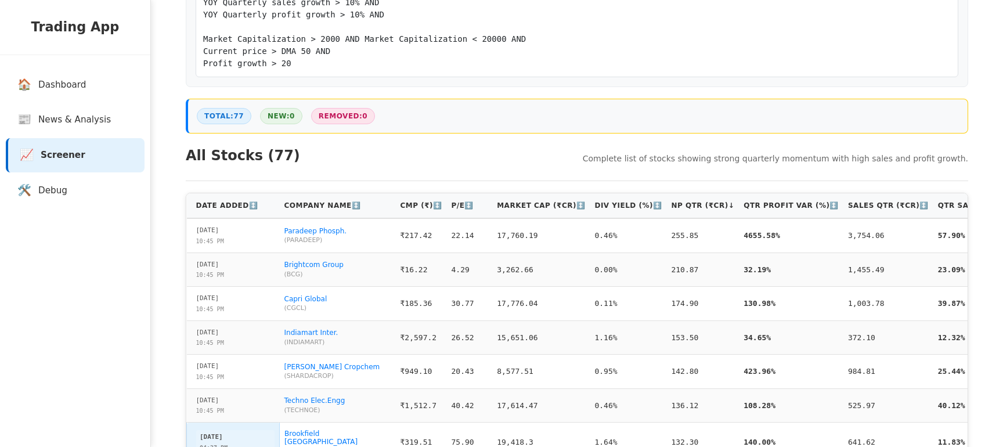
scroll to position [186, 0]
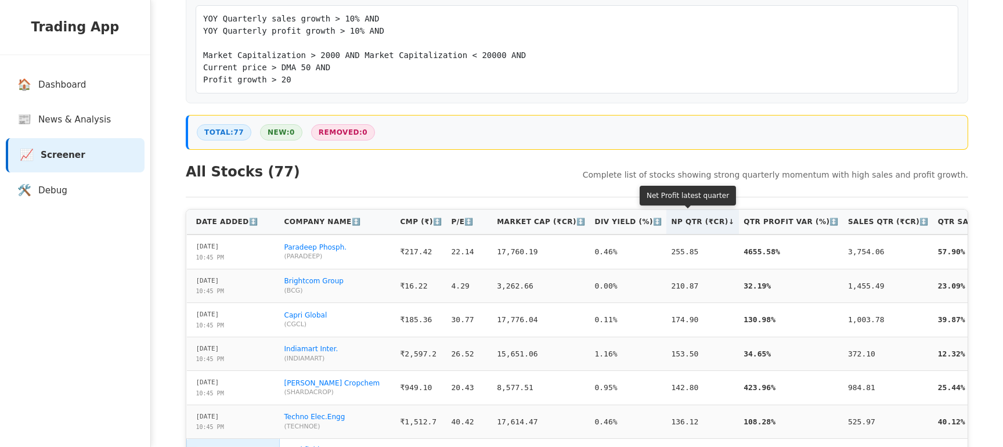
click at [678, 228] on th "NP Qtr (₹Cr) ↓" at bounding box center [702, 222] width 73 height 25
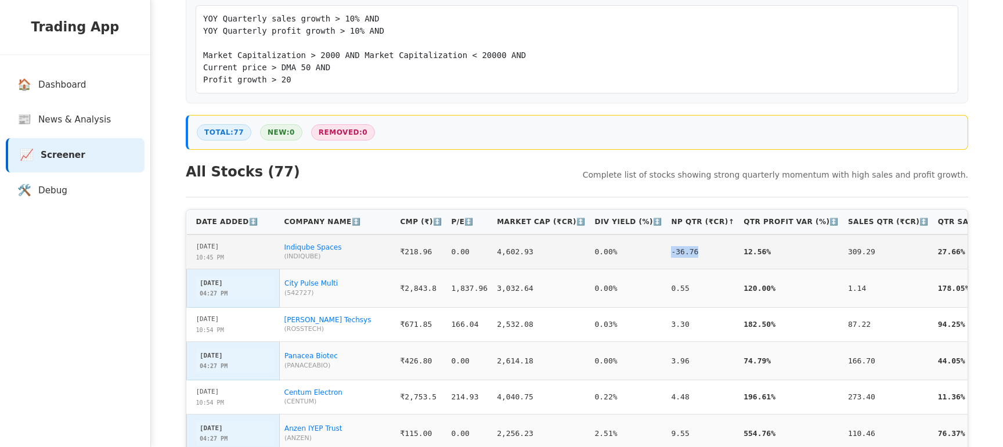
drag, startPoint x: 655, startPoint y: 253, endPoint x: 688, endPoint y: 250, distance: 32.6
click at [688, 250] on td "-36.76" at bounding box center [702, 252] width 73 height 34
click at [677, 254] on td "-36.76" at bounding box center [702, 252] width 73 height 34
drag, startPoint x: 690, startPoint y: 250, endPoint x: 660, endPoint y: 251, distance: 29.7
click at [666, 251] on td "-36.76" at bounding box center [702, 252] width 73 height 34
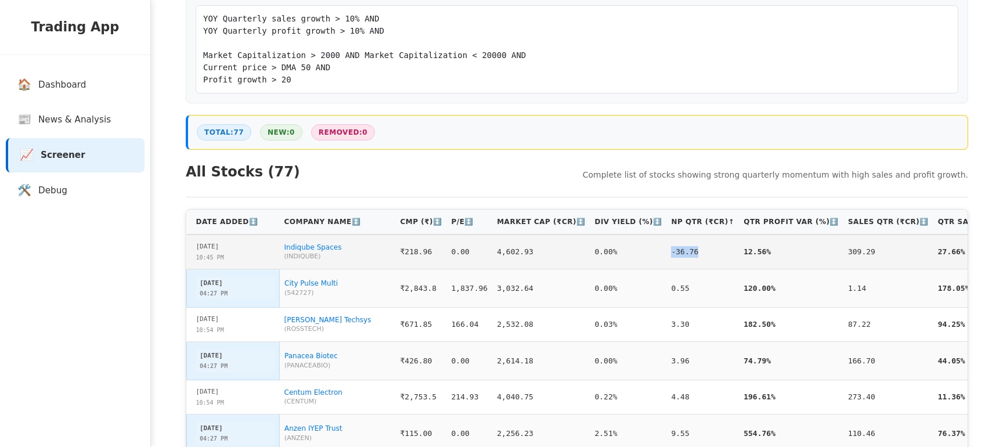
click at [740, 250] on td "12.56%" at bounding box center [791, 252] width 104 height 34
drag, startPoint x: 658, startPoint y: 254, endPoint x: 686, endPoint y: 251, distance: 27.4
click at [686, 251] on td "-36.76" at bounding box center [702, 252] width 73 height 34
click at [693, 255] on td "-36.76" at bounding box center [702, 252] width 73 height 34
click at [324, 250] on link "Indiqube Spaces" at bounding box center [312, 247] width 57 height 8
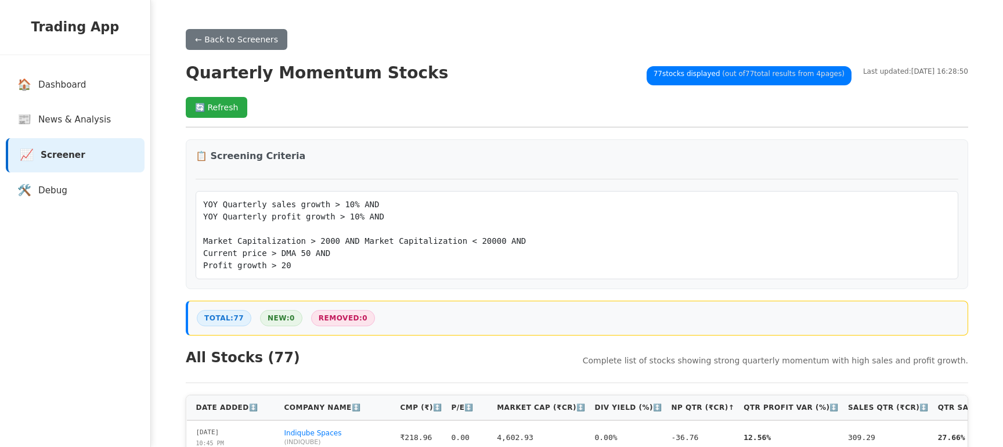
scroll to position [24, 0]
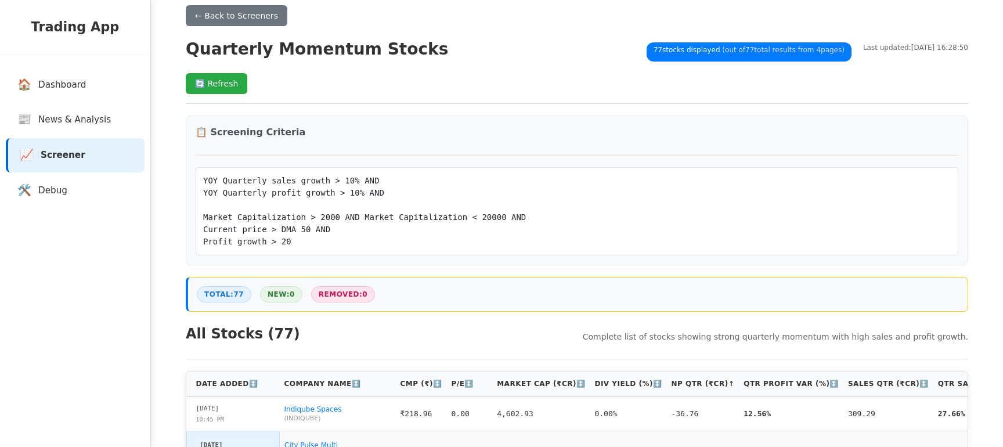
click at [269, 239] on pre "YOY Quarterly sales growth > 10% AND YOY Quarterly profit growth > 10% AND Mark…" at bounding box center [577, 211] width 748 height 73
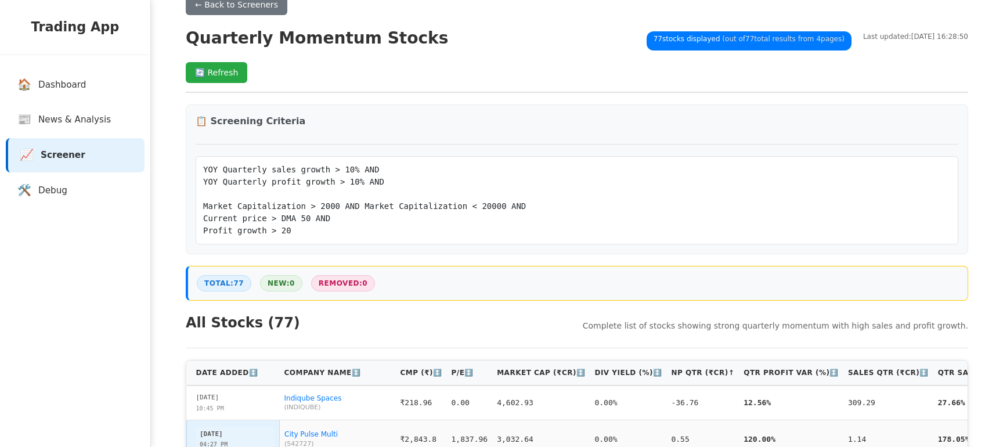
scroll to position [29, 0]
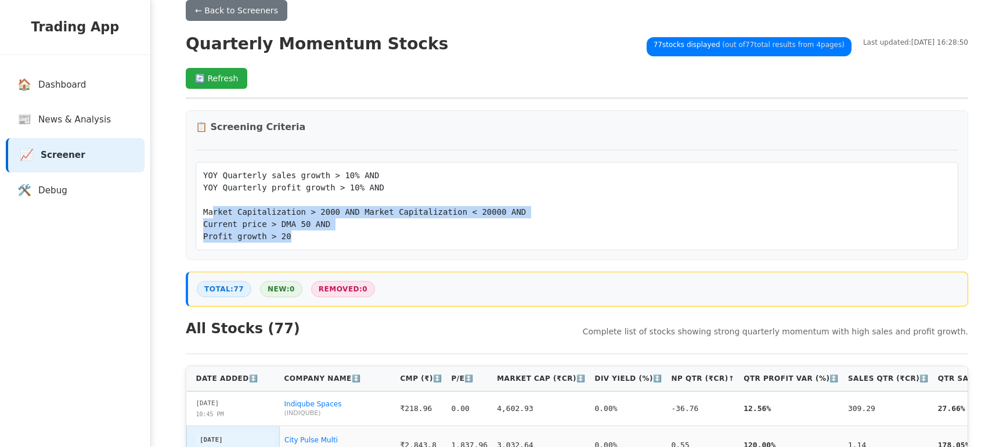
drag, startPoint x: 301, startPoint y: 244, endPoint x: 211, endPoint y: 219, distance: 93.2
click at [211, 219] on pre "YOY Quarterly sales growth > 10% AND YOY Quarterly profit growth > 10% AND Mark…" at bounding box center [577, 205] width 748 height 73
click at [302, 239] on pre "YOY Quarterly sales growth > 10% AND YOY Quarterly profit growth > 10% AND Mark…" at bounding box center [577, 205] width 748 height 73
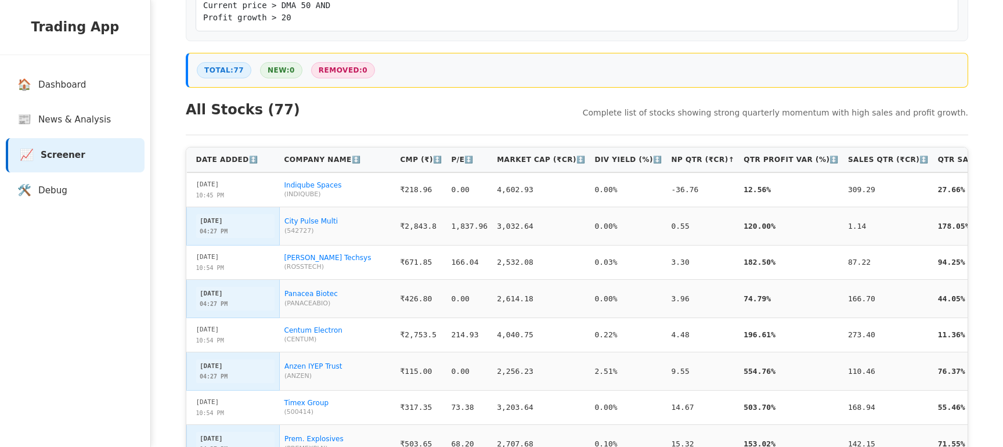
scroll to position [252, 0]
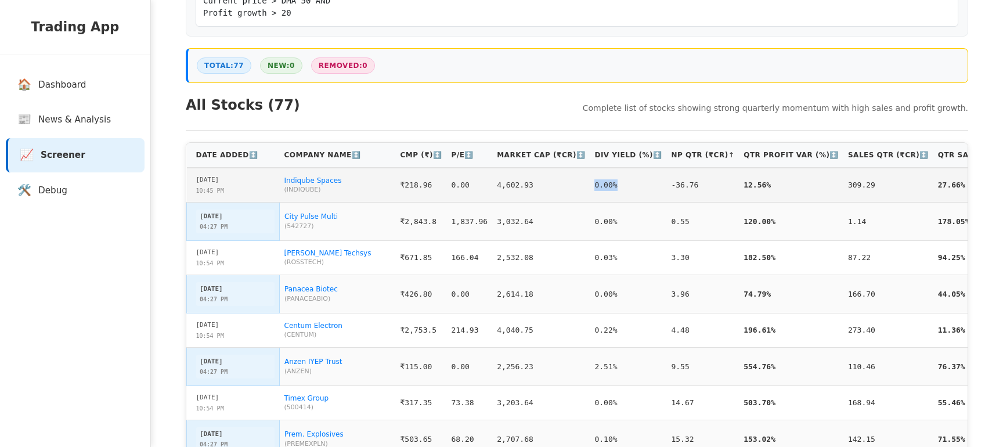
drag, startPoint x: 584, startPoint y: 184, endPoint x: 613, endPoint y: 187, distance: 29.2
click at [613, 187] on td "0.00%" at bounding box center [628, 185] width 77 height 34
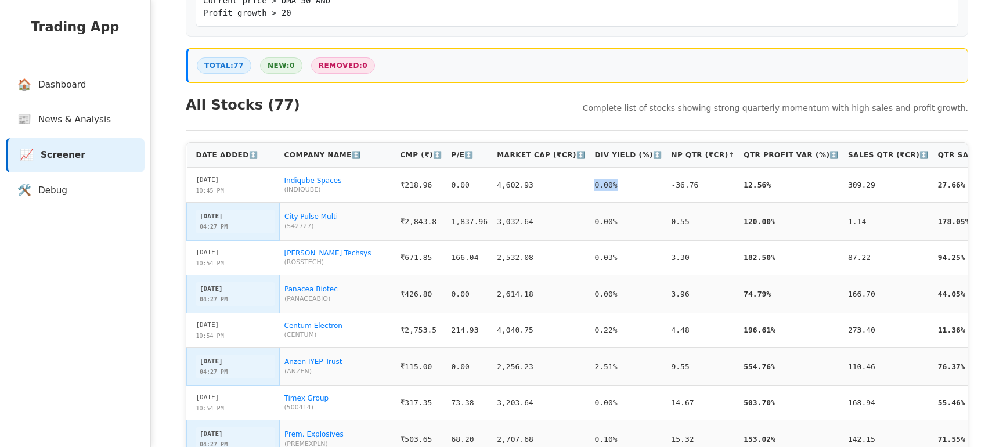
click at [590, 218] on td "0.00%" at bounding box center [628, 221] width 77 height 39
click at [595, 232] on td "0.00%" at bounding box center [628, 221] width 77 height 39
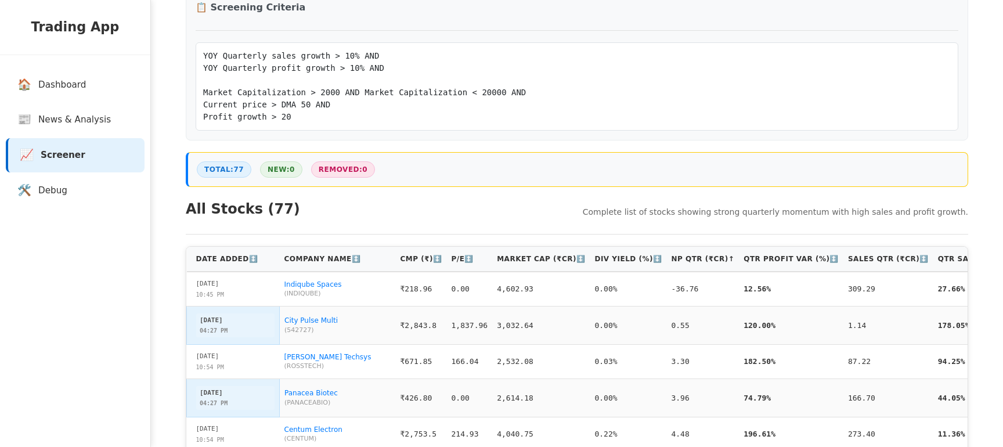
scroll to position [0, 0]
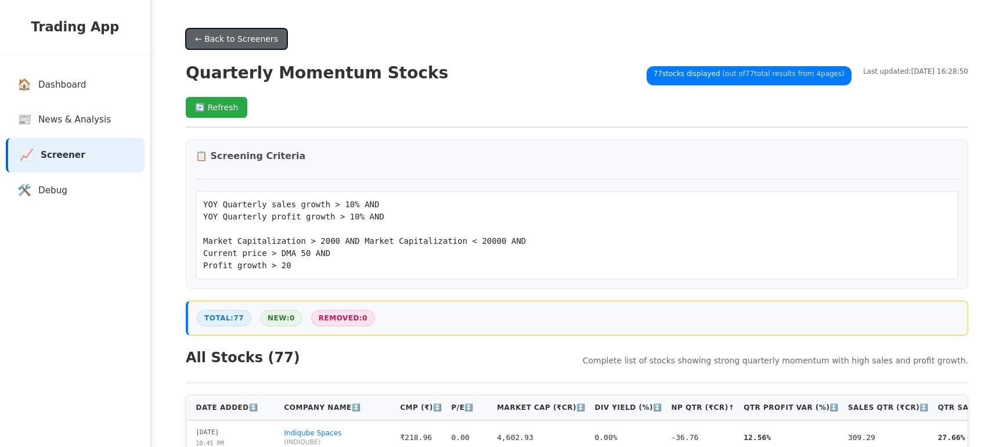
click at [244, 49] on button "← Back to Screeners" at bounding box center [237, 38] width 102 height 21
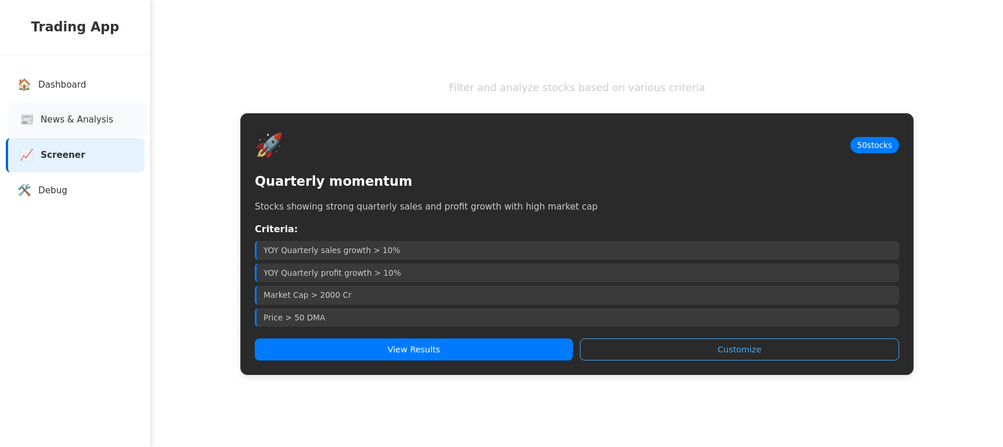
click at [78, 119] on span "News & Analysis" at bounding box center [77, 119] width 73 height 13
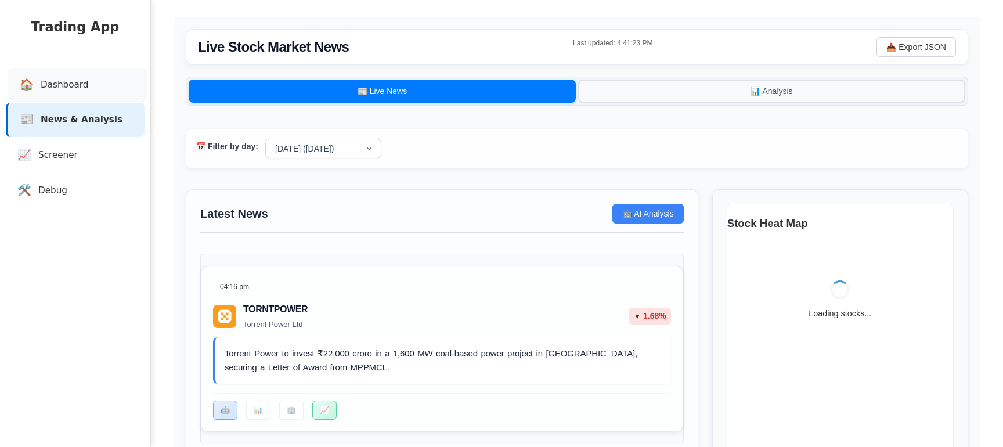
click at [63, 79] on span "Dashboard" at bounding box center [65, 84] width 48 height 13
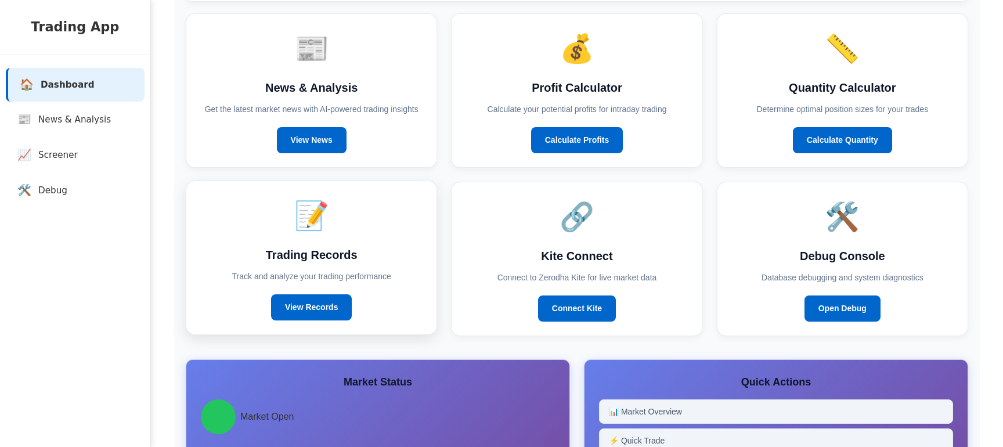
scroll to position [101, 0]
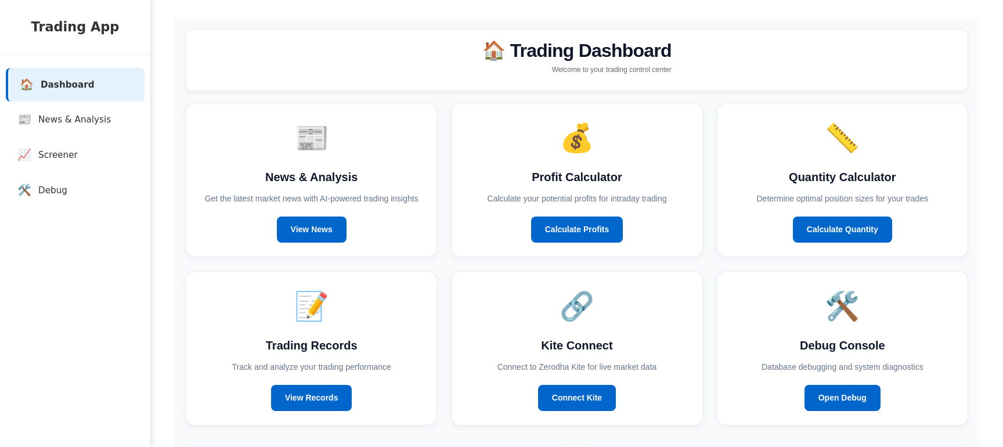
scroll to position [101, 0]
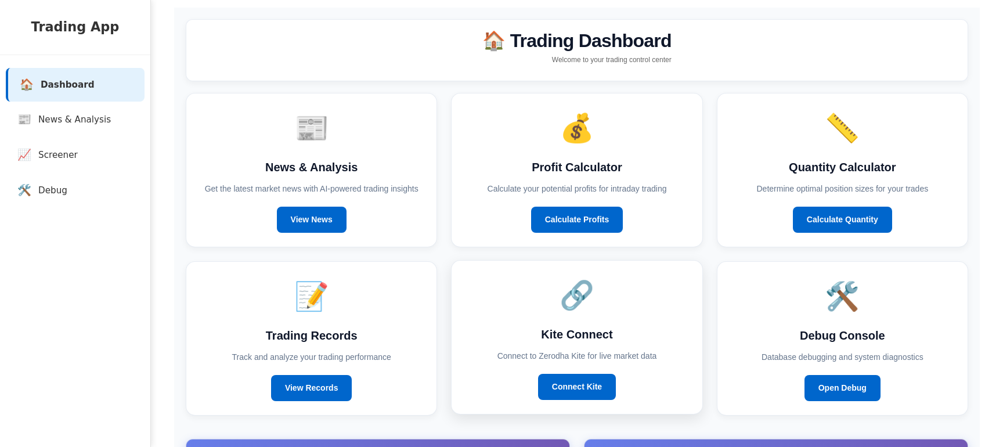
scroll to position [185, 0]
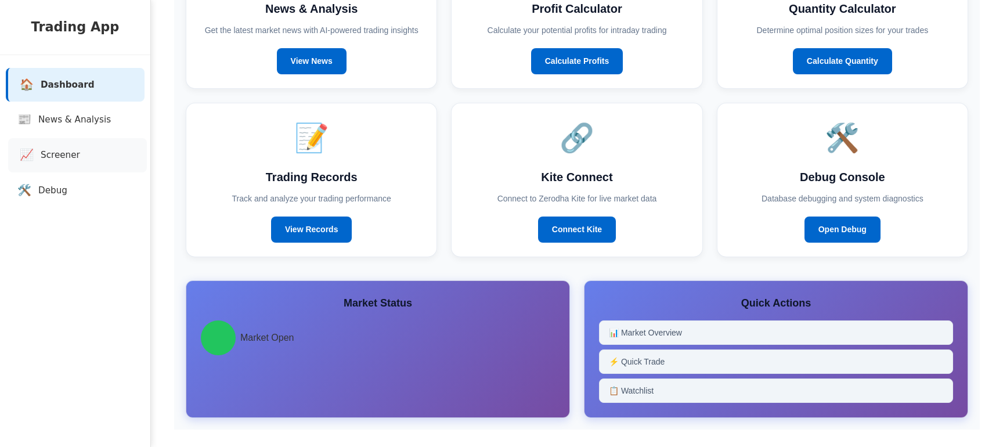
click at [49, 164] on link "📈 Screener" at bounding box center [77, 155] width 139 height 34
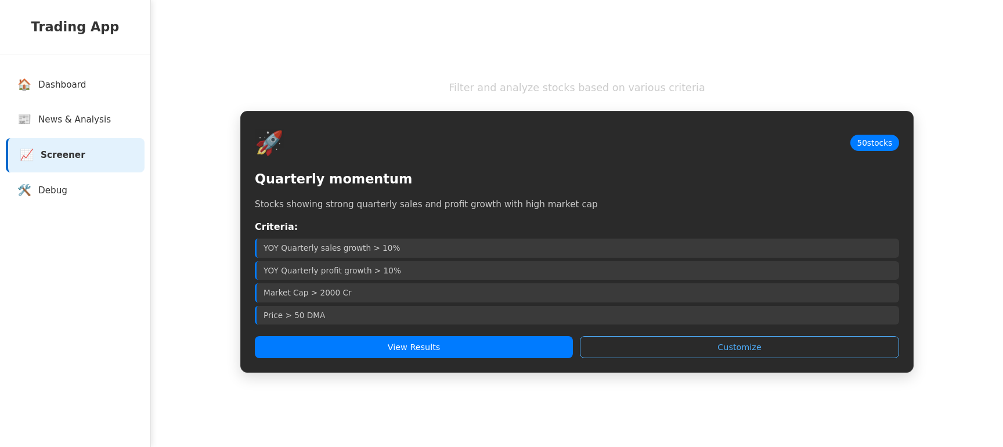
click at [338, 363] on div "🚀 50 stocks Quarterly momentum Stocks showing strong quarterly sales and profit…" at bounding box center [576, 242] width 673 height 262
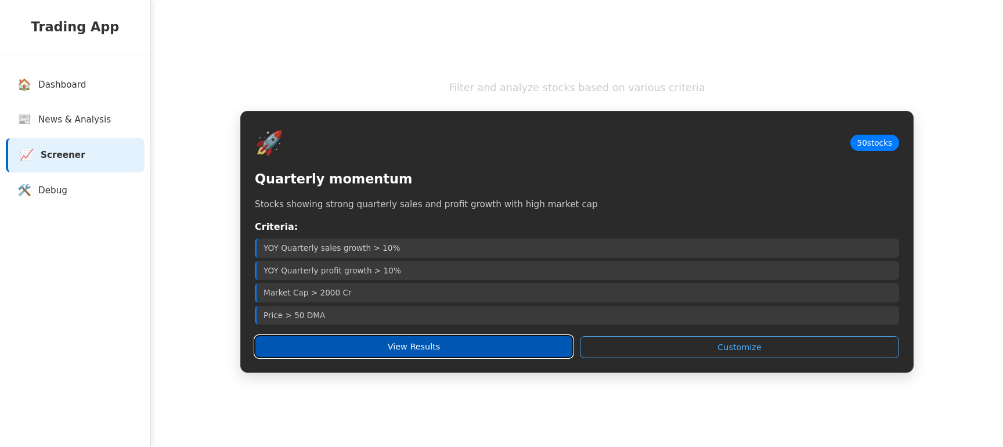
click at [338, 353] on button "View Results" at bounding box center [414, 347] width 318 height 22
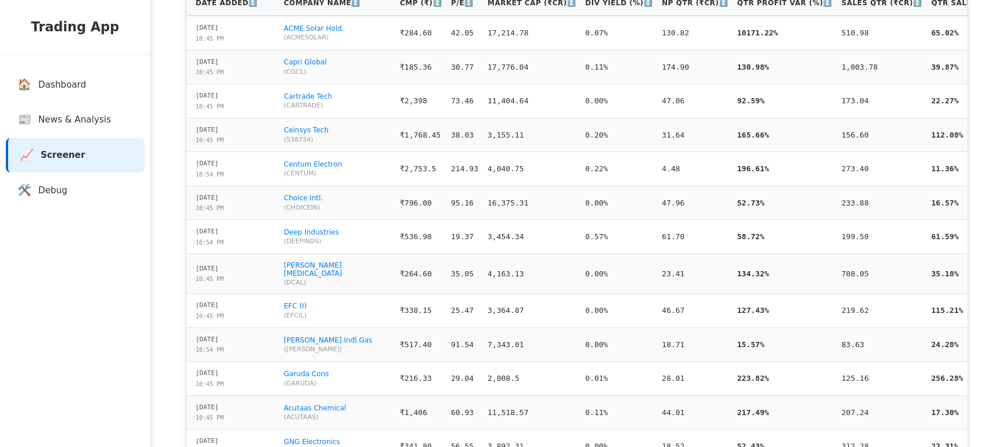
scroll to position [416, 0]
click at [64, 98] on link "🏠 Dashboard" at bounding box center [77, 85] width 139 height 34
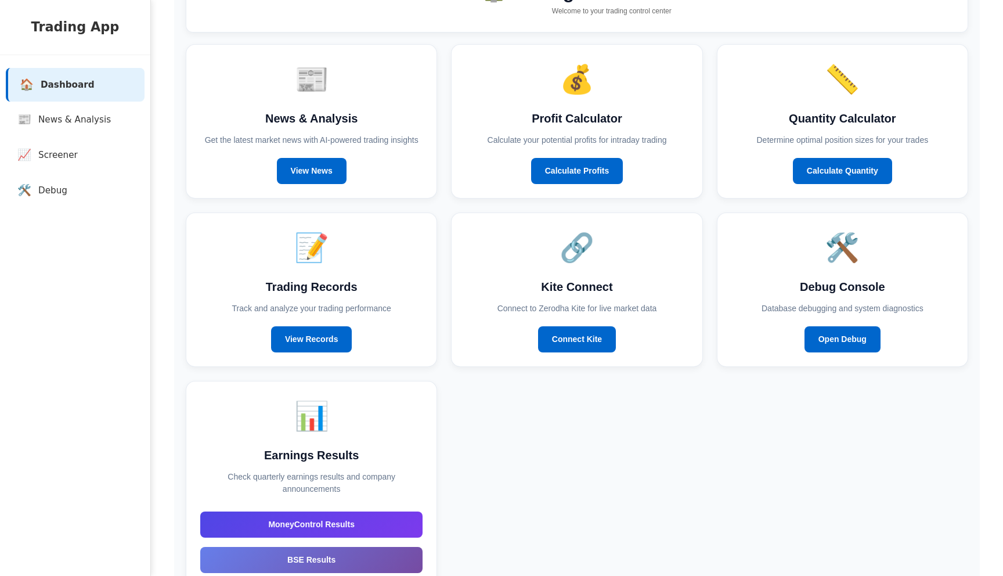
scroll to position [37, 0]
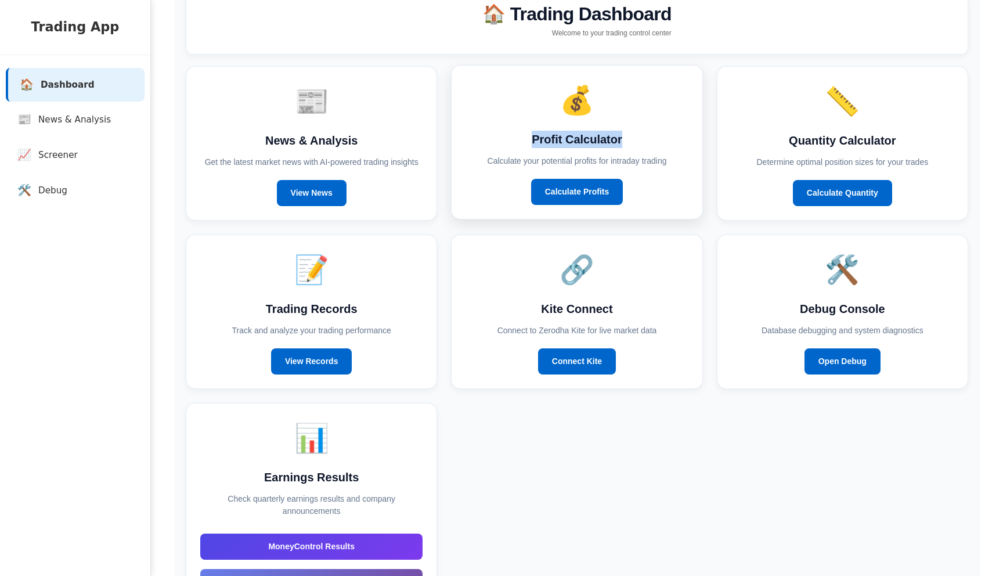
copy h3 "Profit Calculator"
drag, startPoint x: 535, startPoint y: 139, endPoint x: 624, endPoint y: 139, distance: 89.4
click at [624, 139] on h3 "Profit Calculator" at bounding box center [577, 139] width 222 height 17
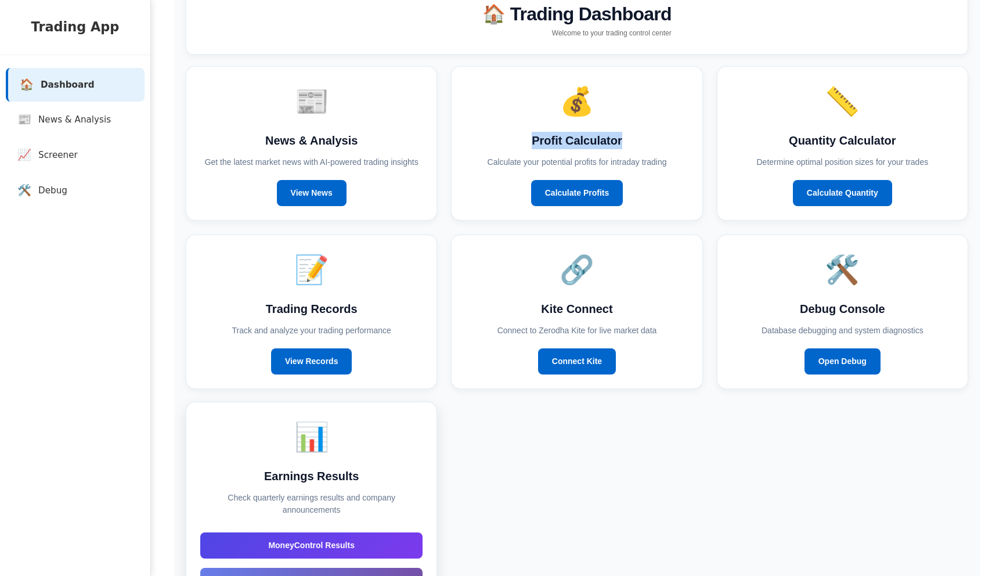
scroll to position [312, 0]
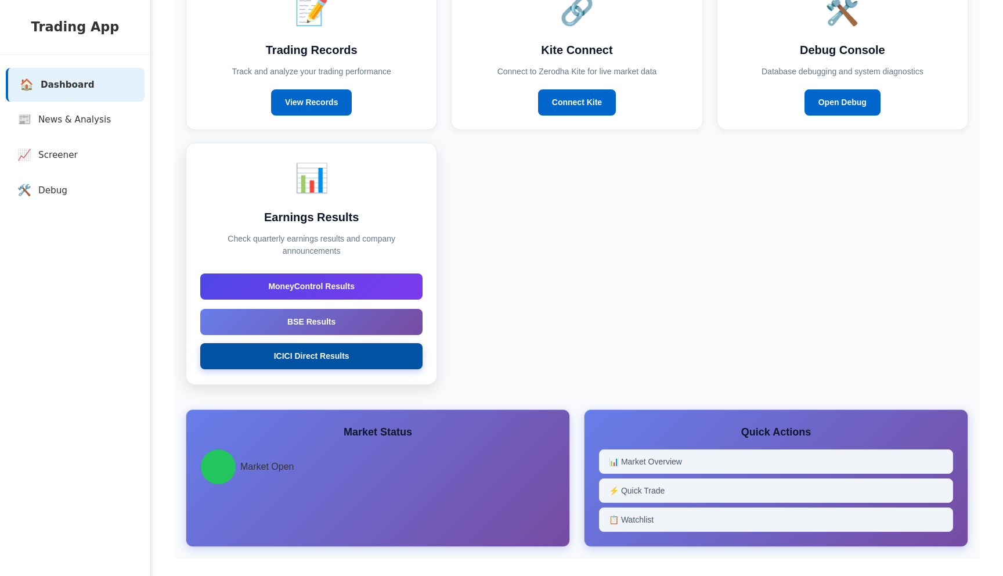
click at [321, 355] on link "ICICI Direct Results" at bounding box center [311, 356] width 222 height 26
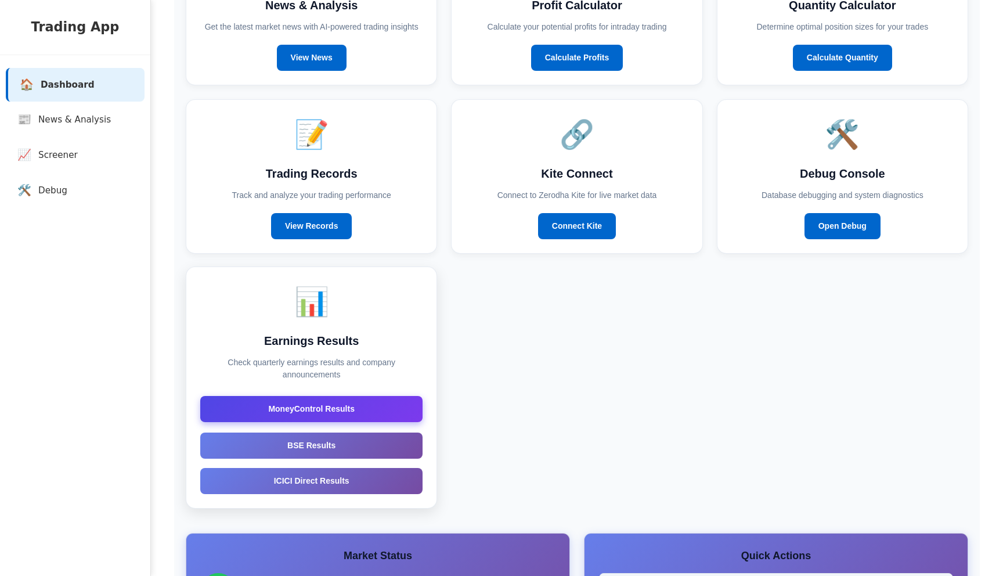
scroll to position [0, 0]
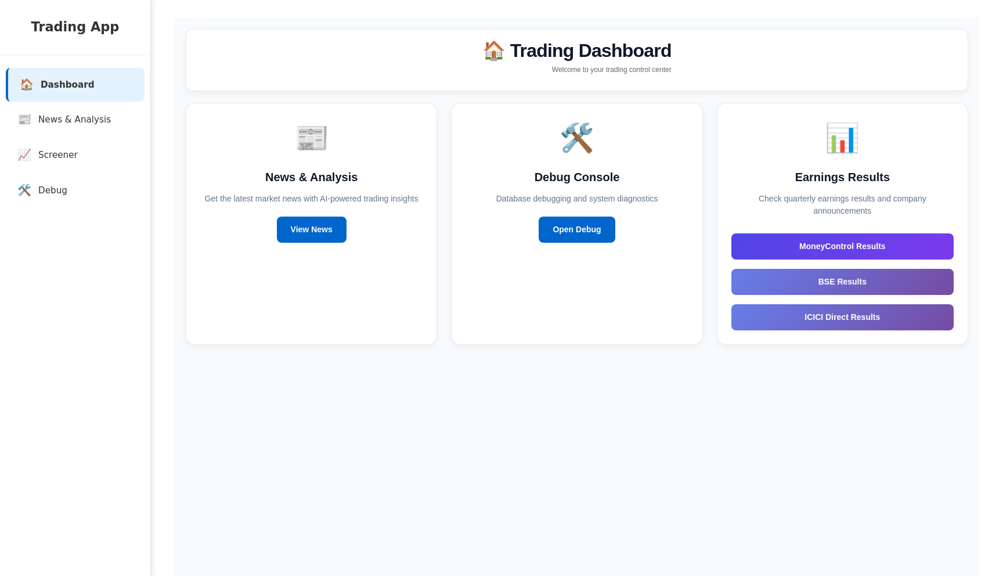
click at [526, 446] on div "🏠 Trading Dashboard Welcome to your trading control center 📰 News & Analysis Ge…" at bounding box center [577, 305] width 806 height 576
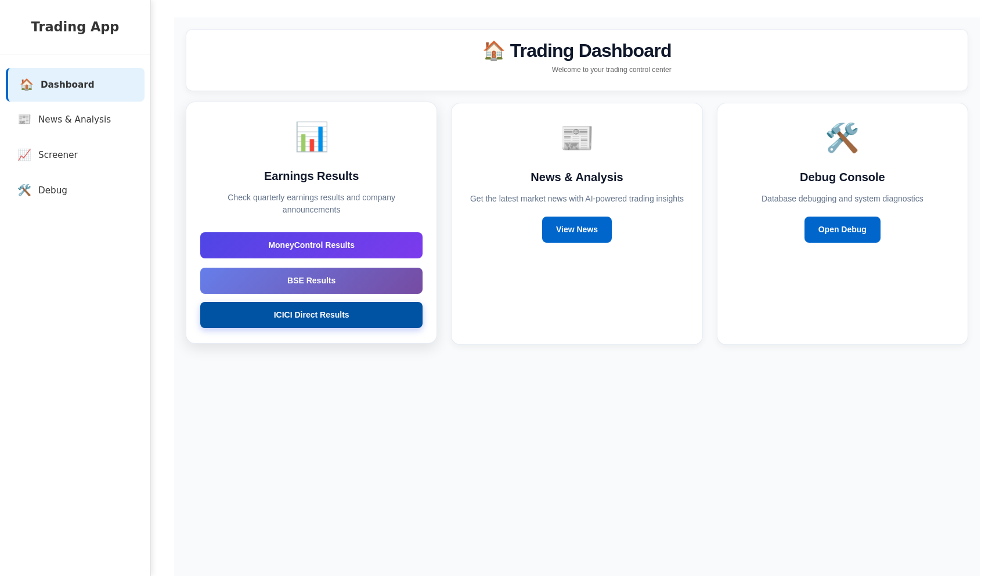
click at [319, 312] on link "ICICI Direct Results" at bounding box center [311, 315] width 222 height 26
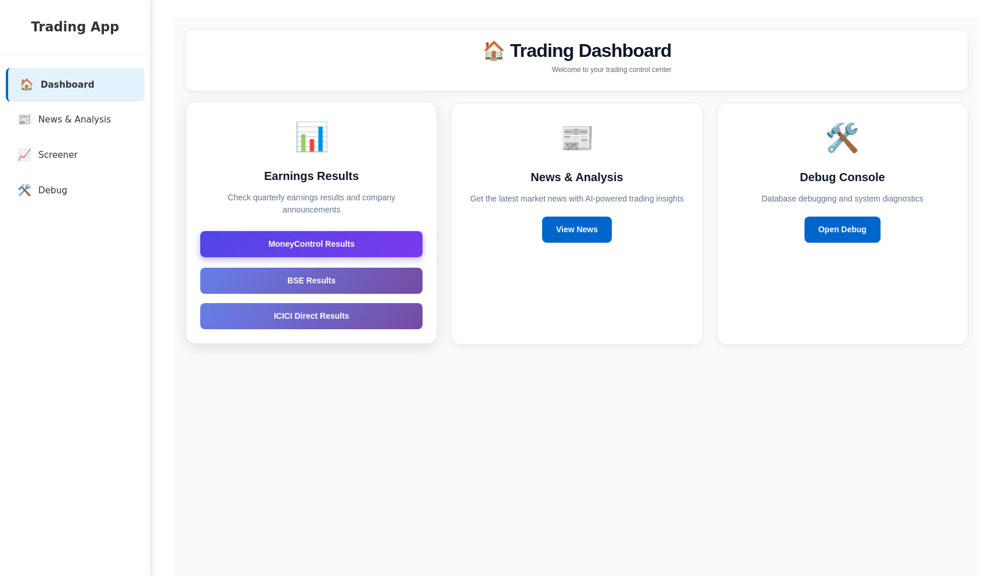
click at [308, 235] on link "MoneyControl Results" at bounding box center [311, 244] width 222 height 26
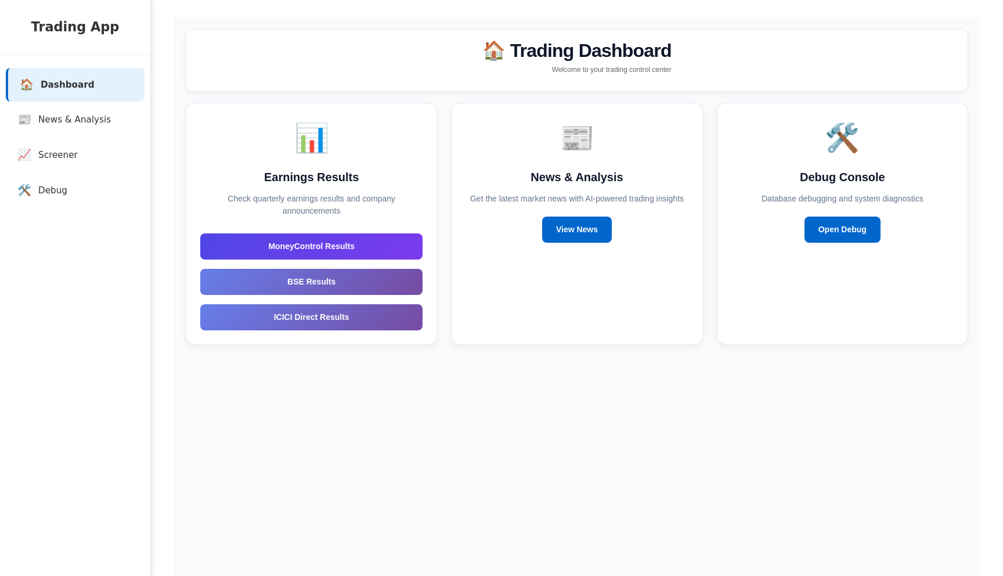
click at [617, 4] on main "🏠 Trading Dashboard Welcome to your trading control center 📊 Earnings Results C…" at bounding box center [577, 305] width 852 height 611
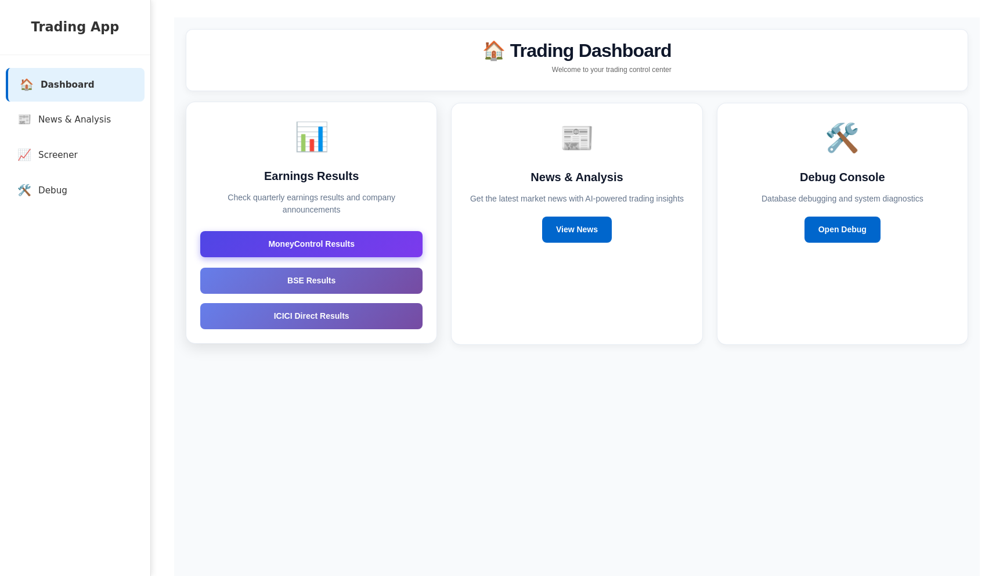
click at [283, 250] on link "MoneyControl Results" at bounding box center [311, 244] width 222 height 26
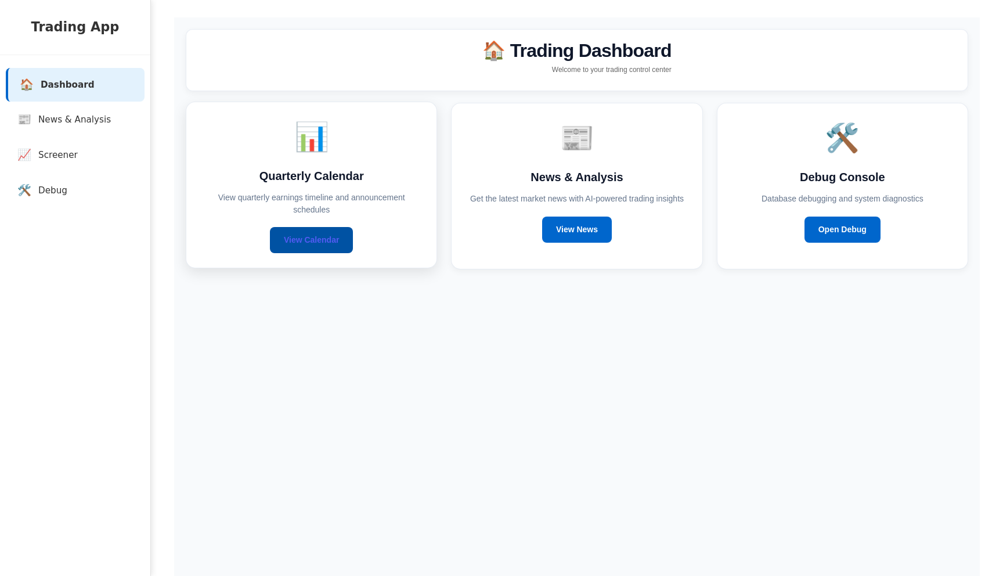
click at [309, 233] on link "View Calendar" at bounding box center [311, 240] width 83 height 26
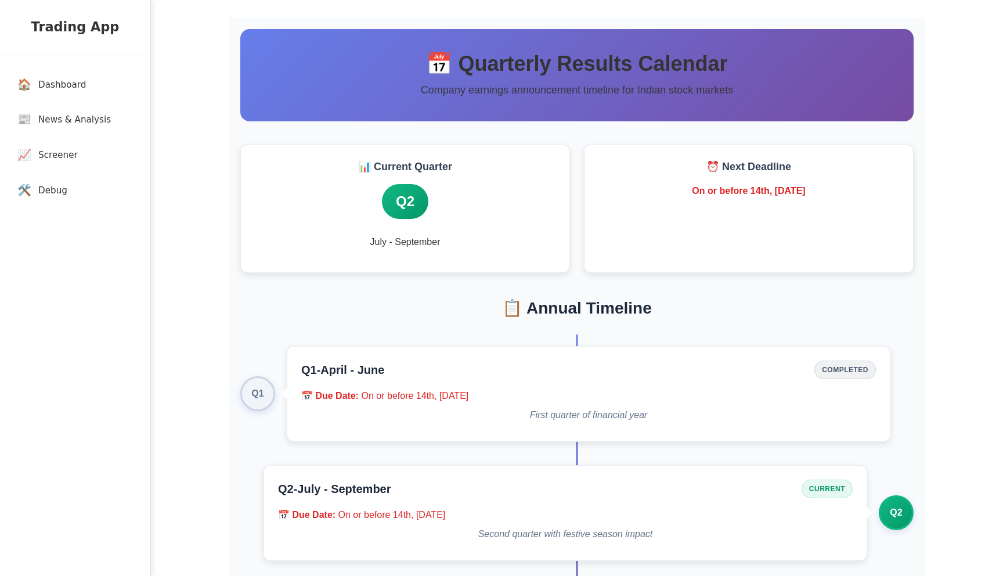
drag, startPoint x: 672, startPoint y: 190, endPoint x: 836, endPoint y: 190, distance: 163.7
click at [836, 190] on p "On or before 14th, [DATE]" at bounding box center [748, 191] width 301 height 14
click at [814, 216] on div "⏰ Next Deadline On or before 14th, 2025 November" at bounding box center [749, 209] width 330 height 128
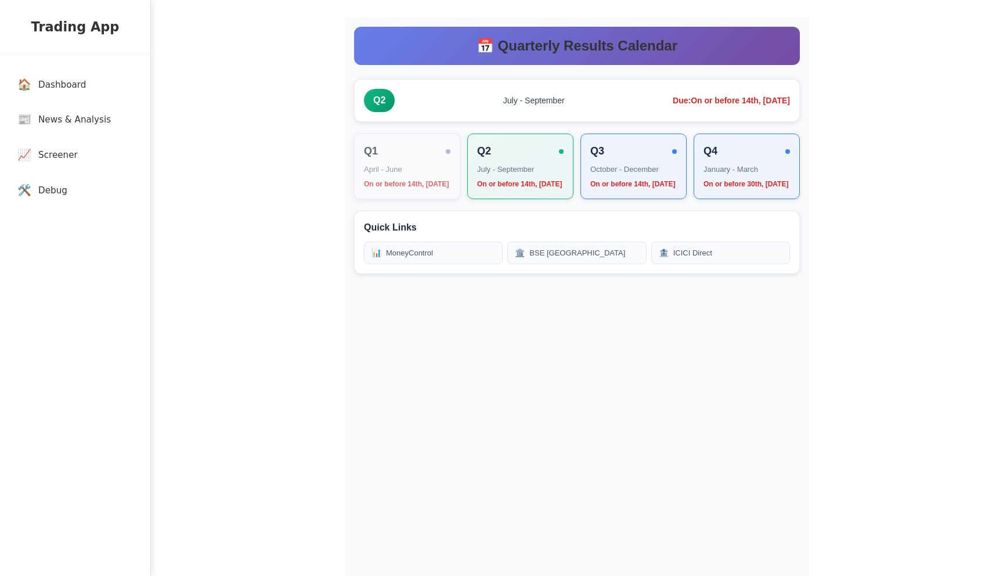
click at [552, 221] on div "Quick Links 📊 MoneyControl 🏛️ BSE [GEOGRAPHIC_DATA] 🏦 ICICI Direct" at bounding box center [577, 242] width 446 height 63
click at [663, 225] on div "Quick Links 📊 MoneyControl 🏛️ BSE [GEOGRAPHIC_DATA] 🏦 ICICI Direct" at bounding box center [577, 242] width 446 height 63
drag, startPoint x: 478, startPoint y: 98, endPoint x: 561, endPoint y: 100, distance: 83.0
click at [561, 100] on div "Q2 July - September Due: On or before 14th, [DATE]" at bounding box center [577, 100] width 426 height 23
click at [535, 95] on span "July - September" at bounding box center [533, 101] width 62 height 12
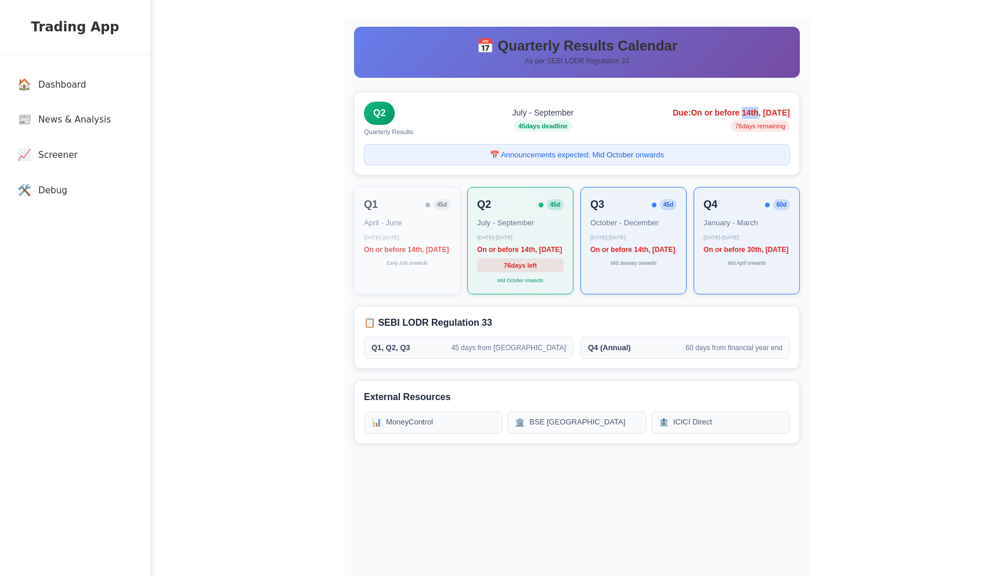
drag, startPoint x: 706, startPoint y: 113, endPoint x: 723, endPoint y: 113, distance: 17.4
click at [723, 113] on span "Due: On or before 14th, [DATE]" at bounding box center [731, 113] width 117 height 12
click at [508, 282] on small "Mid October onwards" at bounding box center [520, 279] width 46 height 6
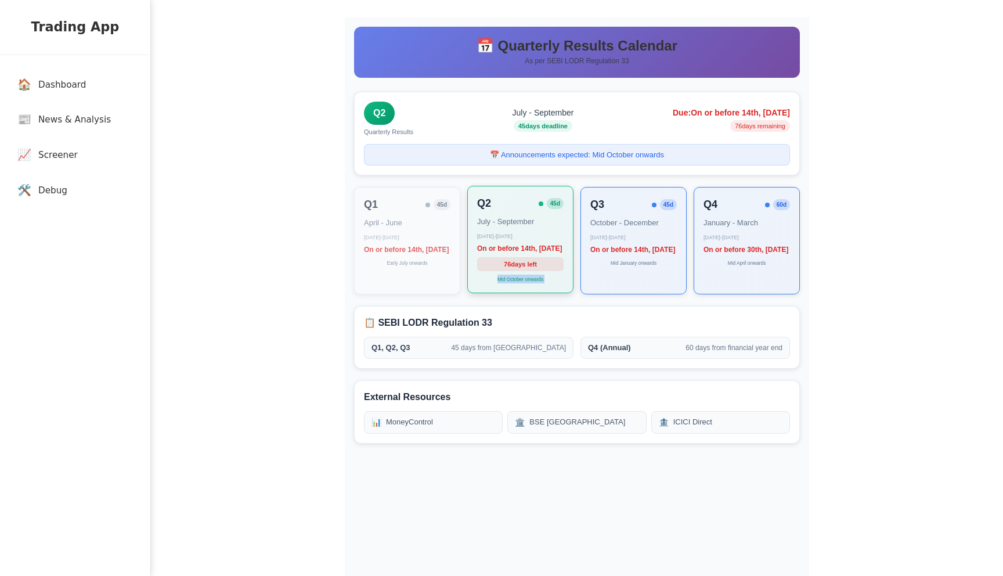
click at [535, 254] on div "On or before 14th, [DATE]" at bounding box center [520, 248] width 86 height 10
drag, startPoint x: 495, startPoint y: 248, endPoint x: 526, endPoint y: 255, distance: 32.6
click at [526, 254] on div "On or before 14th, [DATE]" at bounding box center [520, 248] width 86 height 10
click at [537, 249] on div "On or before 14th, [DATE]" at bounding box center [520, 248] width 86 height 10
click at [553, 205] on span "45 d" at bounding box center [555, 203] width 17 height 11
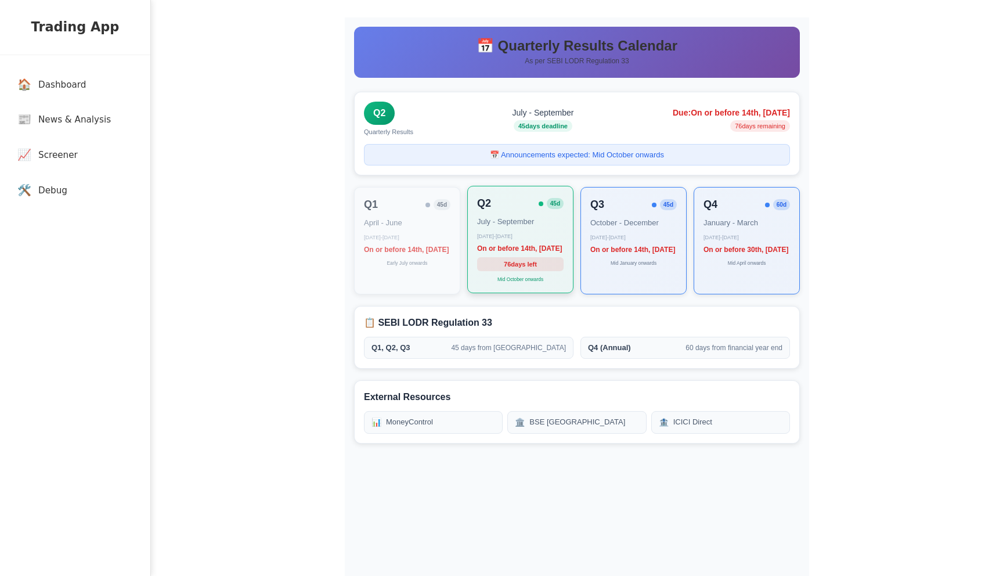
click at [553, 205] on span "45 d" at bounding box center [555, 203] width 17 height 11
click at [555, 212] on div "Q2 45 d July - September [DATE] - [DATE] On or before 14th, [DATE] 76 days left…" at bounding box center [520, 239] width 106 height 107
click at [555, 205] on span "45 d" at bounding box center [555, 203] width 17 height 11
click at [565, 205] on div "Q2 45 d July - September [DATE] - [DATE] On or before 14th, [DATE] 76 days left…" at bounding box center [520, 239] width 106 height 107
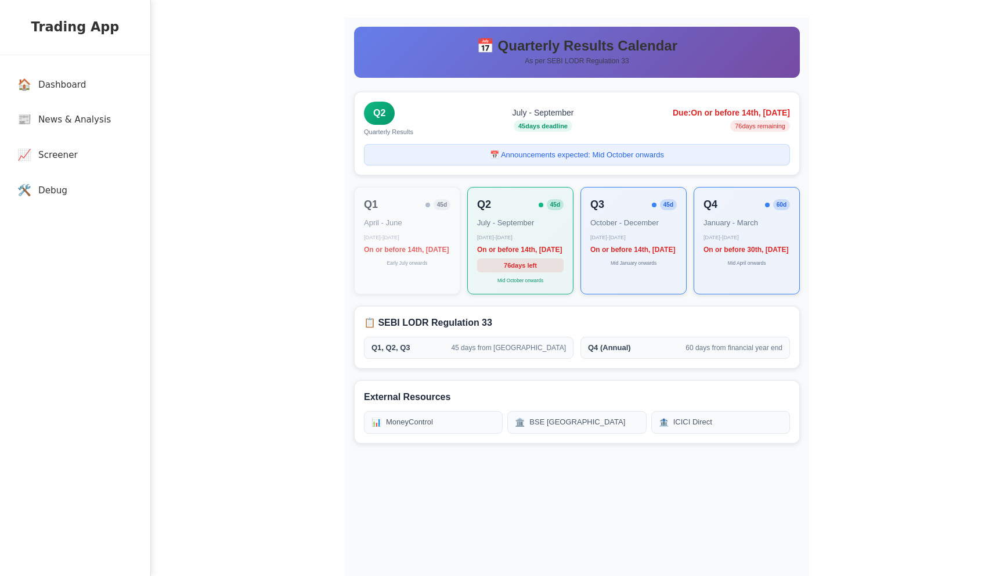
click at [570, 182] on div "📅 Quarterly Results Calendar As per SEBI LODR Regulation 33 Q2 Quarterly Result…" at bounding box center [577, 305] width 464 height 576
click at [576, 183] on div "📅 Quarterly Results Calendar As per SEBI LODR Regulation 33 Q2 Quarterly Result…" at bounding box center [577, 305] width 464 height 576
click at [919, 107] on main "📅 Quarterly Results Calendar As per SEBI LODR Regulation 33 Q2 Quarterly Result…" at bounding box center [577, 305] width 852 height 611
